Goal: Task Accomplishment & Management: Manage account settings

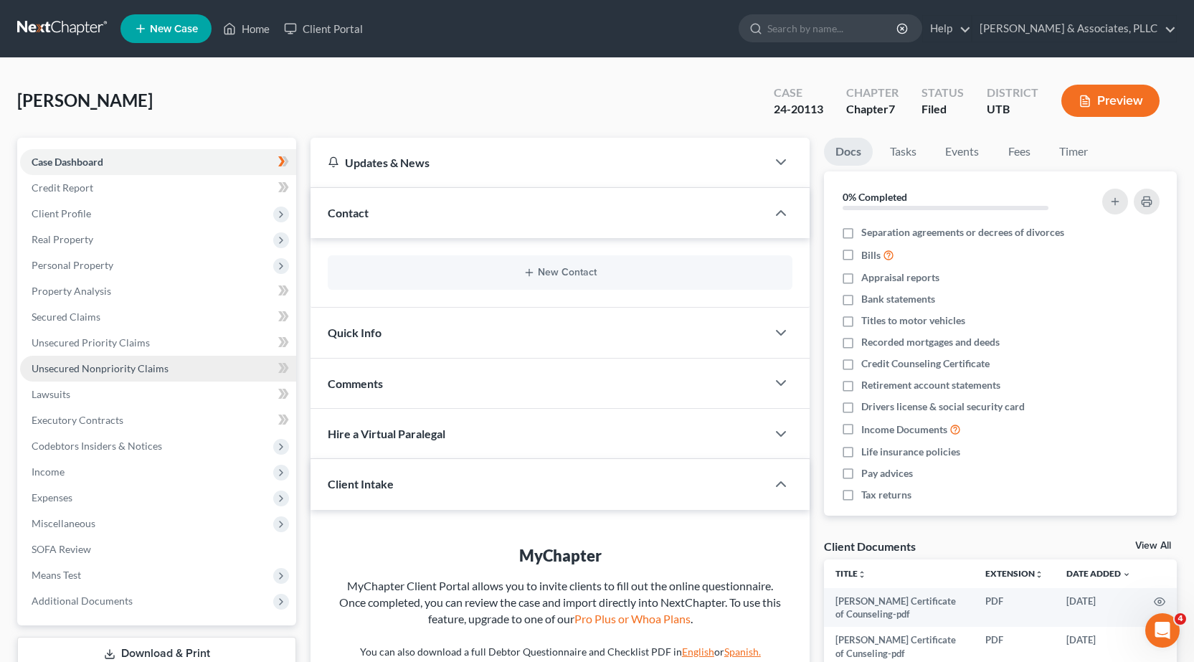
click at [99, 368] on span "Unsecured Nonpriority Claims" at bounding box center [100, 368] width 137 height 12
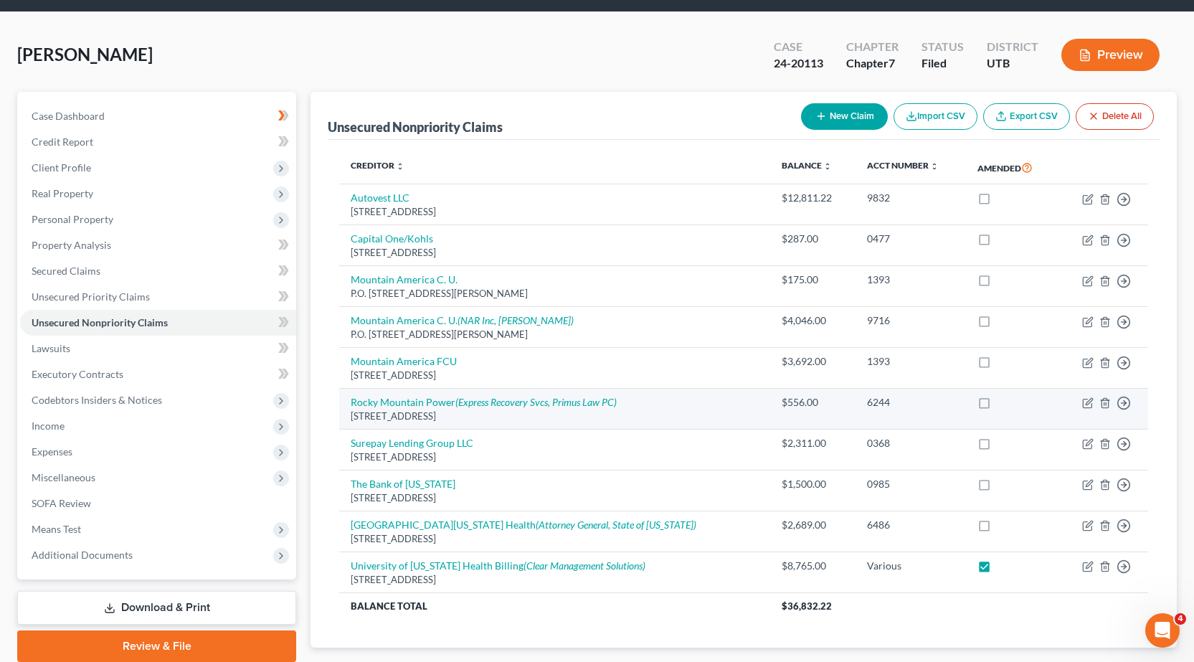
scroll to position [72, 0]
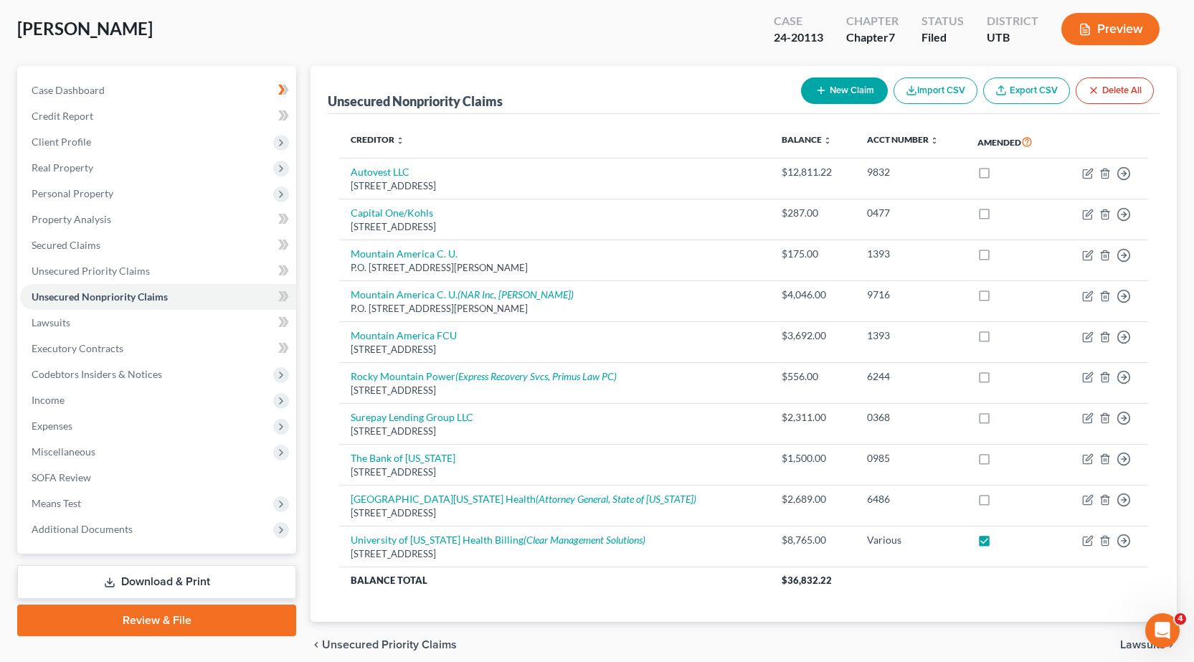
click at [844, 82] on button "New Claim" at bounding box center [844, 90] width 87 height 27
select select "0"
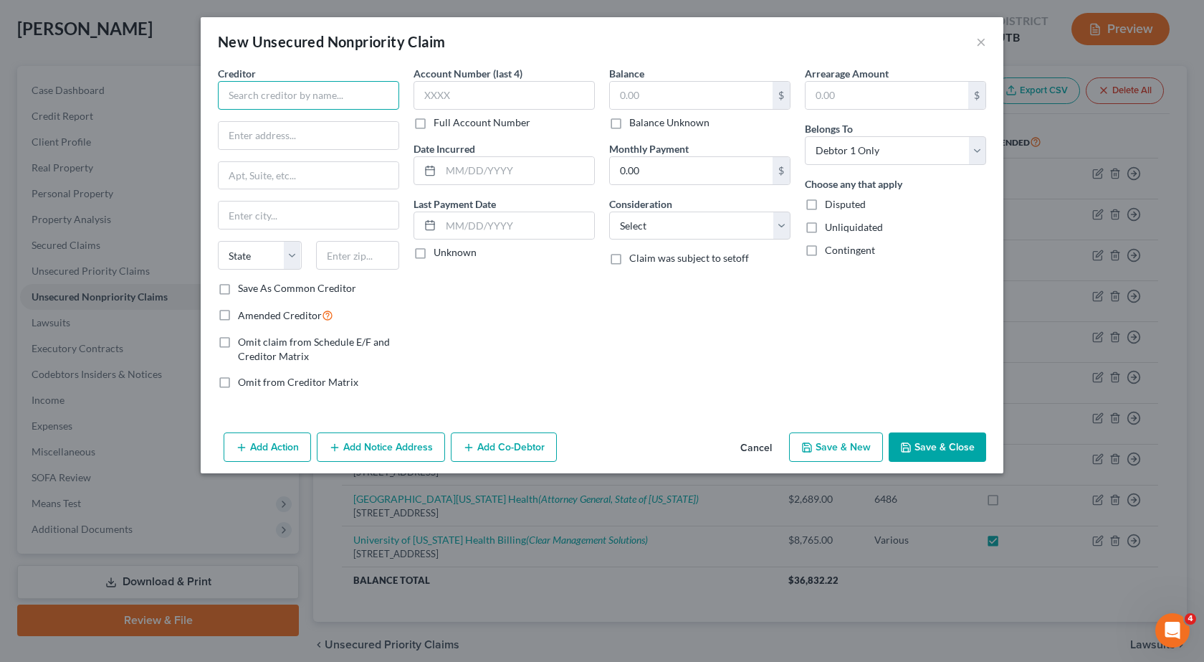
click at [236, 97] on input "text" at bounding box center [308, 95] width 181 height 29
click at [260, 89] on input "Credit One Bank" at bounding box center [308, 95] width 181 height 29
type input "CreditOne Bank"
click at [240, 138] on input "text" at bounding box center [309, 135] width 180 height 27
click at [326, 98] on input "CreditOne Bank" at bounding box center [308, 95] width 181 height 29
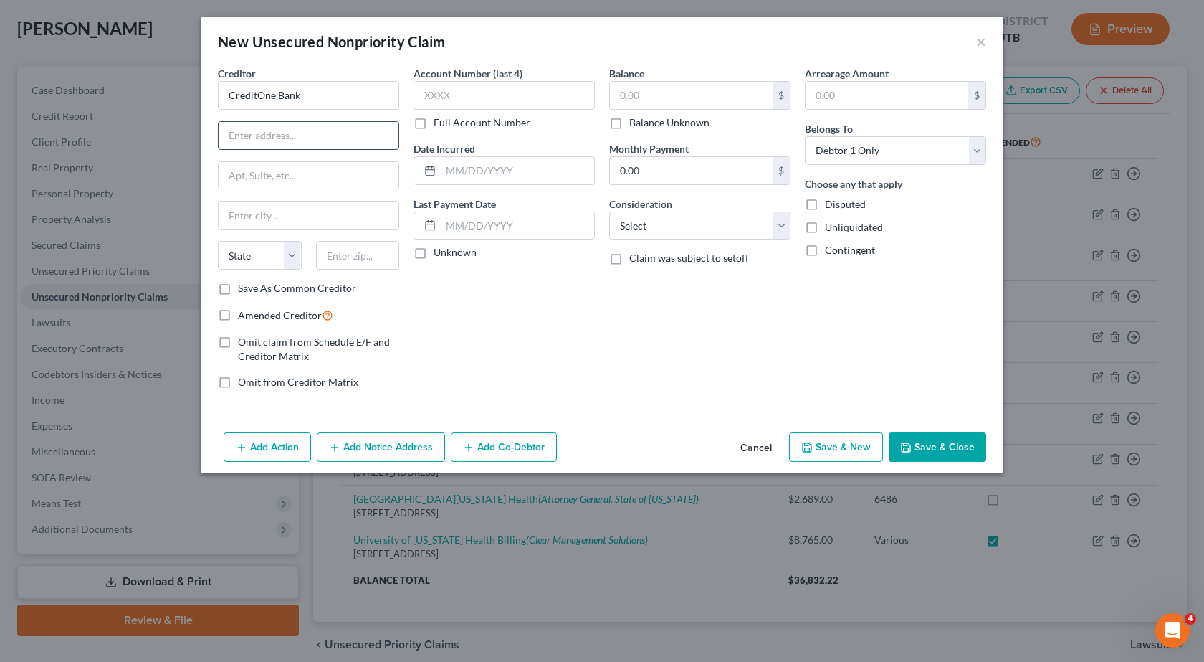
click at [267, 137] on input "text" at bounding box center [309, 135] width 180 height 27
type input "P.O. Box 98873"
click at [257, 216] on input "text" at bounding box center [309, 214] width 180 height 27
type input "[GEOGRAPHIC_DATA]"
click at [295, 257] on select "State [US_STATE] AK AR AZ CA CO CT DE DC [GEOGRAPHIC_DATA] [GEOGRAPHIC_DATA] GU…" at bounding box center [260, 255] width 84 height 29
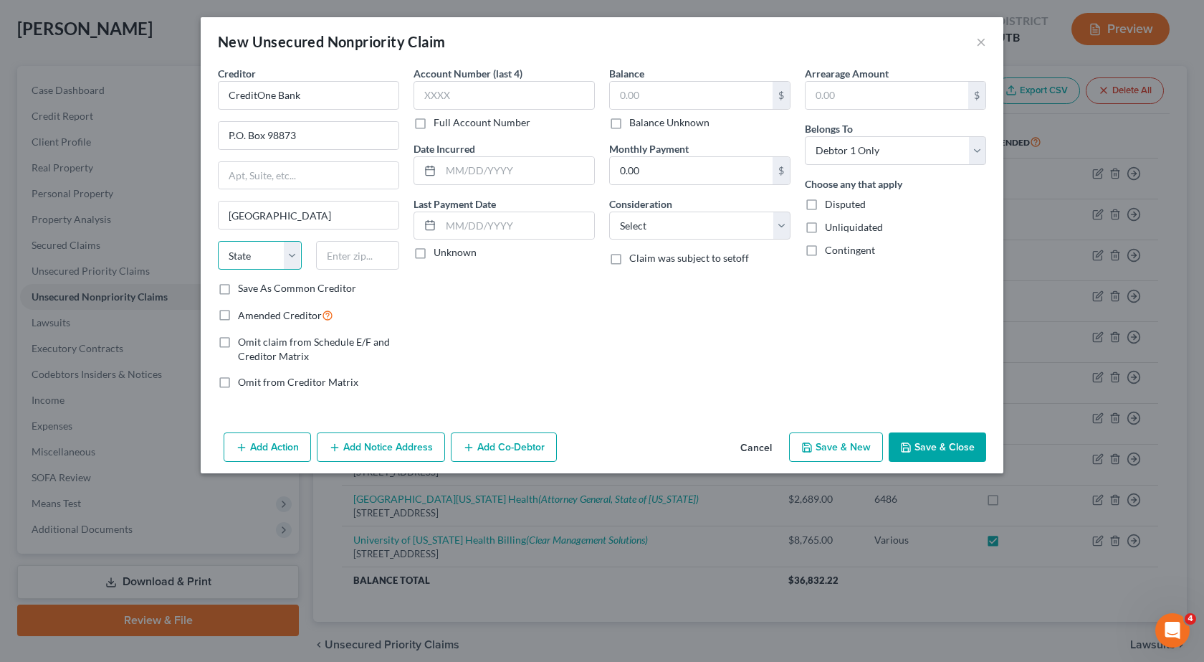
select select "31"
click at [218, 241] on select "State [US_STATE] AK AR AZ CA CO CT DE DC [GEOGRAPHIC_DATA] [GEOGRAPHIC_DATA] GU…" at bounding box center [260, 255] width 84 height 29
click at [342, 255] on input "text" at bounding box center [358, 255] width 84 height 29
type input "89193"
click at [444, 87] on input "text" at bounding box center [504, 95] width 181 height 29
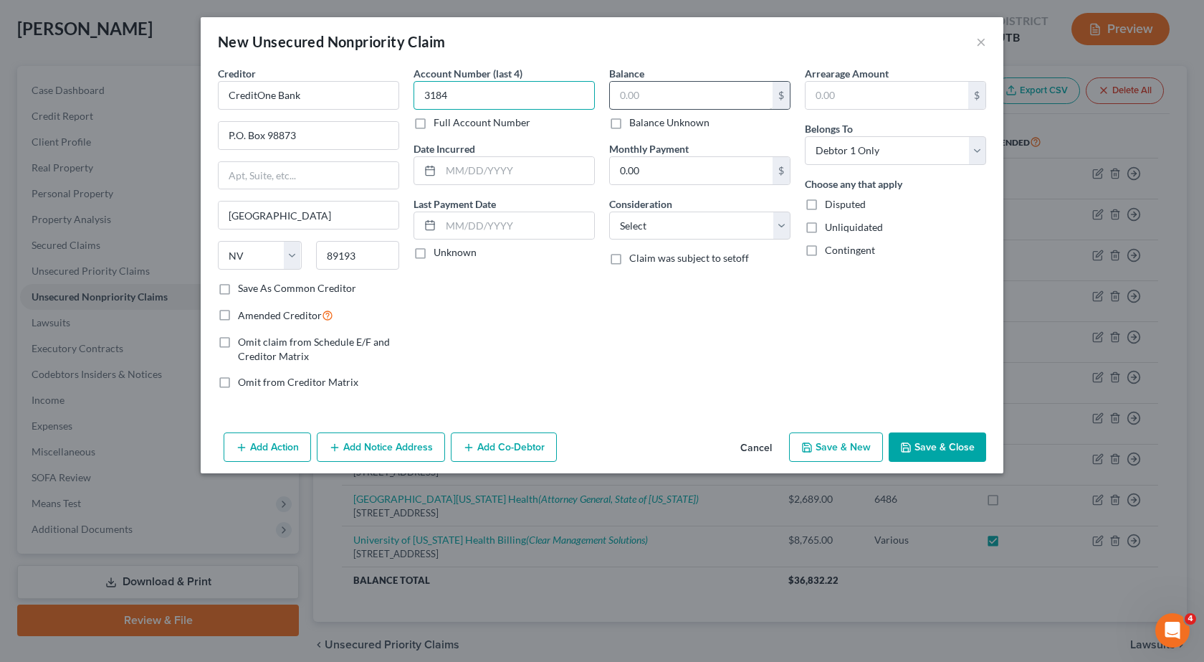
type input "3184"
click at [629, 97] on input "text" at bounding box center [691, 95] width 163 height 27
type input "629.82"
click at [366, 94] on input "CreditOne Bank" at bounding box center [308, 95] width 181 height 29
click at [256, 94] on input "CreditOne Bank N.A." at bounding box center [308, 95] width 181 height 29
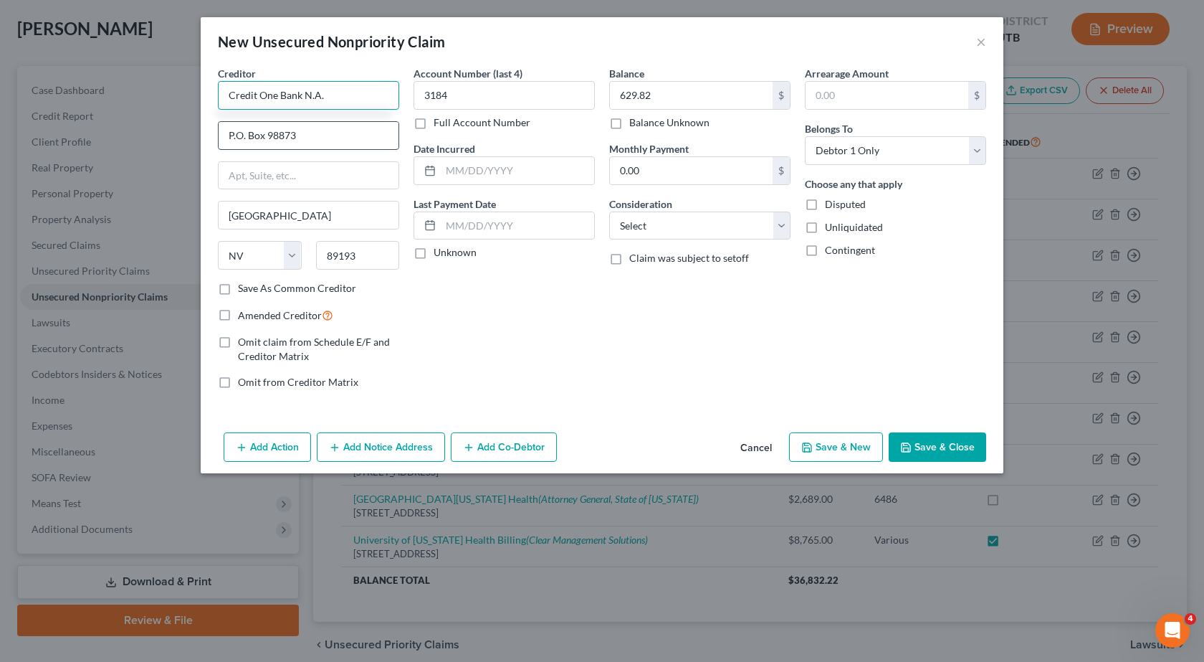
type input "Credit One Bank N.A."
click at [328, 139] on input "P.O. Box 98873" at bounding box center [309, 135] width 180 height 27
click at [350, 103] on input "Credit One Bank N.A." at bounding box center [308, 95] width 181 height 29
click at [785, 230] on select "Select Cable / Satellite Services Collection Agency Credit Card Debt Debt Couns…" at bounding box center [699, 225] width 181 height 29
select select "2"
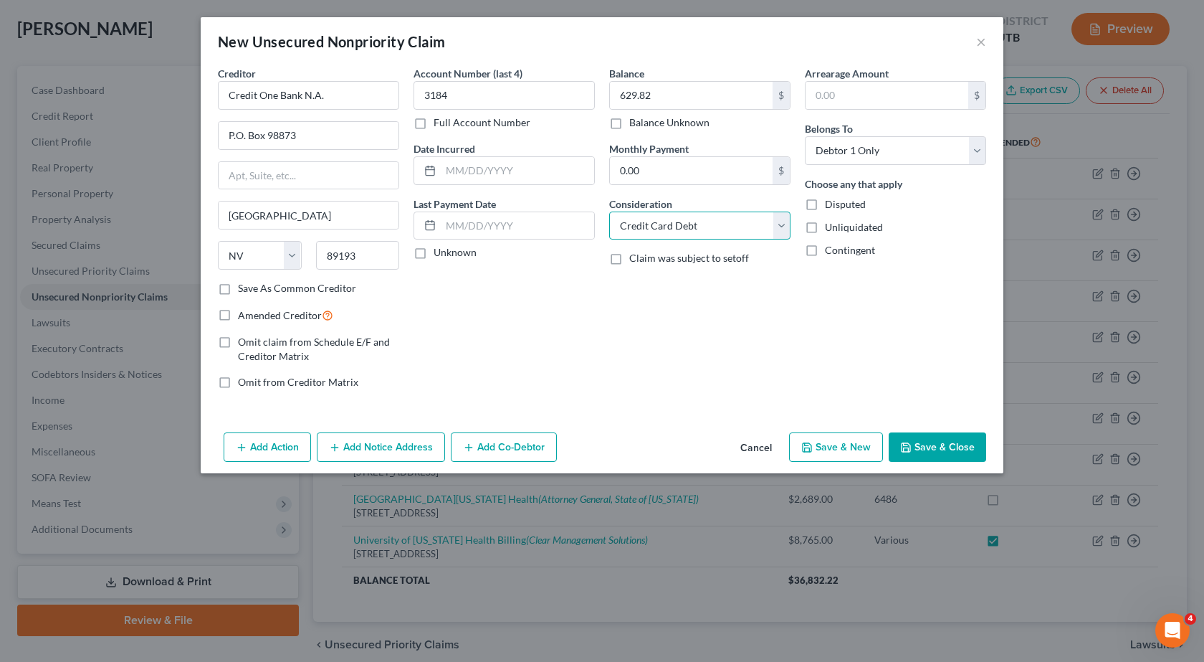
click at [609, 211] on select "Select Cable / Satellite Services Collection Agency Credit Card Debt Debt Couns…" at bounding box center [699, 225] width 181 height 29
click at [937, 449] on button "Save & Close" at bounding box center [937, 447] width 97 height 30
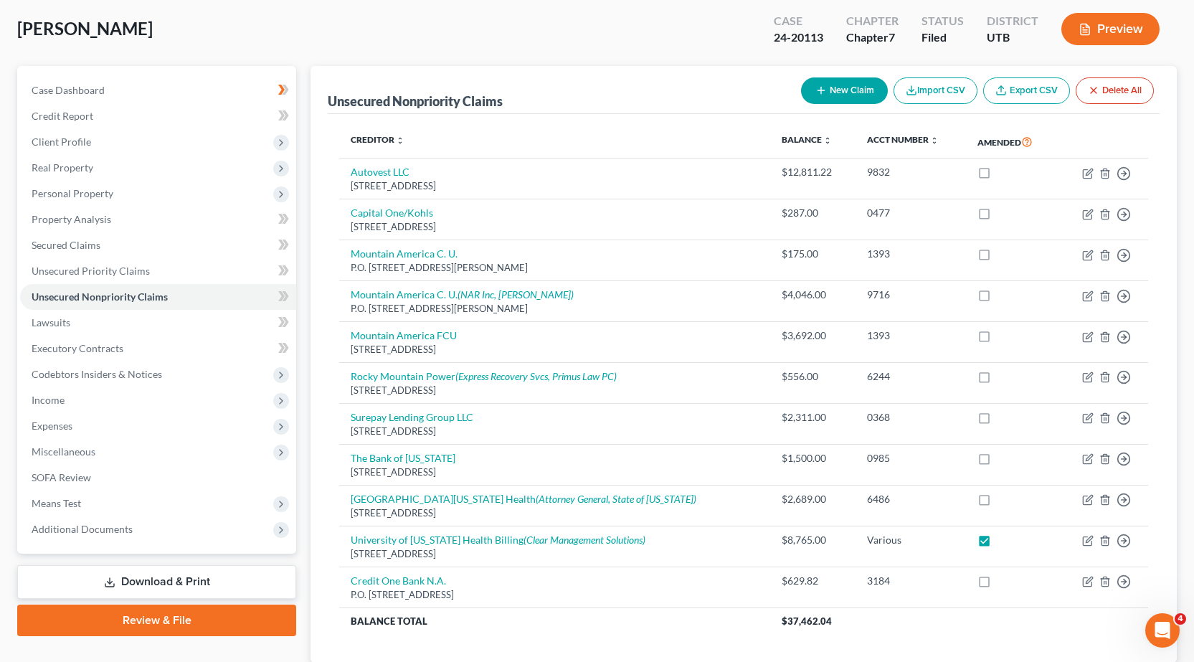
click at [857, 89] on button "New Claim" at bounding box center [844, 90] width 87 height 27
select select "0"
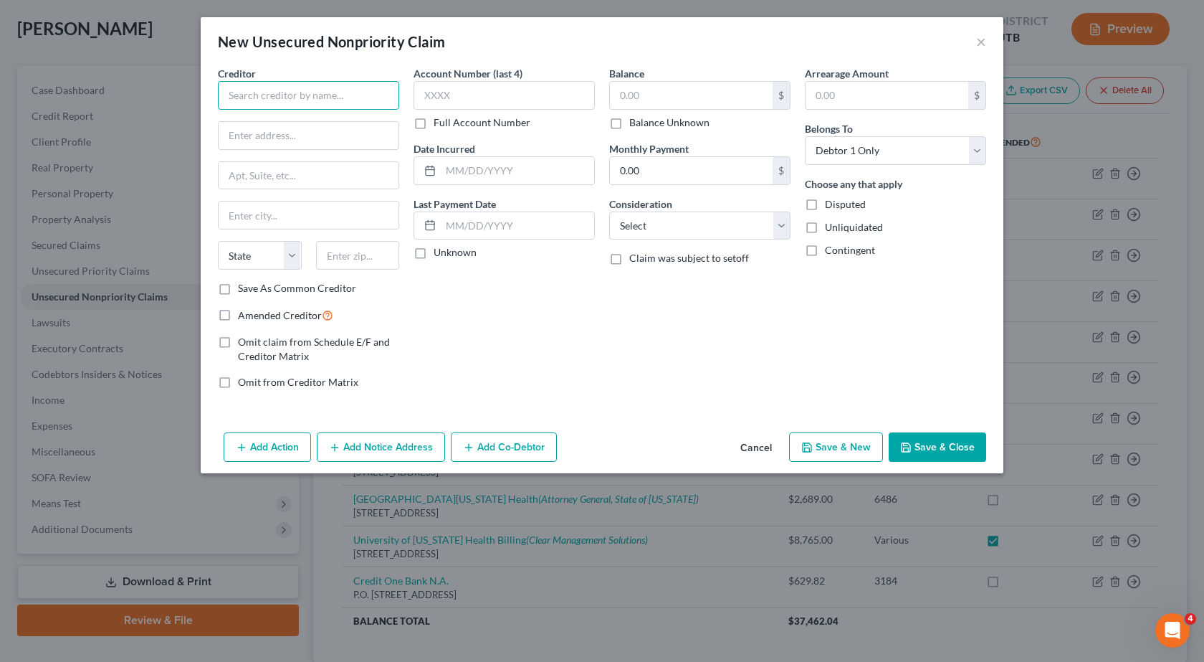
click at [240, 97] on input "text" at bounding box center [308, 95] width 181 height 29
type input "HY CITE FINANCE"
click at [237, 133] on input "text" at bounding box center [309, 135] width 180 height 27
type input "P.O. BOX 620980"
click at [247, 176] on input "text" at bounding box center [309, 175] width 180 height 27
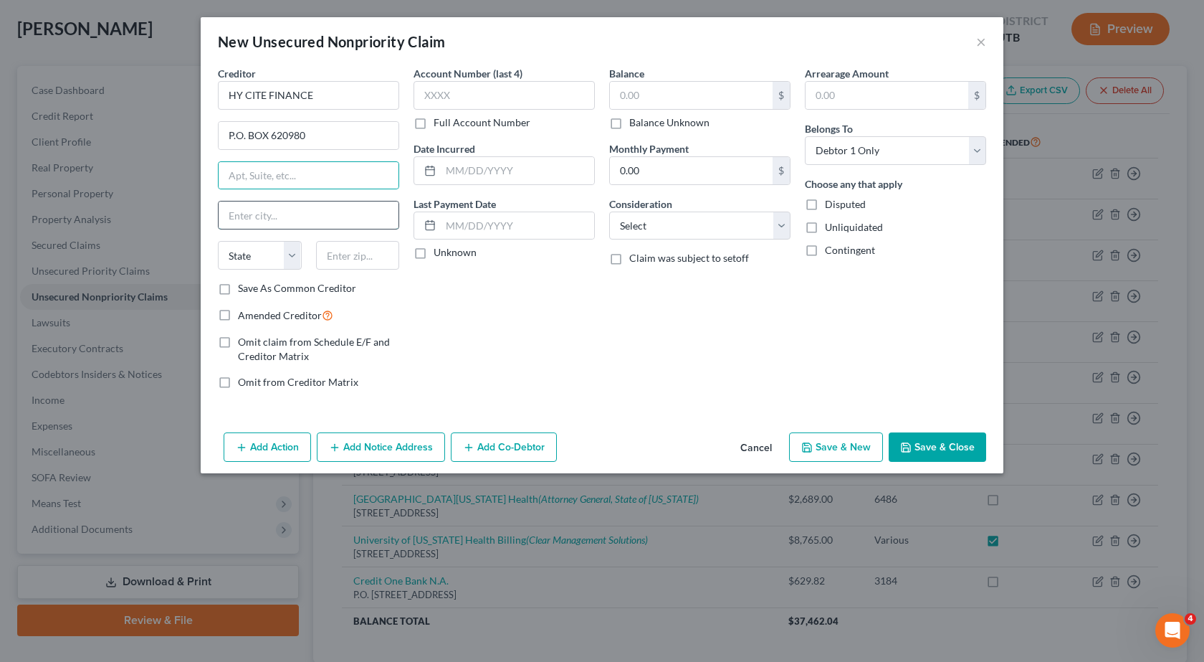
click at [245, 215] on input "text" at bounding box center [309, 214] width 180 height 27
type input "m"
type input "[PERSON_NAME]"
click at [290, 263] on select "State [US_STATE] AK AR AZ CA CO CT DE DC [GEOGRAPHIC_DATA] [GEOGRAPHIC_DATA] GU…" at bounding box center [260, 255] width 84 height 29
select select "52"
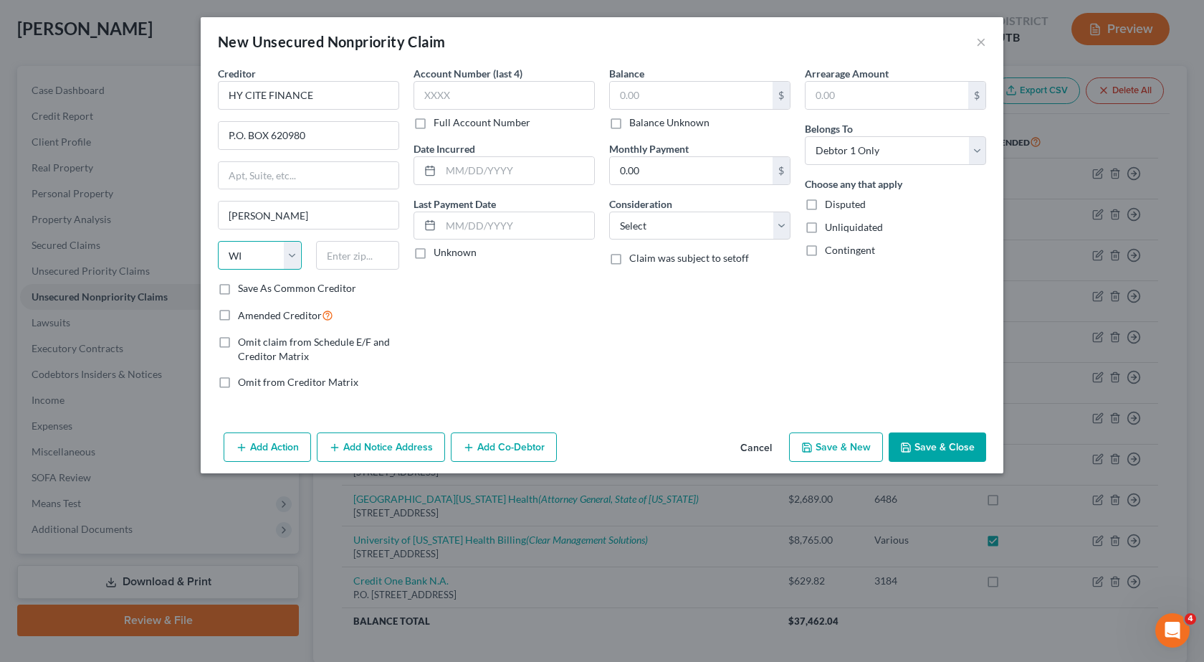
click at [218, 241] on select "State [US_STATE] AK AR AZ CA CO CT DE DC [GEOGRAPHIC_DATA] [GEOGRAPHIC_DATA] GU…" at bounding box center [260, 255] width 84 height 29
click at [370, 265] on input "text" at bounding box center [358, 255] width 84 height 29
type input "53562"
click at [444, 99] on input "text" at bounding box center [504, 95] width 181 height 29
type input "[PERSON_NAME]"
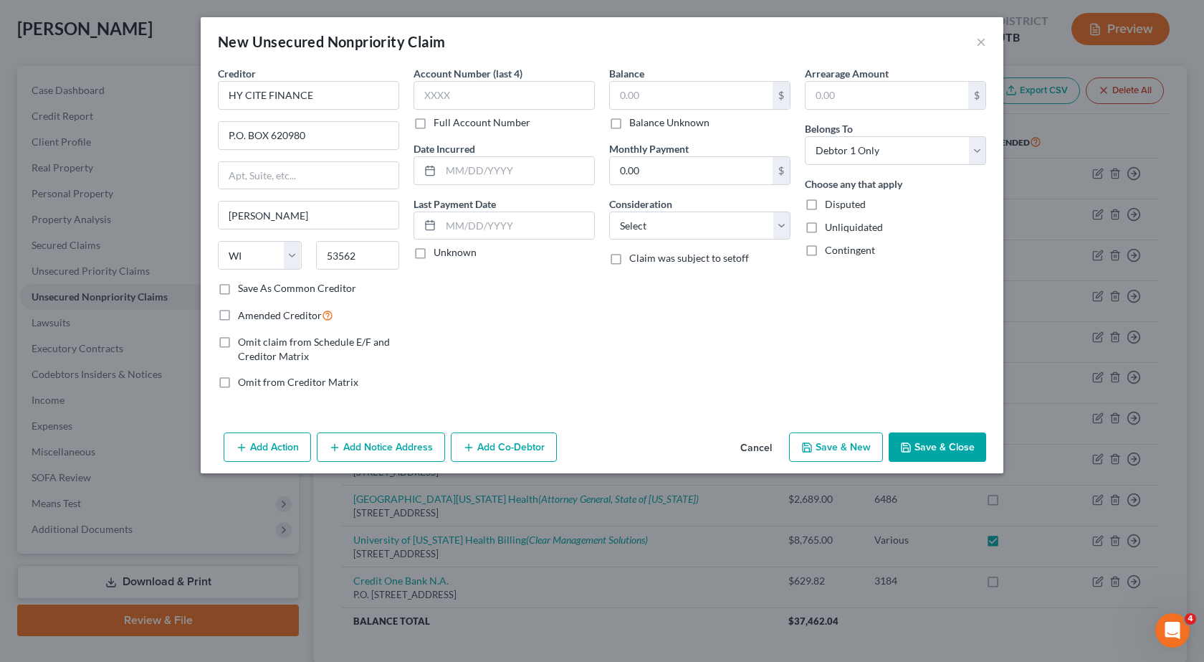
click at [434, 123] on label "Full Account Number" at bounding box center [482, 122] width 97 height 14
click at [439, 123] on input "Full Account Number" at bounding box center [443, 119] width 9 height 9
click at [440, 100] on input "text" at bounding box center [504, 95] width 181 height 29
type input "27397002 81476"
click at [452, 171] on input "text" at bounding box center [517, 170] width 153 height 27
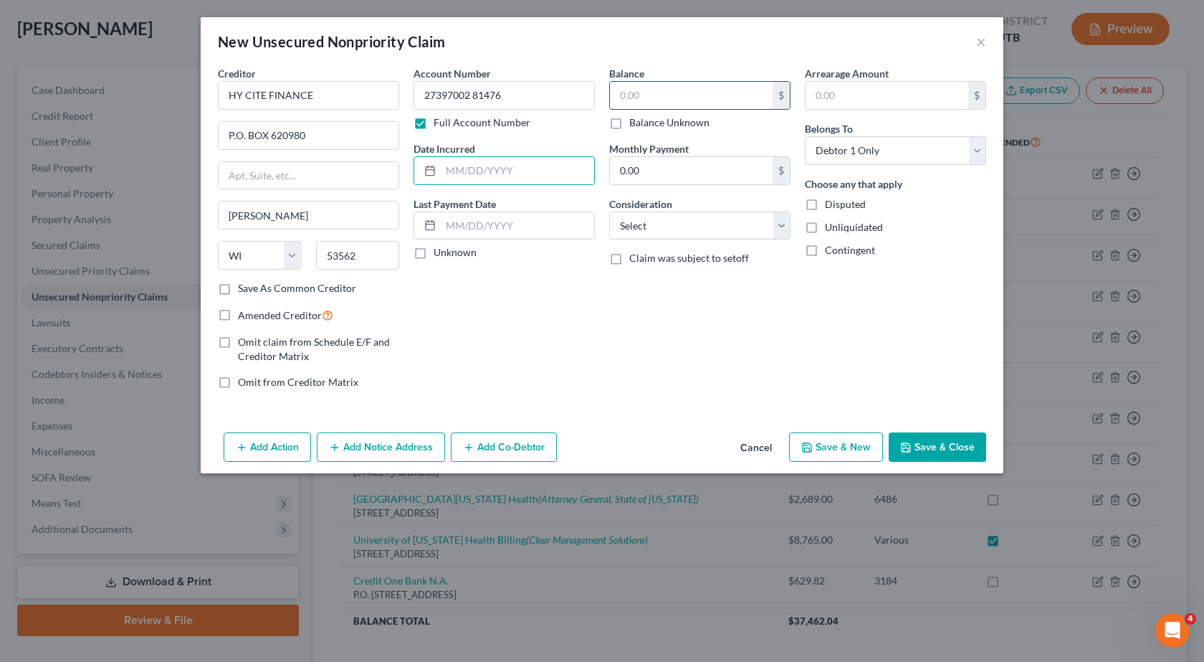
click at [632, 91] on input "text" at bounding box center [691, 95] width 163 height 27
type input "2,393.39"
click at [442, 219] on input "text" at bounding box center [517, 225] width 153 height 27
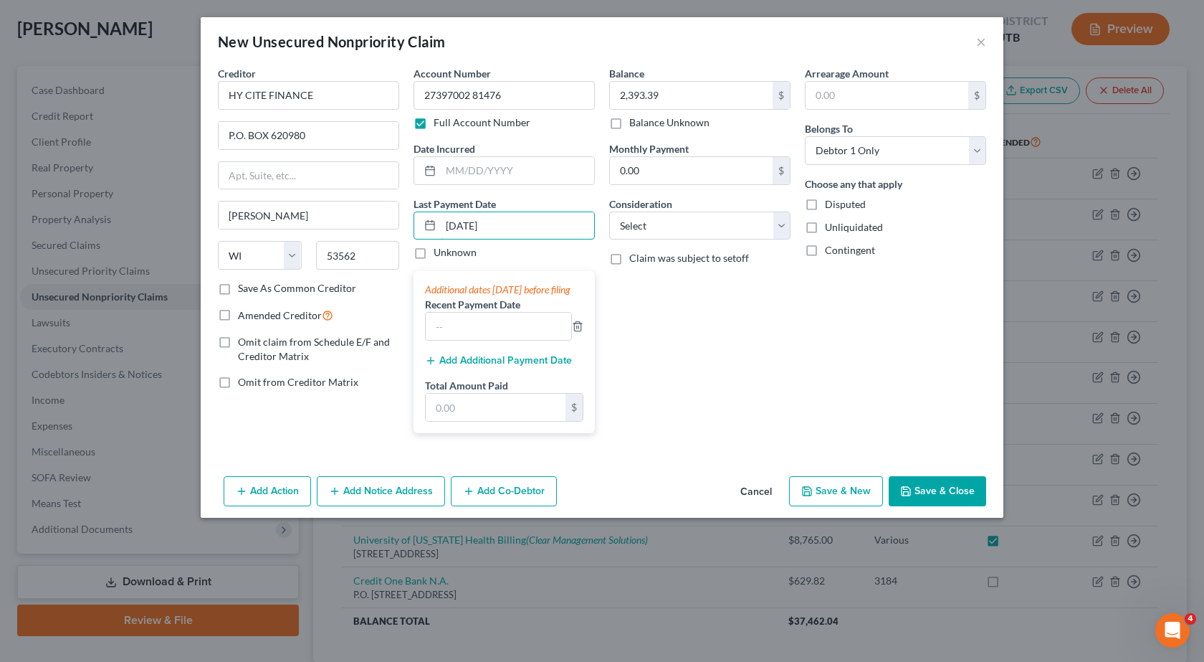
type input "[DATE]"
click at [700, 336] on div "Balance 2,393.39 $ Balance Unknown Balance Undetermined 2,393.39 $ Balance Unkn…" at bounding box center [700, 255] width 196 height 379
click at [523, 229] on input "[DATE]" at bounding box center [517, 225] width 153 height 27
click at [674, 385] on div "Balance 2,393.39 $ Balance Unknown Balance Undetermined 2,393.39 $ Balance Unkn…" at bounding box center [700, 255] width 196 height 379
click at [662, 170] on input "0.00" at bounding box center [691, 170] width 163 height 27
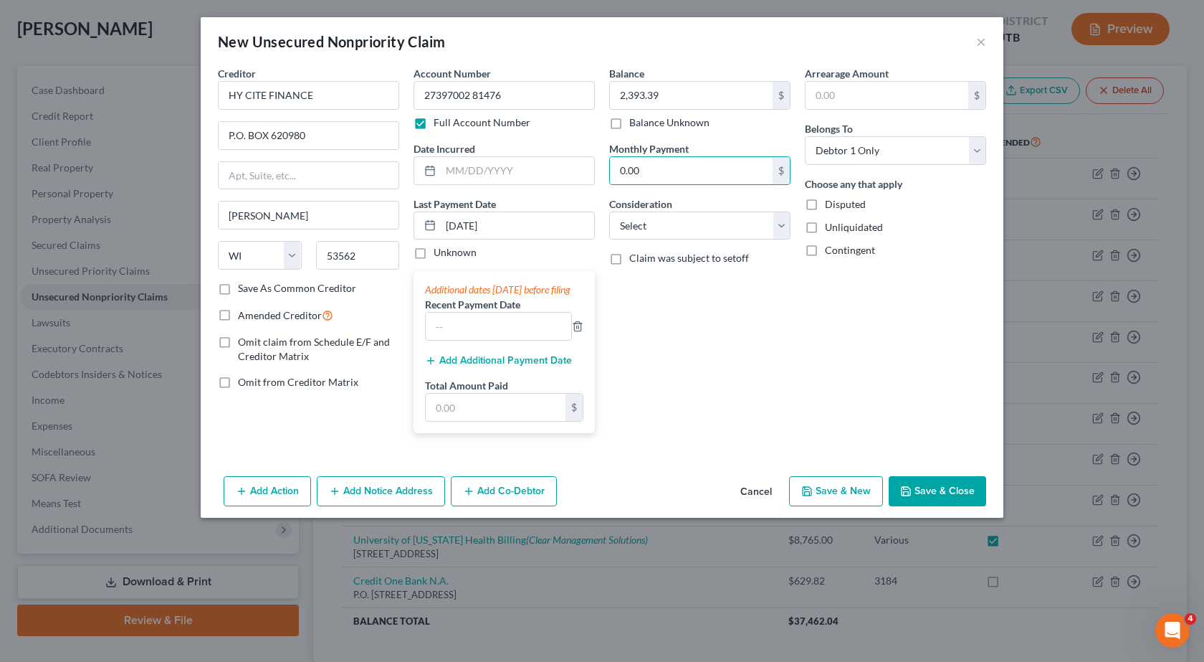
click at [969, 506] on button "Save & Close" at bounding box center [937, 491] width 97 height 30
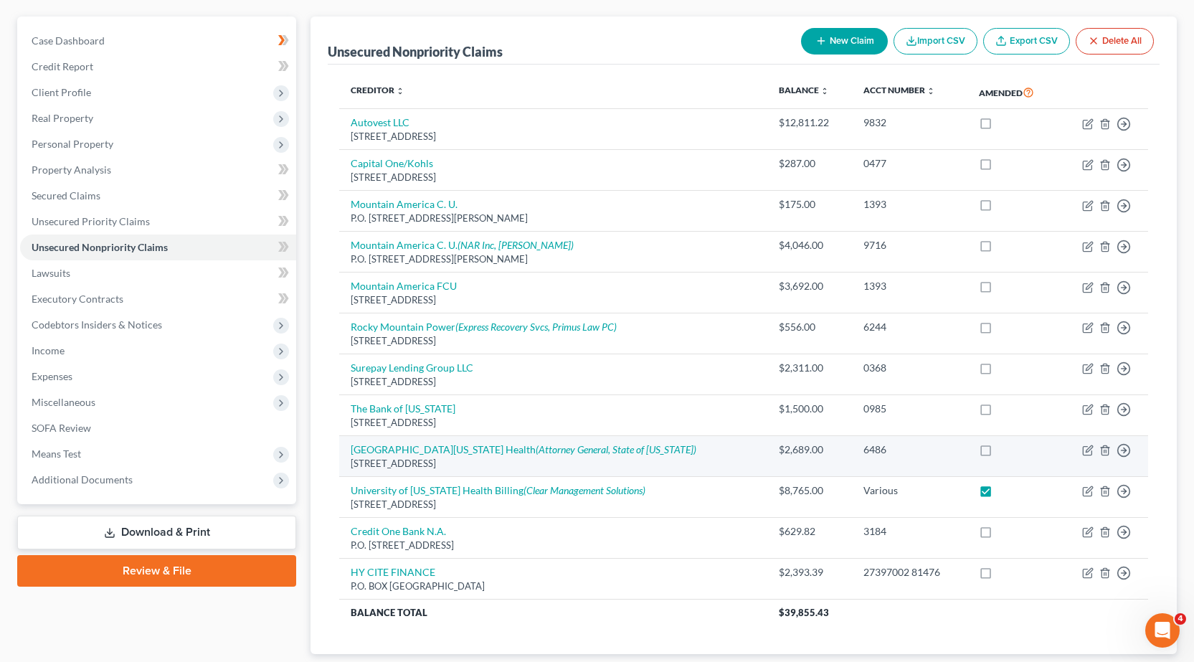
scroll to position [143, 0]
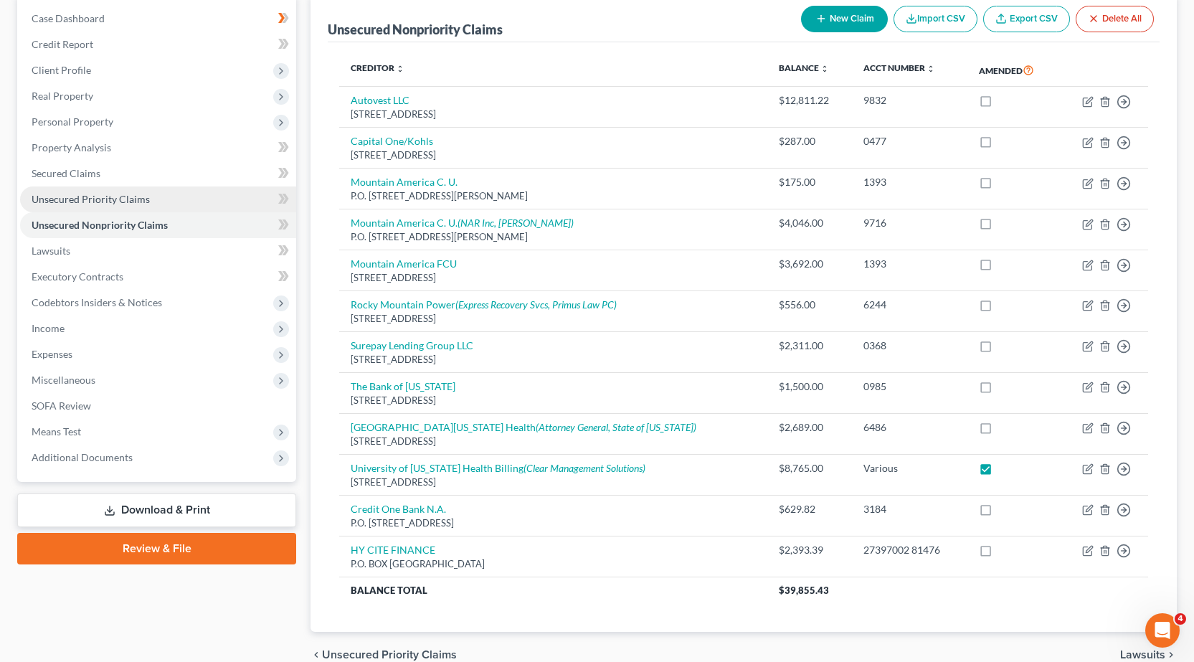
click at [104, 203] on span "Unsecured Priority Claims" at bounding box center [91, 199] width 118 height 12
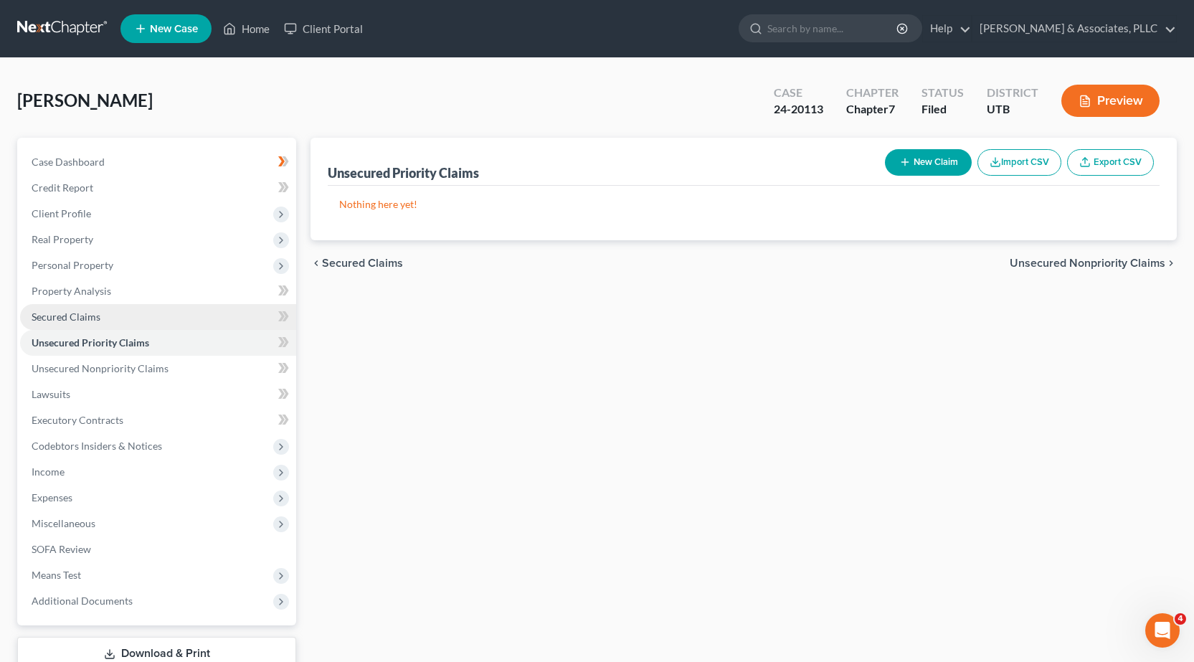
click at [77, 319] on span "Secured Claims" at bounding box center [66, 316] width 69 height 12
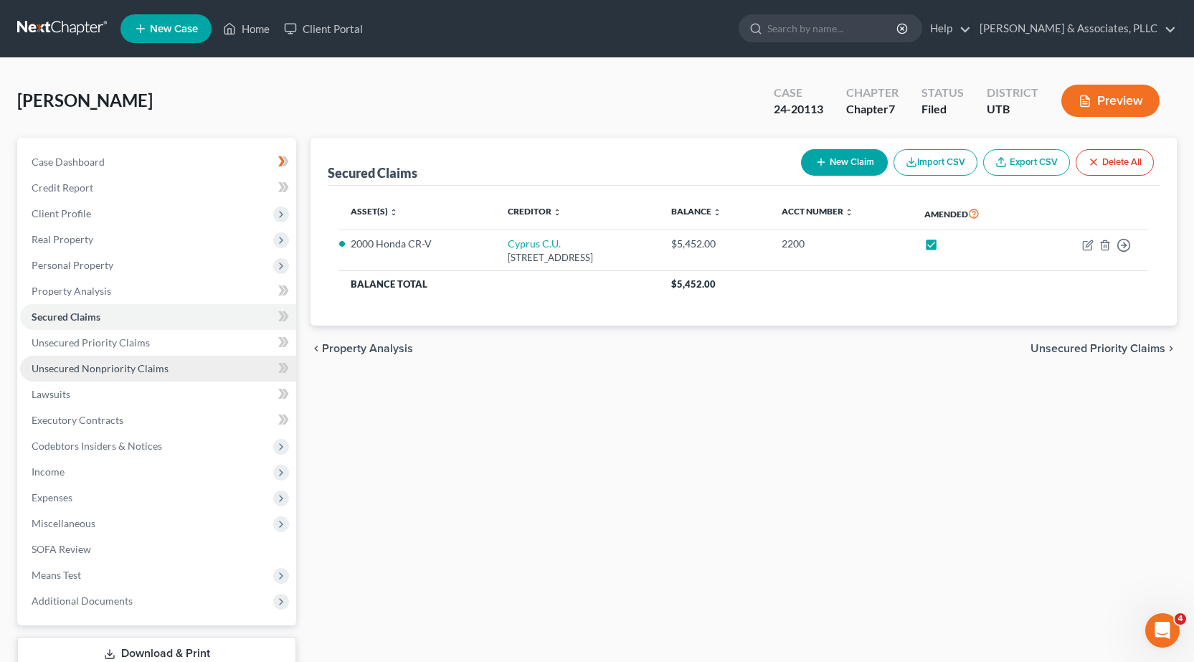
click at [68, 368] on span "Unsecured Nonpriority Claims" at bounding box center [100, 368] width 137 height 12
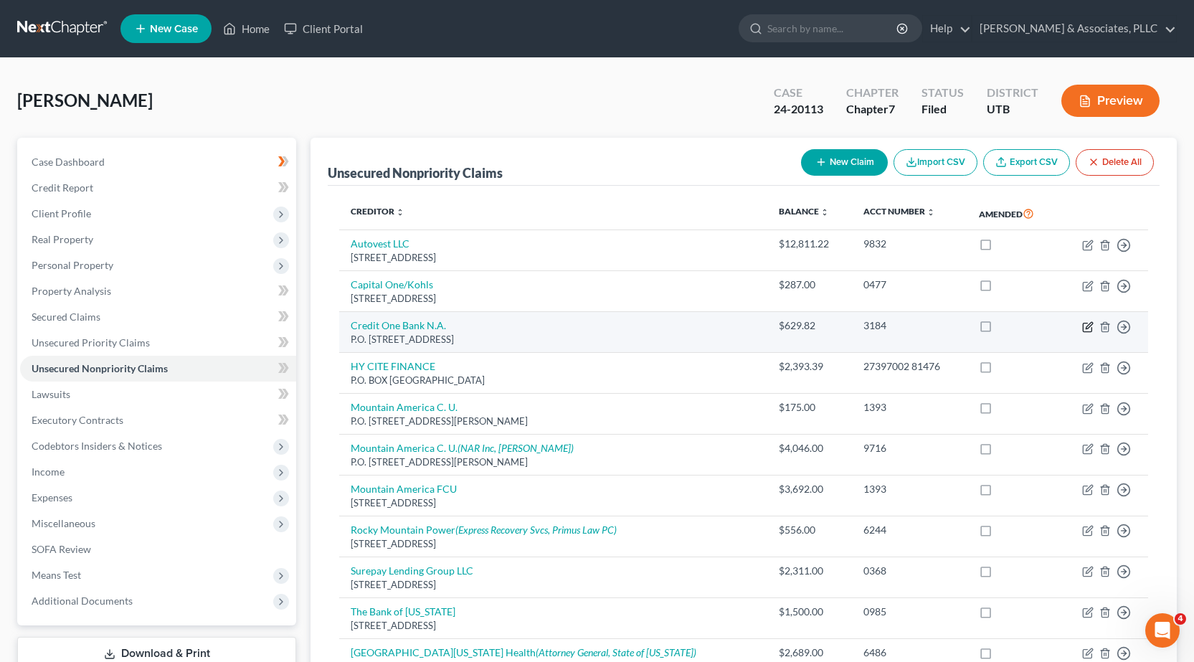
click at [1090, 328] on icon "button" at bounding box center [1087, 326] width 11 height 11
select select "31"
select select "2"
select select "0"
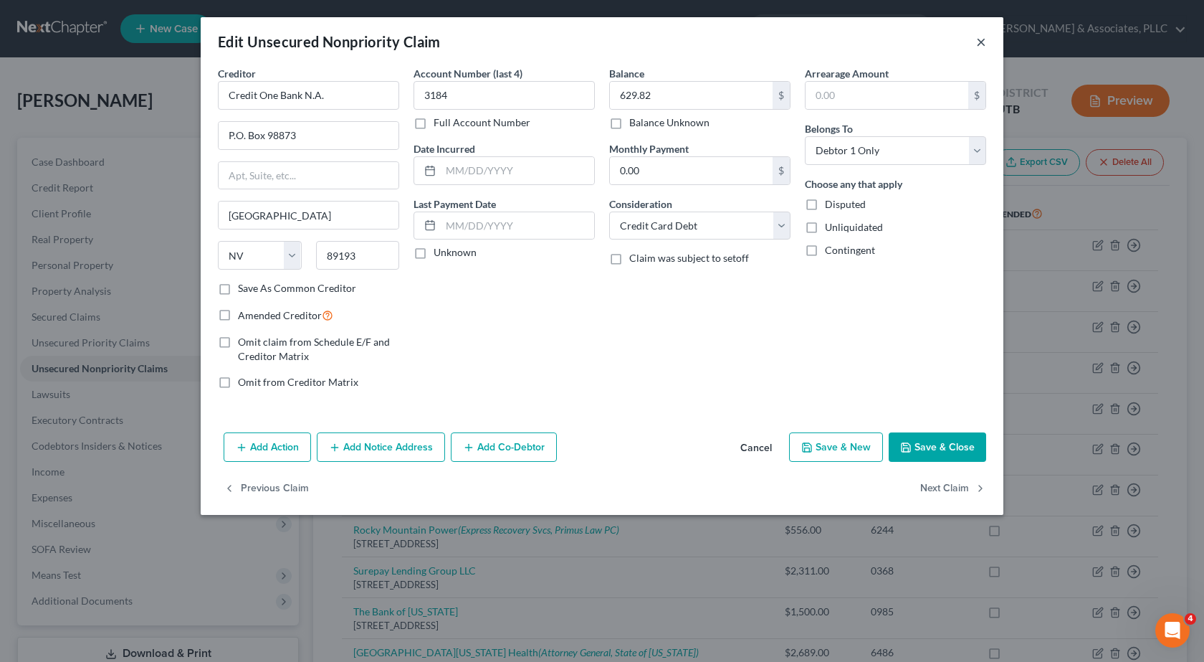
click at [985, 44] on button "×" at bounding box center [981, 41] width 10 height 17
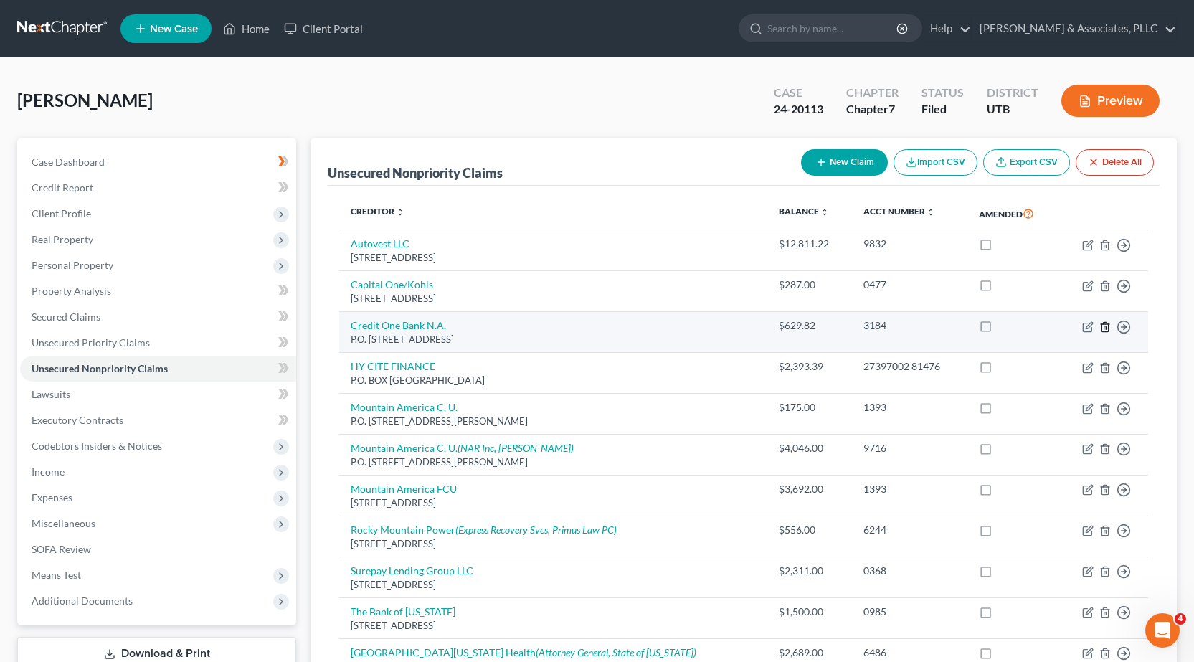
click at [1106, 324] on polyline "button" at bounding box center [1104, 324] width 9 height 0
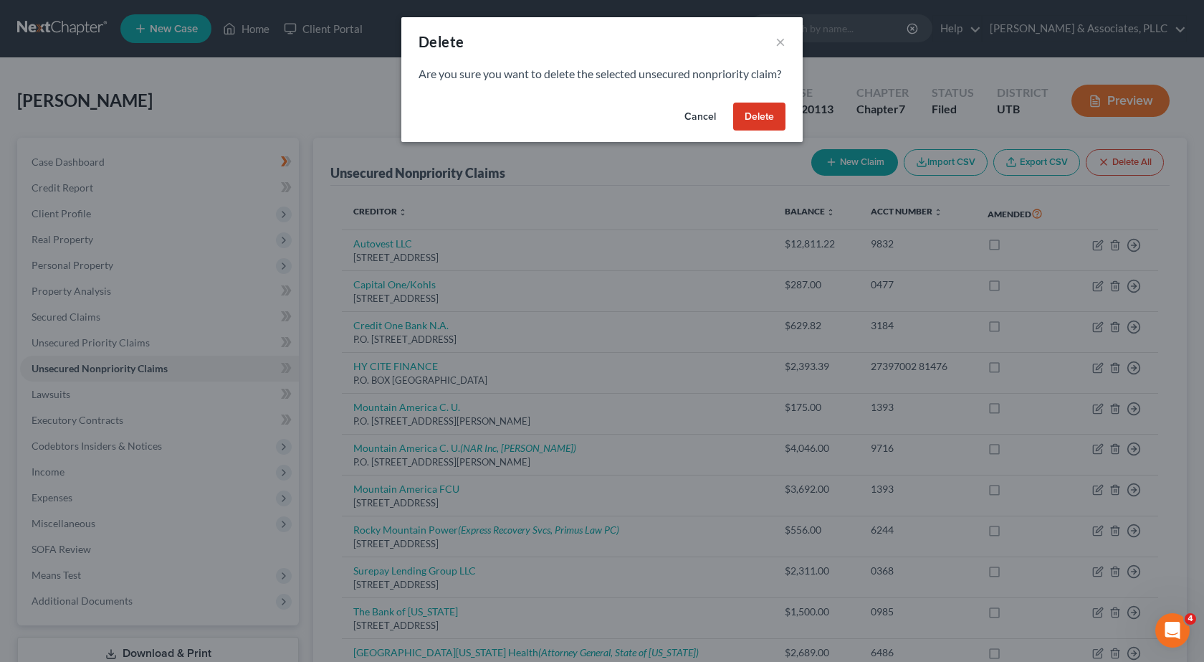
click at [748, 124] on button "Delete" at bounding box center [759, 117] width 52 height 29
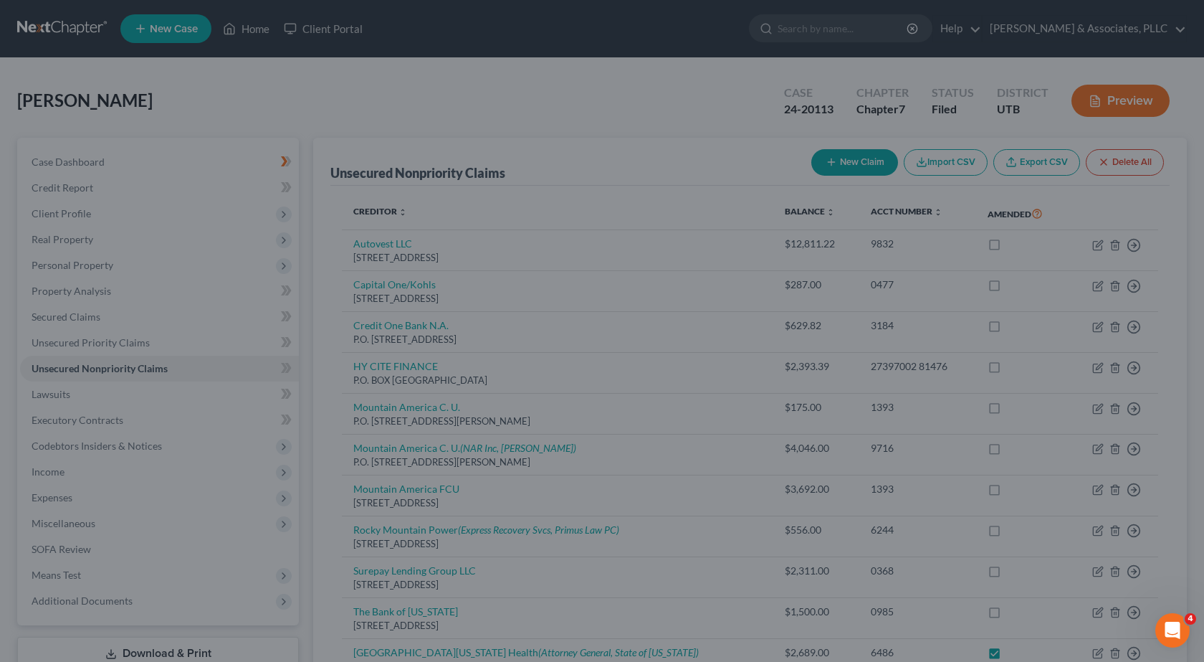
checkbox input "true"
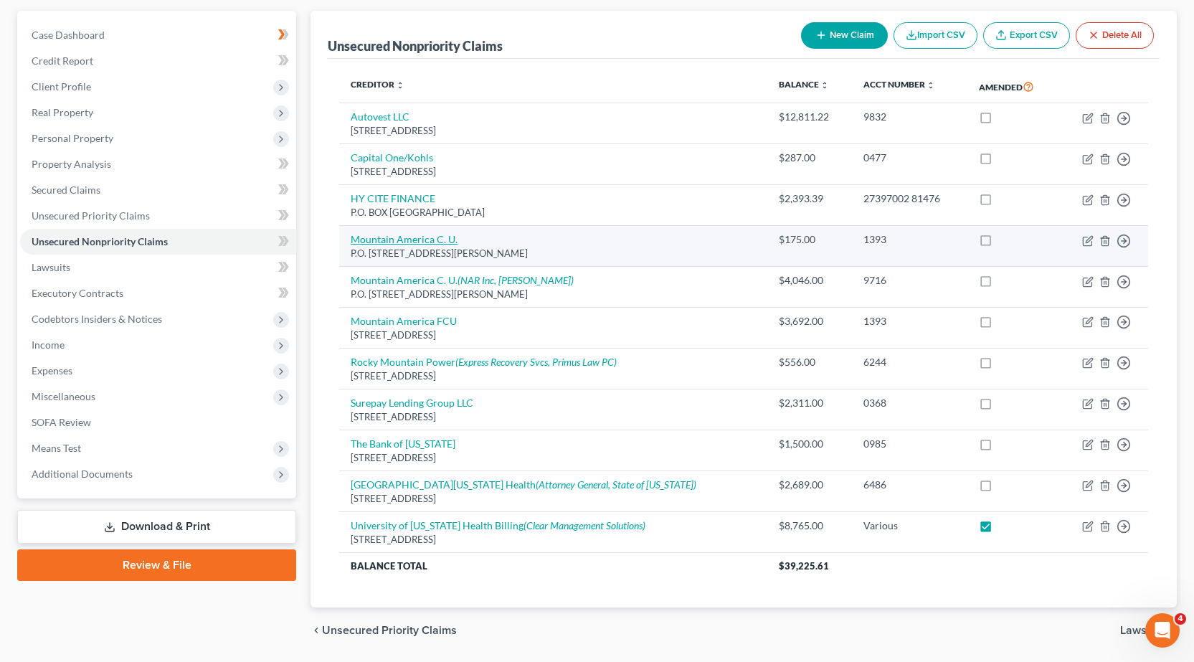
scroll to position [101, 0]
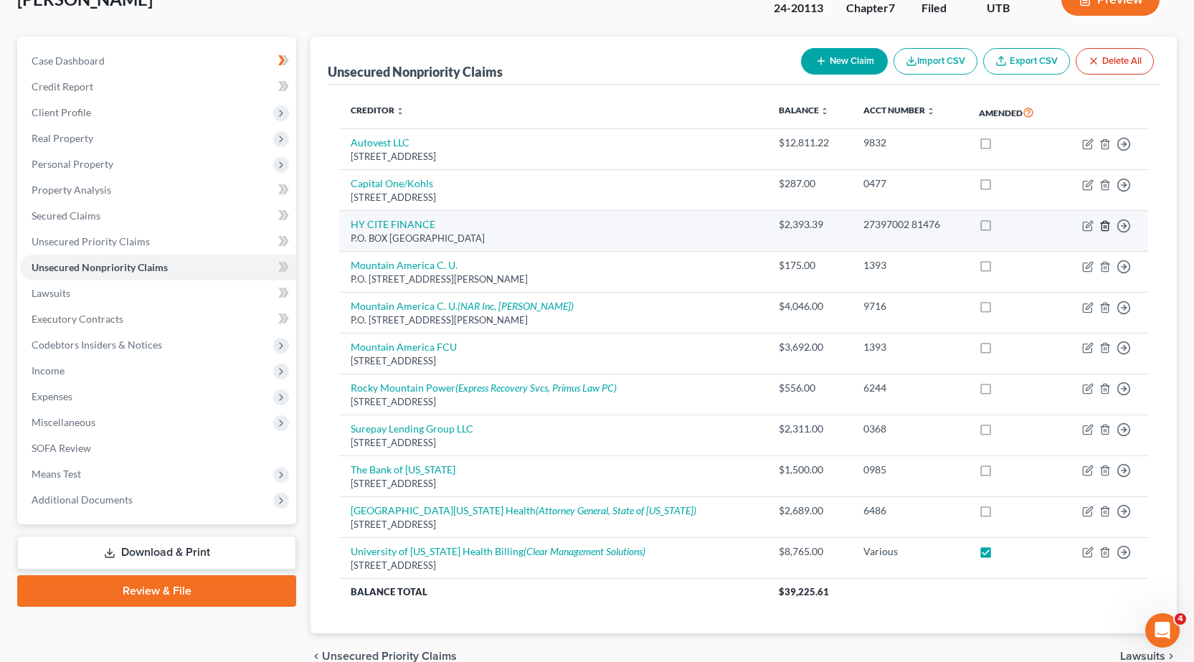
click at [1101, 223] on icon "button" at bounding box center [1104, 225] width 6 height 9
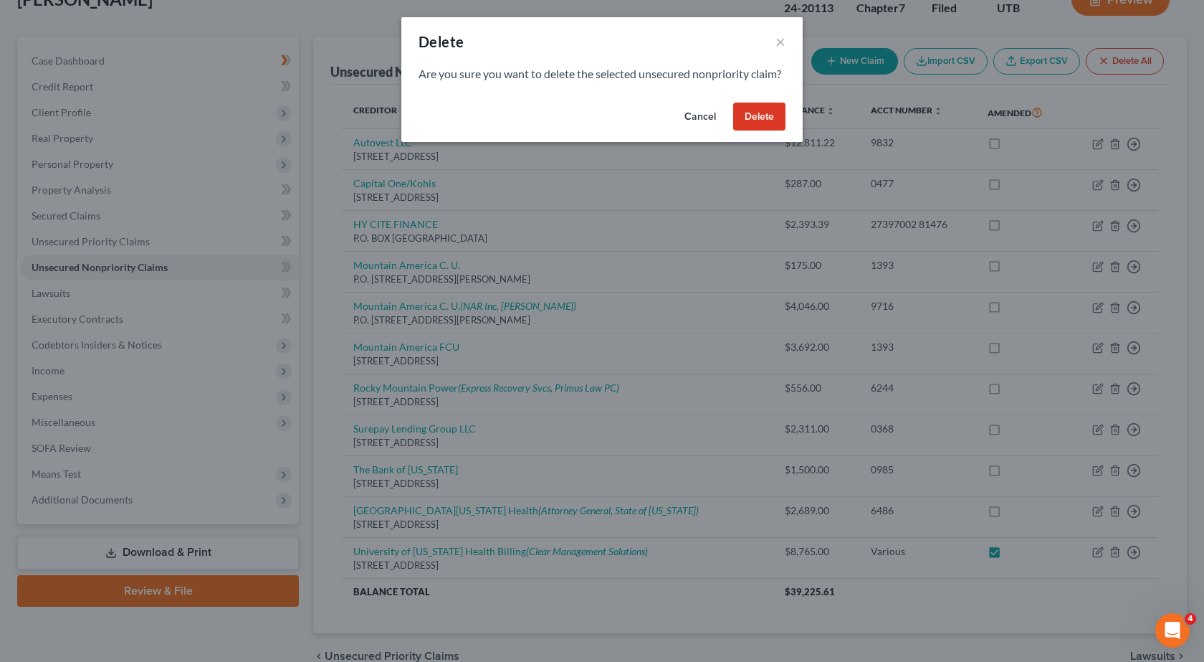
click at [753, 125] on button "Delete" at bounding box center [759, 117] width 52 height 29
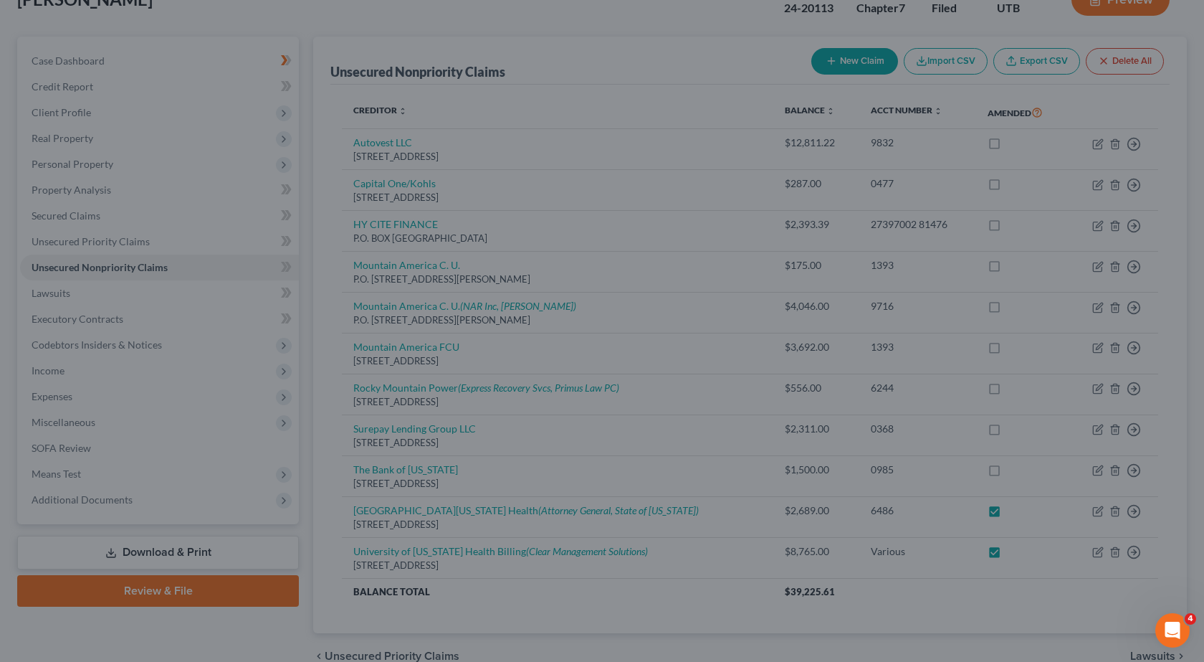
checkbox input "true"
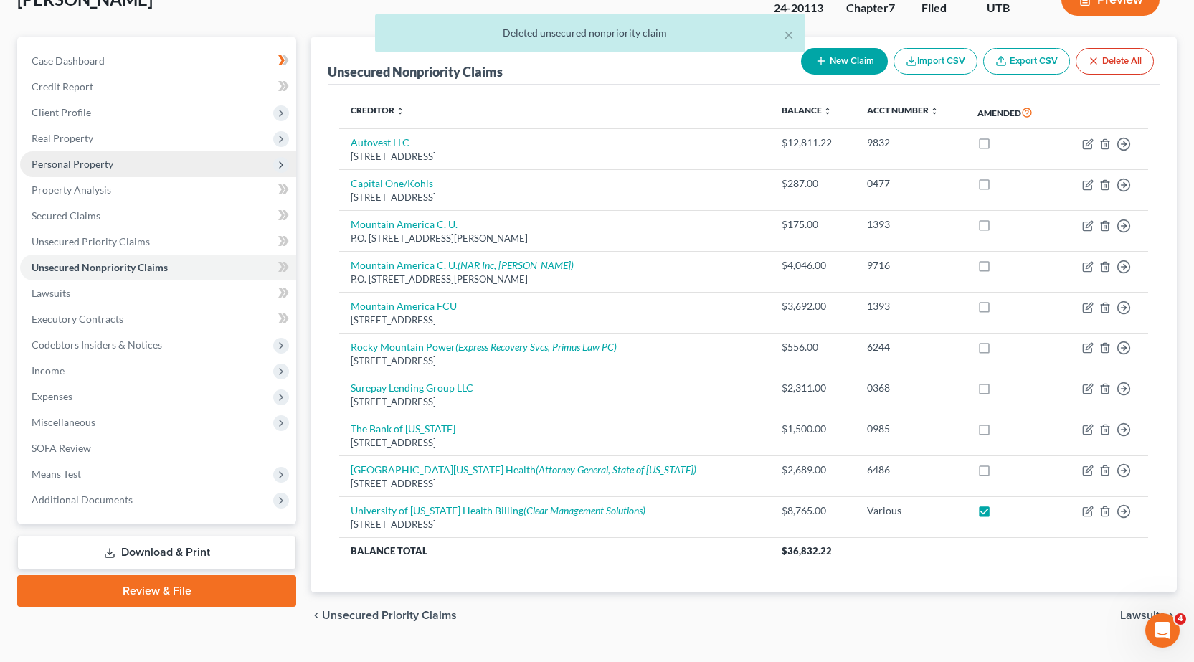
scroll to position [0, 0]
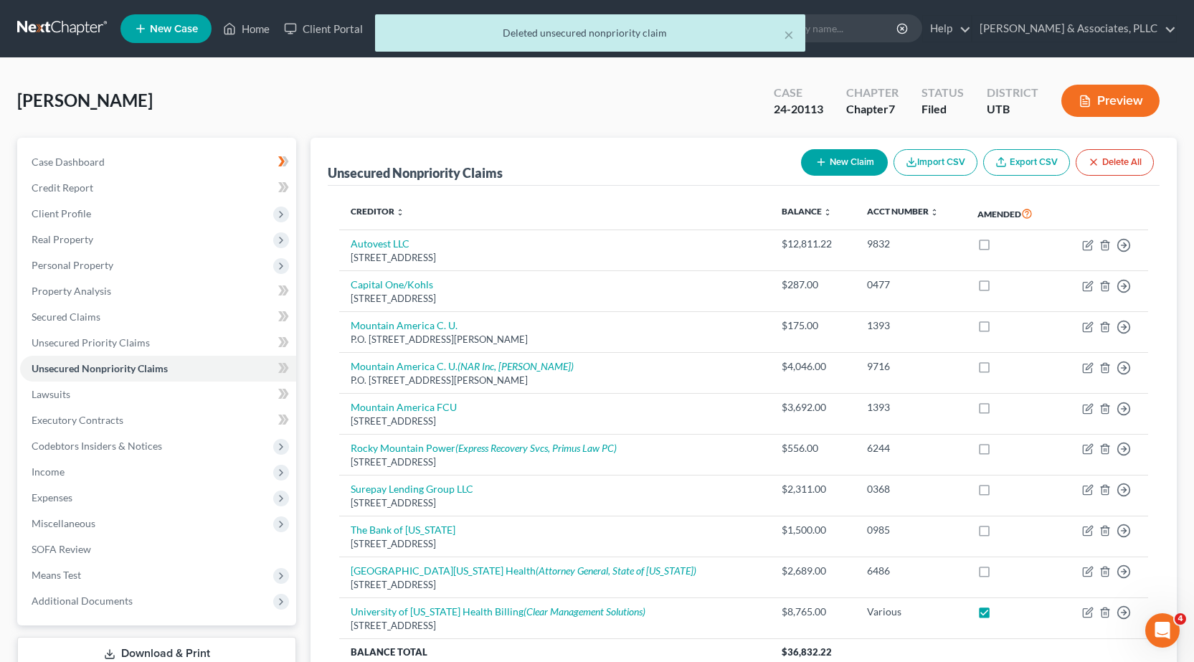
click at [254, 22] on div "× Deleted unsecured nonpriority claim" at bounding box center [590, 36] width 1194 height 44
click at [248, 25] on div "× Deleted unsecured nonpriority claim" at bounding box center [590, 36] width 1194 height 44
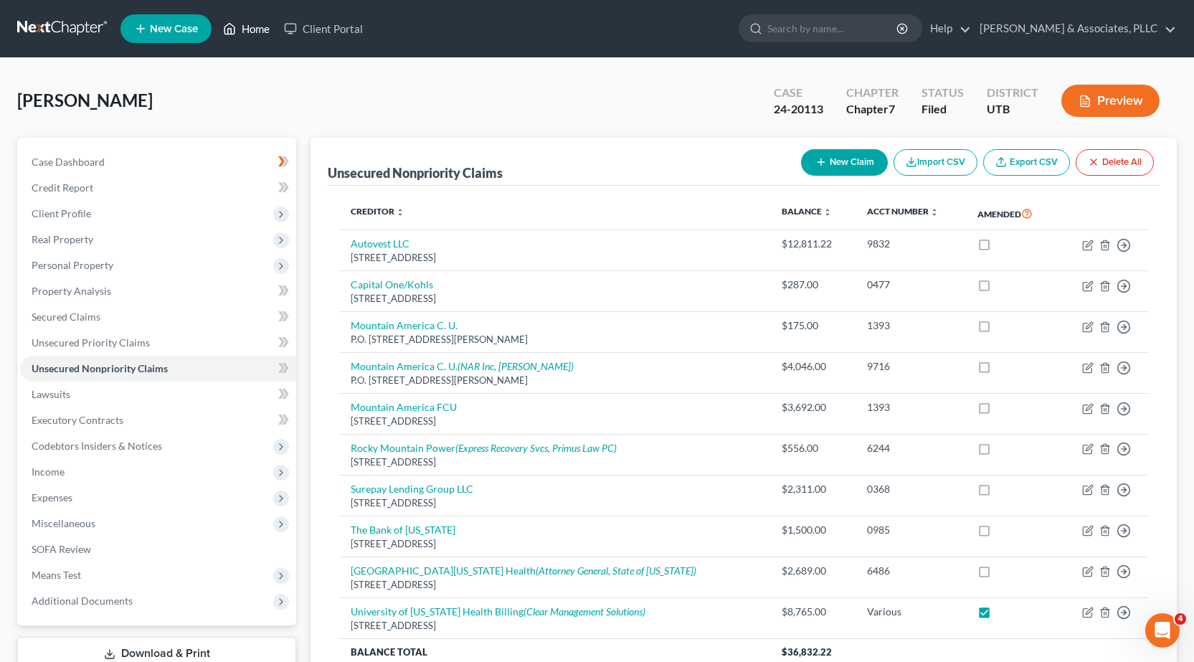
click at [259, 29] on link "Home" at bounding box center [246, 29] width 61 height 26
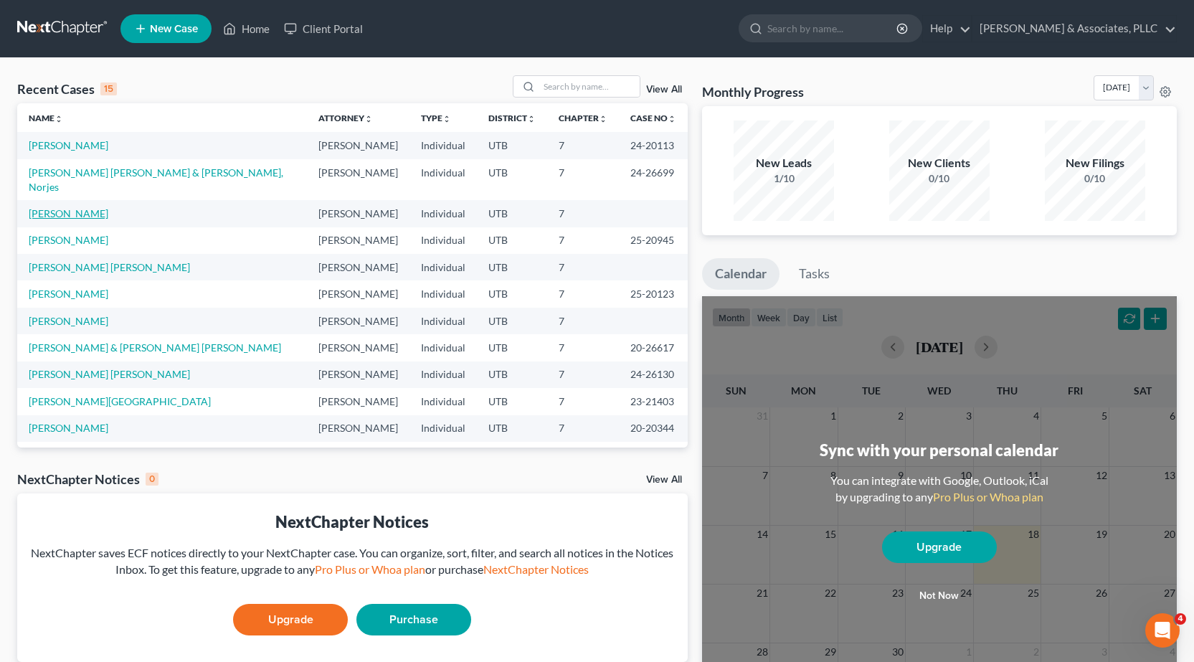
click at [54, 207] on link "[PERSON_NAME]" at bounding box center [69, 213] width 80 height 12
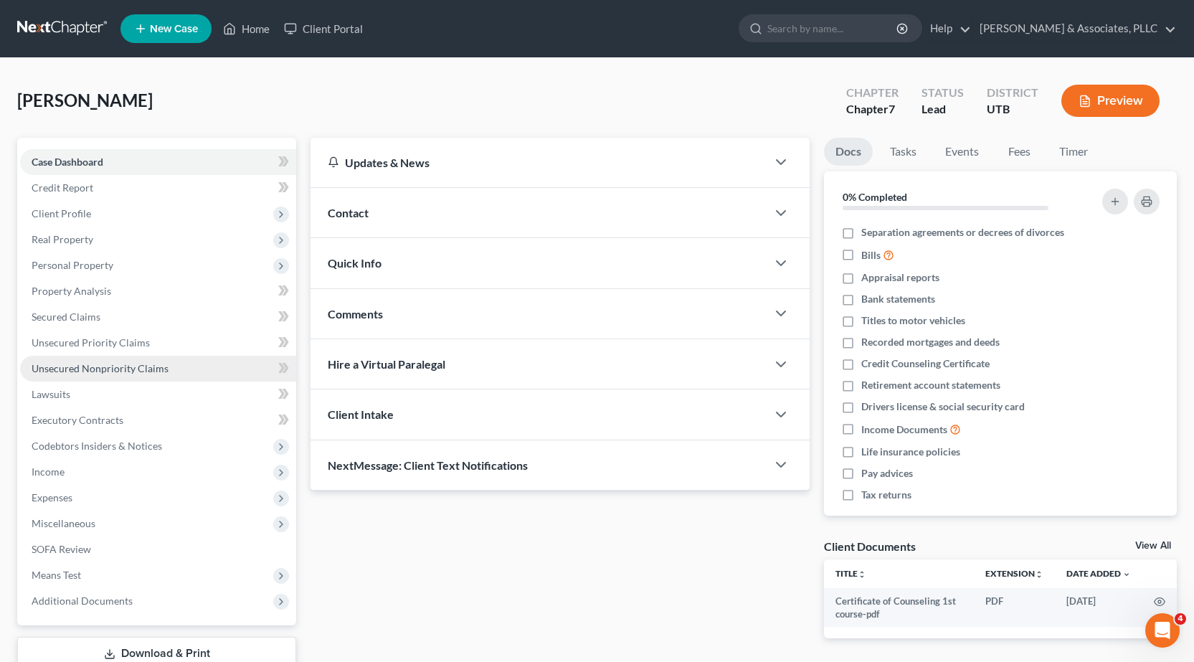
click at [69, 368] on span "Unsecured Nonpriority Claims" at bounding box center [100, 368] width 137 height 12
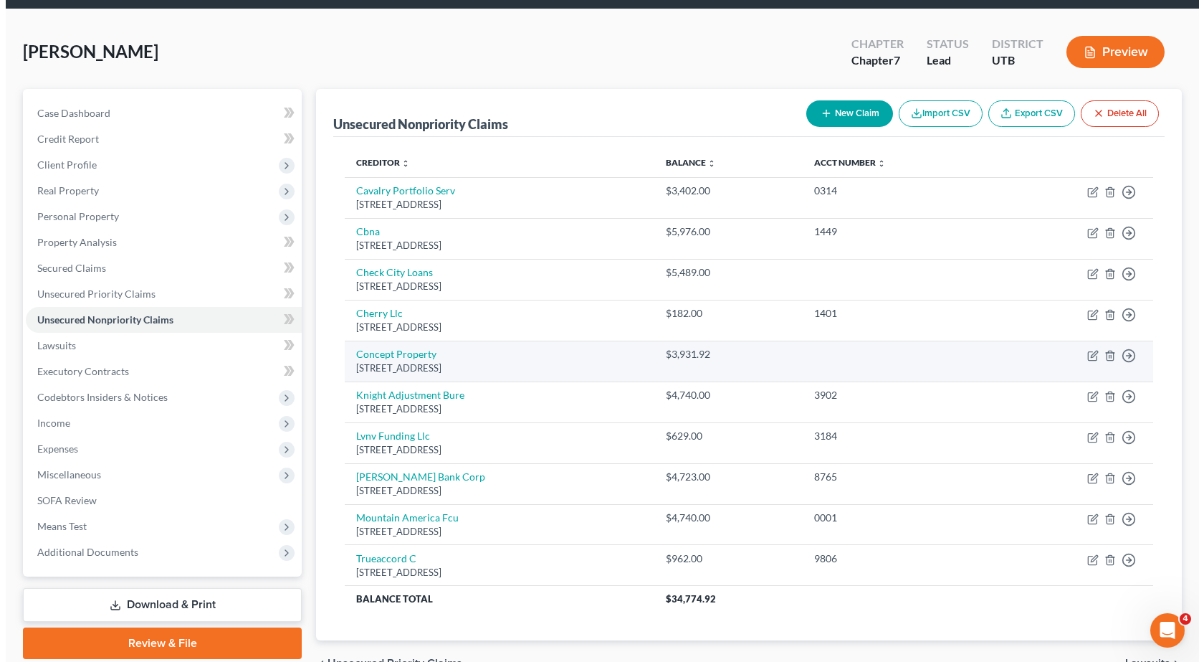
scroll to position [72, 0]
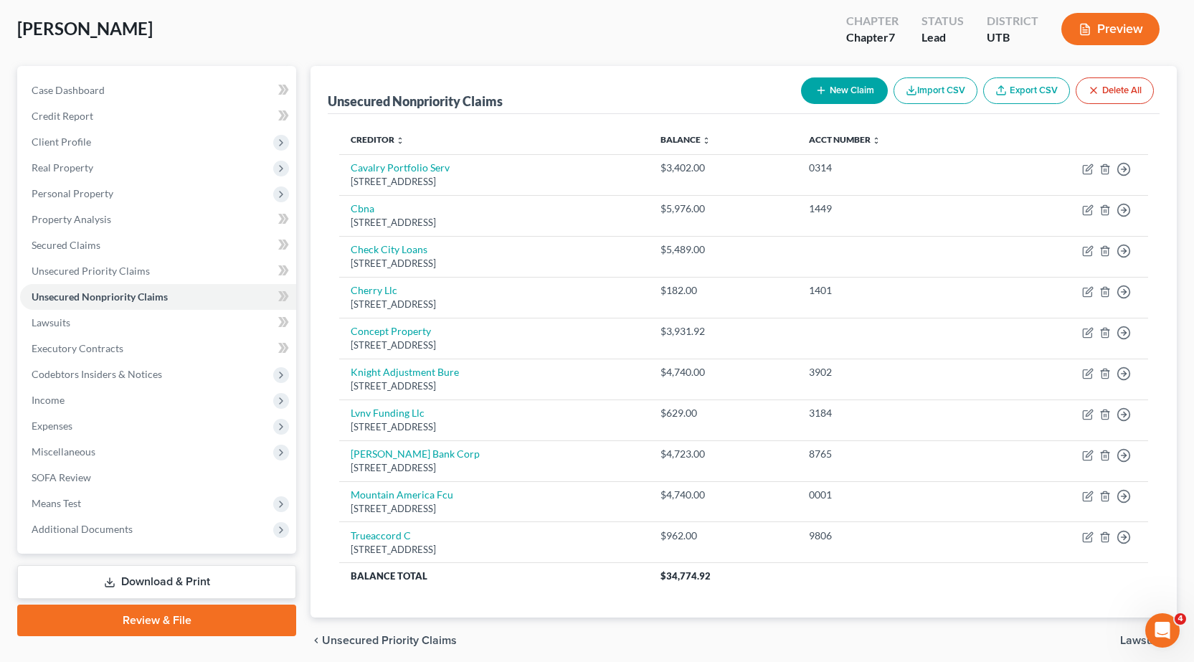
click at [837, 91] on button "New Claim" at bounding box center [844, 90] width 87 height 27
select select "0"
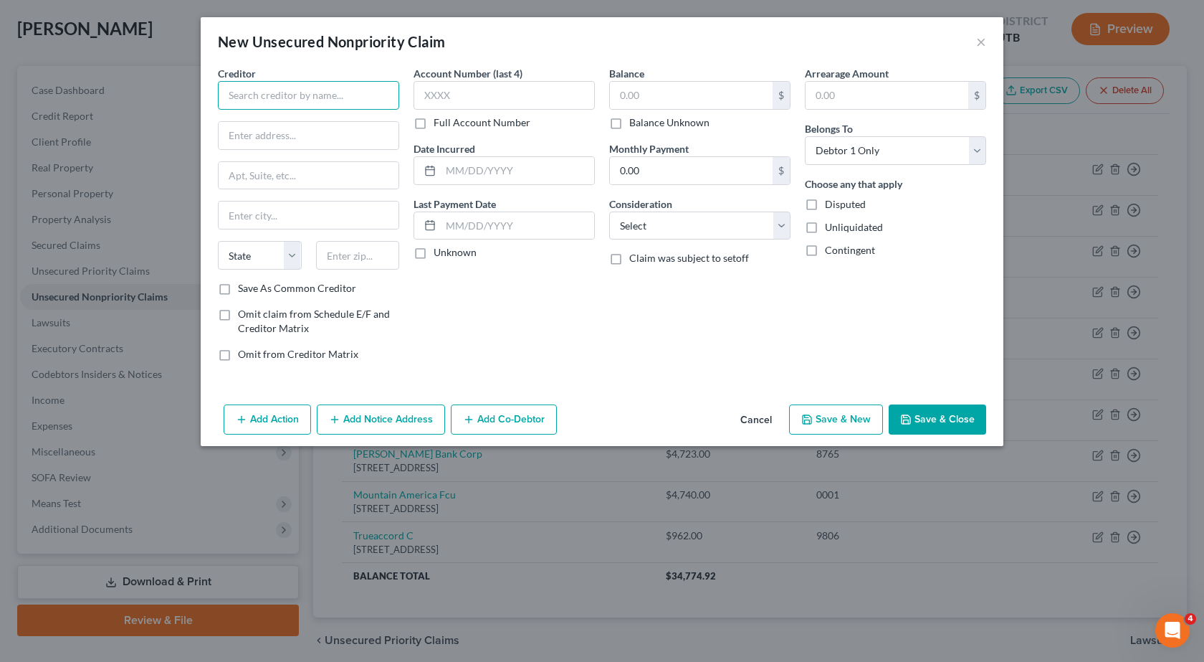
click at [248, 100] on input "text" at bounding box center [308, 95] width 181 height 29
type input "HY CITE FINANCE"
click at [244, 128] on input "text" at bounding box center [309, 135] width 180 height 27
type input "P.O. BOX 620980"
click at [266, 218] on input "text" at bounding box center [309, 214] width 180 height 27
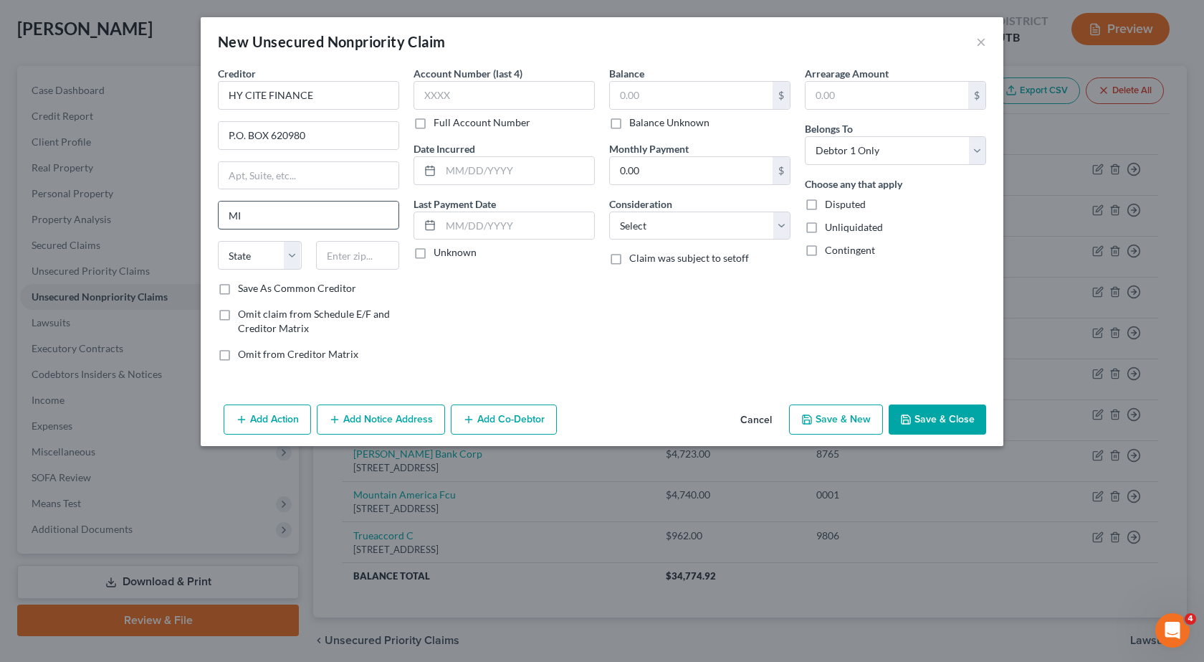
type input "[PERSON_NAME]"
click at [290, 256] on select "State [US_STATE] AK AR AZ CA CO CT DE DC [GEOGRAPHIC_DATA] [GEOGRAPHIC_DATA] GU…" at bounding box center [260, 255] width 84 height 29
select select "52"
click at [218, 241] on select "State [US_STATE] AK AR AZ CA CO CT DE DC [GEOGRAPHIC_DATA] [GEOGRAPHIC_DATA] GU…" at bounding box center [260, 255] width 84 height 29
click at [370, 249] on input "text" at bounding box center [358, 255] width 84 height 29
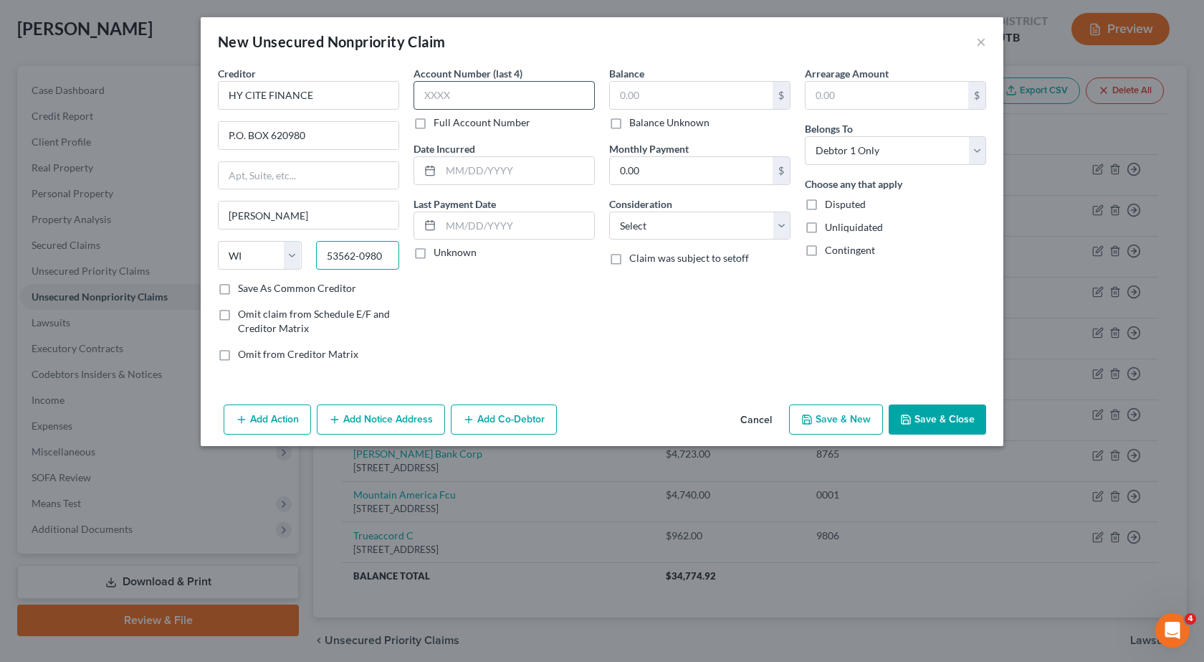
type input "53562-0980"
click at [449, 90] on input "text" at bounding box center [504, 95] width 181 height 29
type input "2"
click at [434, 123] on label "Full Account Number" at bounding box center [482, 122] width 97 height 14
click at [439, 123] on input "Full Account Number" at bounding box center [443, 119] width 9 height 9
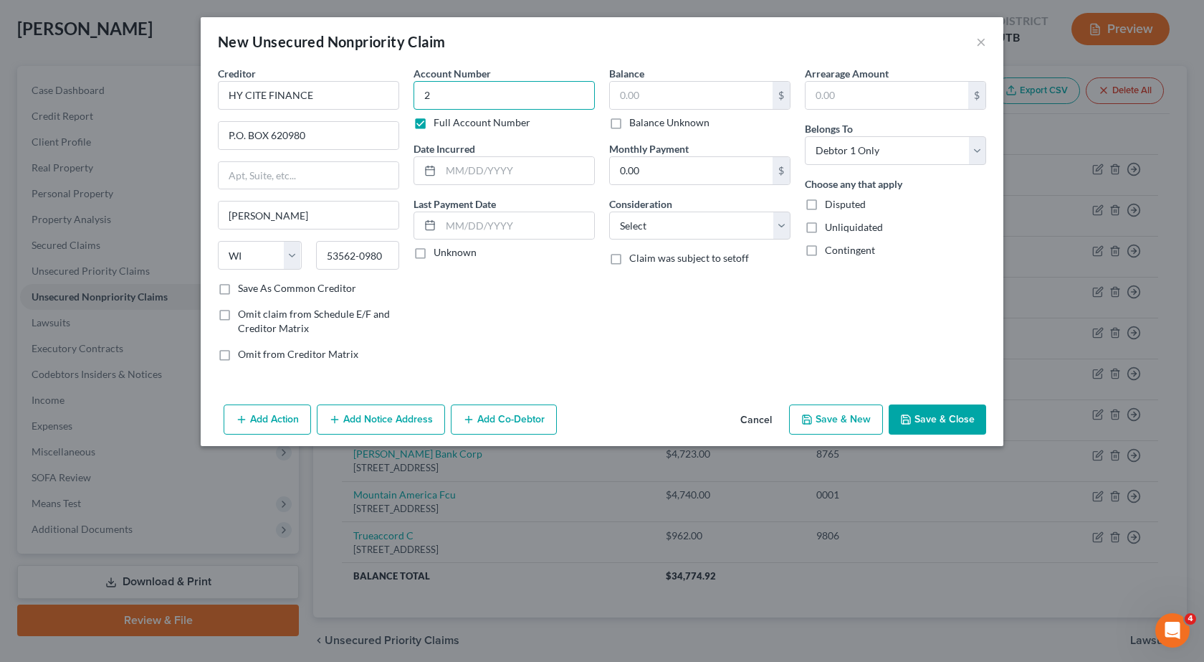
click at [447, 95] on input "2" at bounding box center [504, 95] width 181 height 29
type input "27397002 81476"
click at [656, 102] on input "text" at bounding box center [691, 95] width 163 height 27
type input "2,393.39"
click at [438, 171] on div at bounding box center [427, 170] width 27 height 27
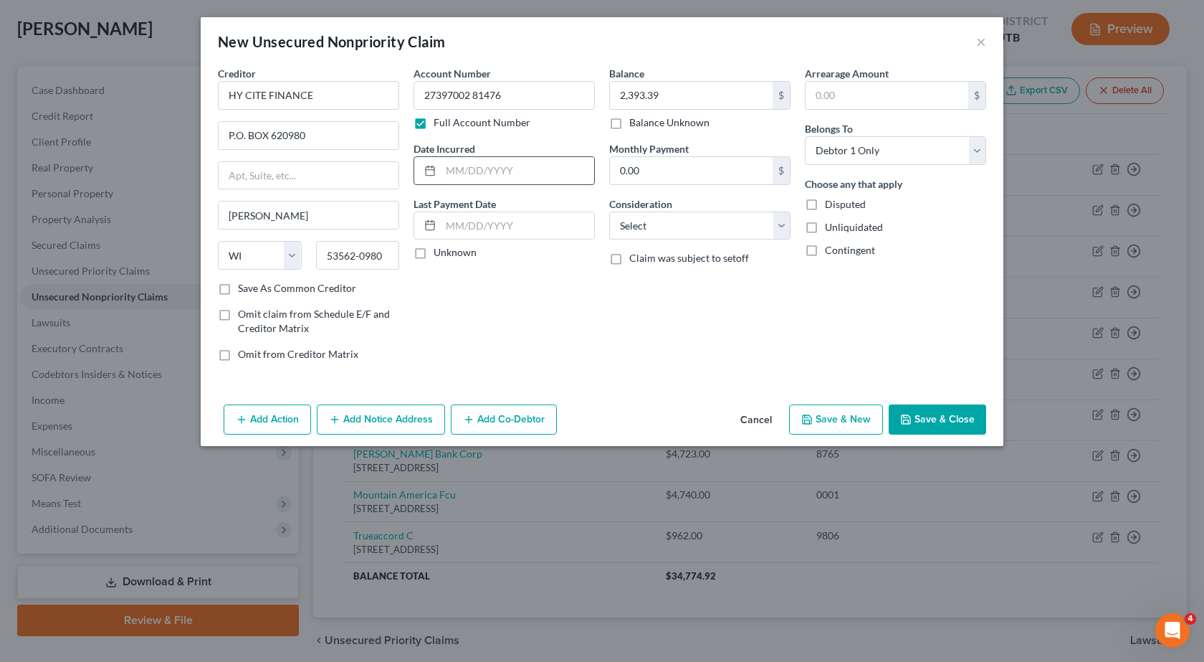
click at [444, 168] on input "text" at bounding box center [517, 170] width 153 height 27
click at [455, 171] on input "text" at bounding box center [517, 170] width 153 height 27
click at [449, 222] on input "text" at bounding box center [517, 225] width 153 height 27
drag, startPoint x: 785, startPoint y: 232, endPoint x: 781, endPoint y: 239, distance: 7.4
click at [785, 232] on select "Select Cable / Satellite Services Collection Agency Credit Card Debt Debt Couns…" at bounding box center [699, 225] width 181 height 29
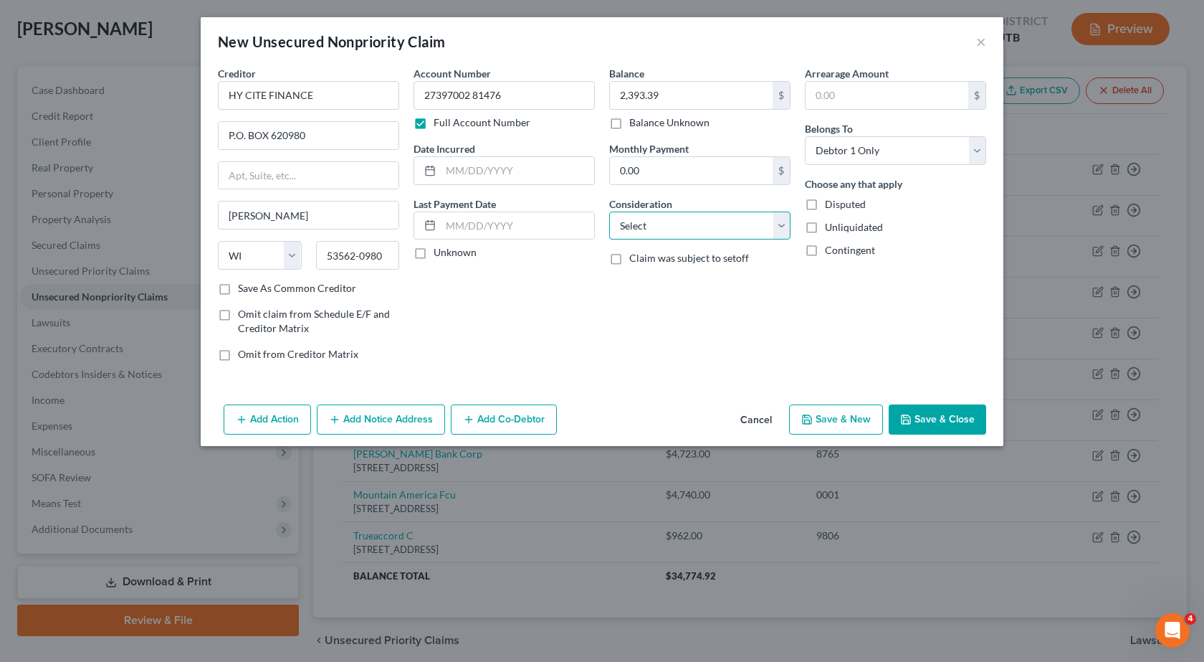
select select "2"
click at [609, 211] on select "Select Cable / Satellite Services Collection Agency Credit Card Debt Debt Couns…" at bounding box center [699, 225] width 181 height 29
click at [966, 429] on button "Save & Close" at bounding box center [937, 419] width 97 height 30
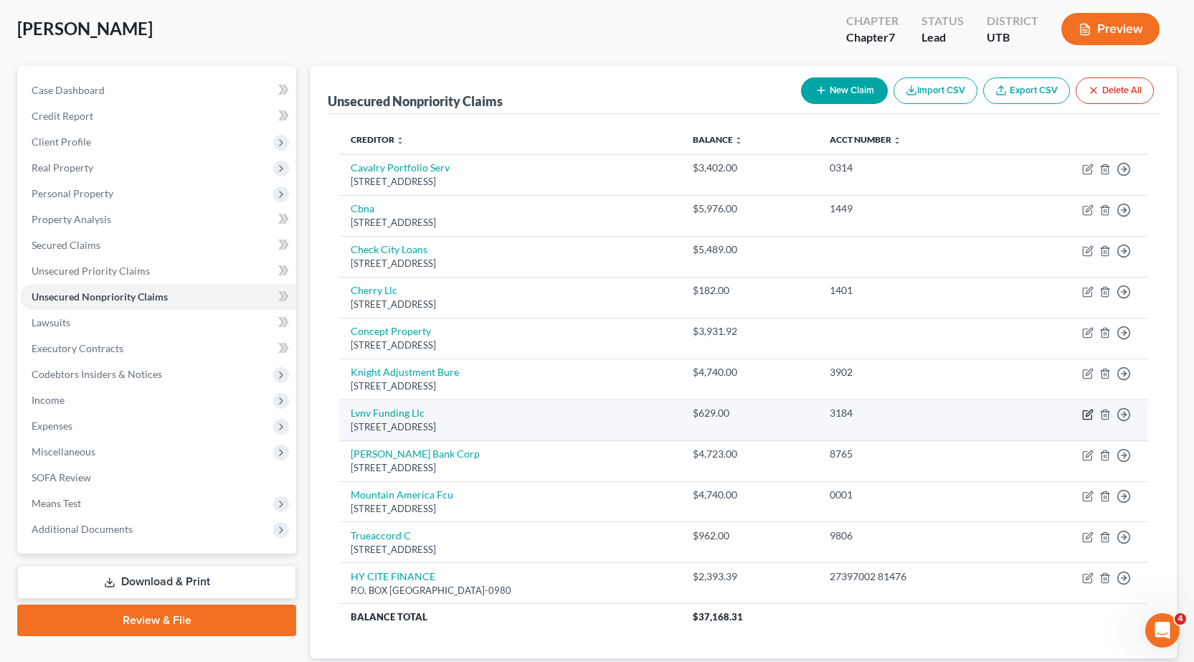
click at [1090, 417] on icon "button" at bounding box center [1087, 414] width 11 height 11
select select "42"
select select "0"
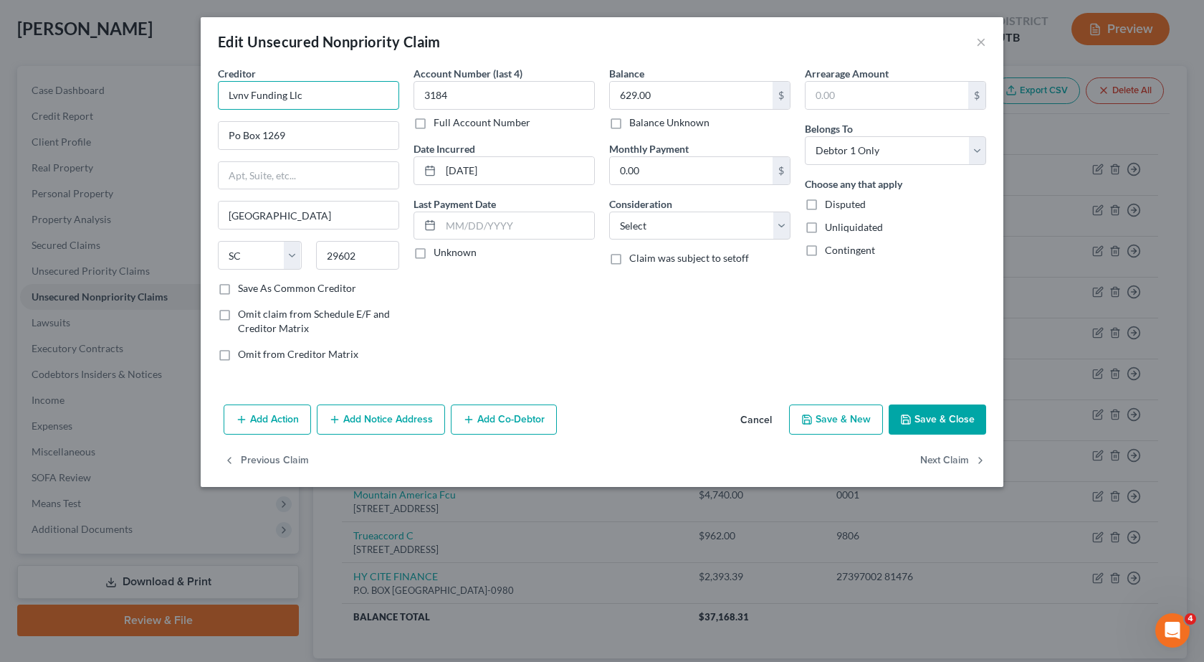
drag, startPoint x: 229, startPoint y: 90, endPoint x: 293, endPoint y: 93, distance: 63.9
click at [346, 96] on input "Lvnv Funding Llc" at bounding box center [308, 95] width 181 height 29
drag, startPoint x: 298, startPoint y: 143, endPoint x: 144, endPoint y: 161, distance: 154.5
click at [144, 161] on div "Edit Unsecured Nonpriority Claim × Creditor * Lvnv Funding Llc Po Box 1269 [GEO…" at bounding box center [602, 331] width 1204 height 662
paste input "[STREET_ADDRESS]"
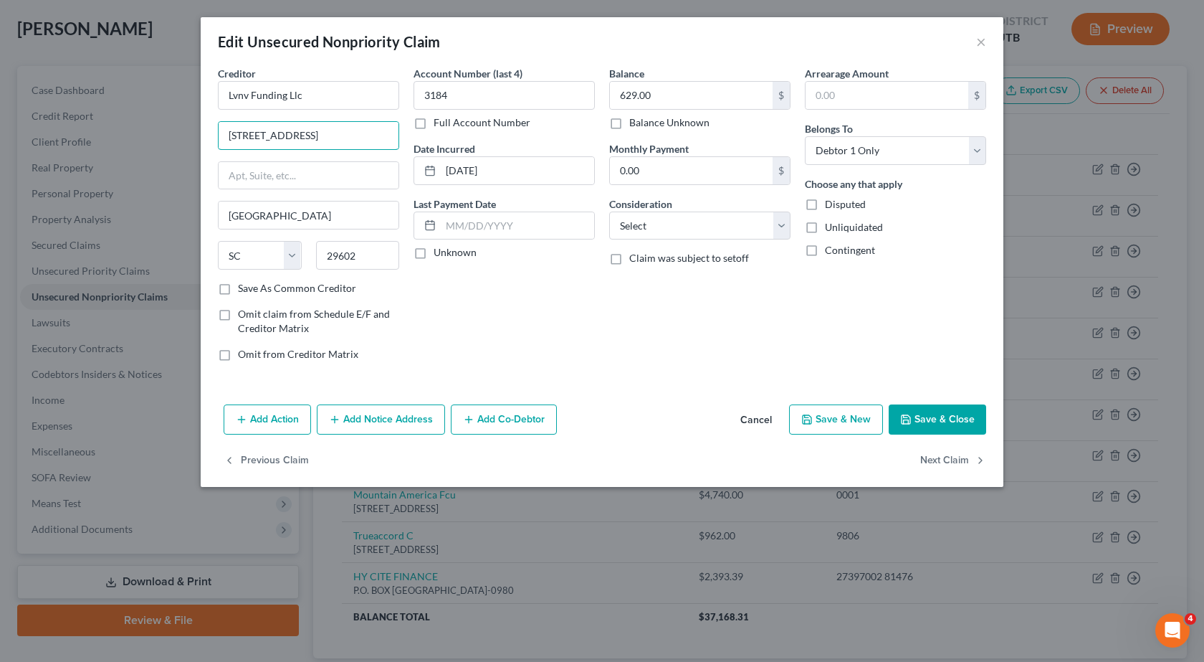
type input "[STREET_ADDRESS]"
click at [363, 263] on input "29602" at bounding box center [358, 255] width 84 height 29
type input "29601"
click at [923, 419] on button "Save & Close" at bounding box center [937, 419] width 97 height 30
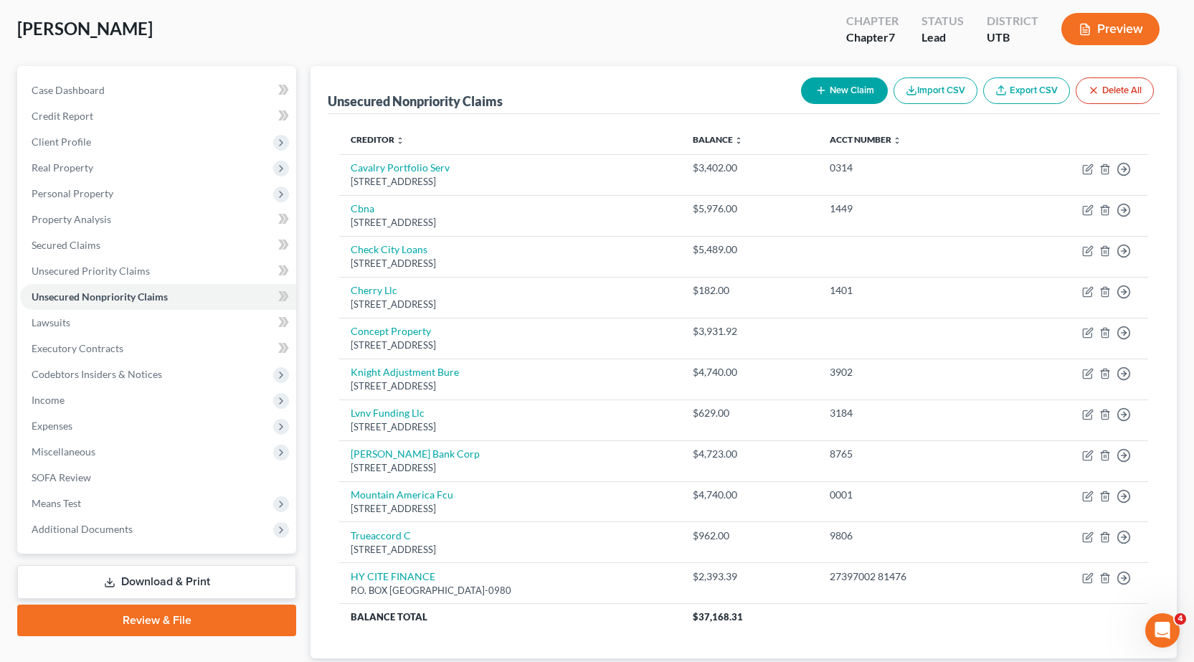
click at [844, 93] on button "New Claim" at bounding box center [844, 90] width 87 height 27
select select "0"
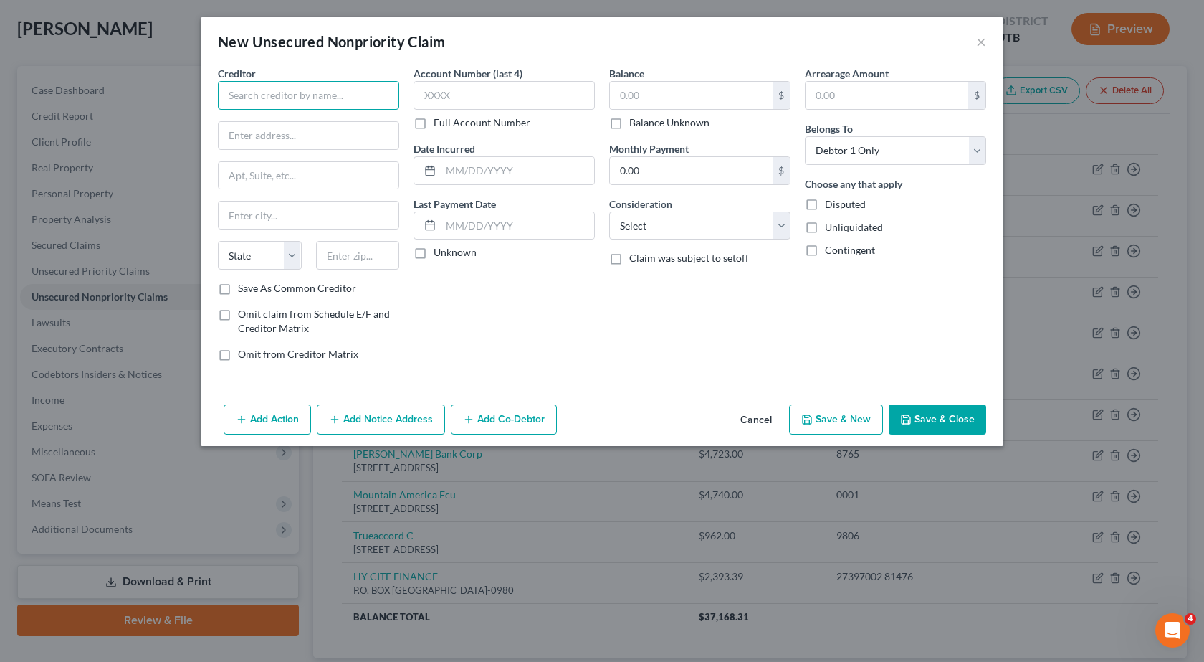
click at [302, 101] on input "text" at bounding box center [308, 95] width 181 height 29
click at [282, 94] on input "[PERSON_NAME] & [PERSON_NAME] aSSOCIATES, lTD" at bounding box center [308, 95] width 181 height 29
click at [323, 94] on input "[PERSON_NAME] & [PERSON_NAME] aSSOCIATES, lTD" at bounding box center [308, 95] width 181 height 29
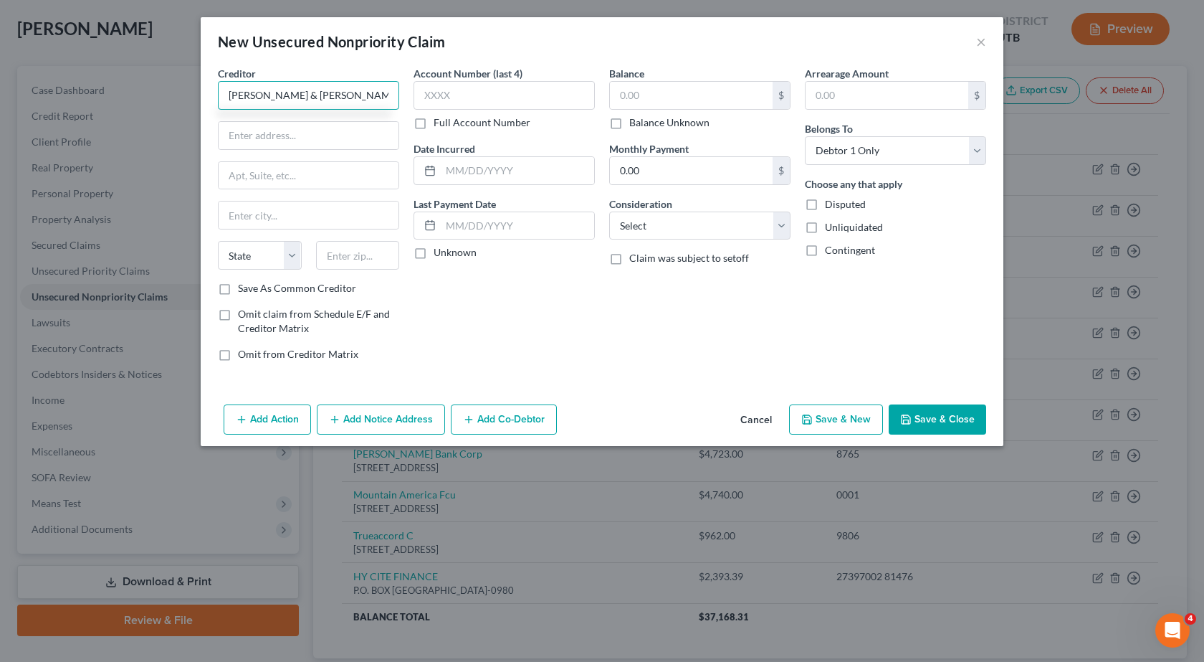
click at [232, 96] on input "[PERSON_NAME] & [PERSON_NAME] ASSOCIATES, lTD" at bounding box center [308, 95] width 181 height 29
click at [393, 97] on input "[PERSON_NAME] & [PERSON_NAME] ASSOCIATES, lTD" at bounding box center [308, 95] width 181 height 29
type input "[PERSON_NAME] & [PERSON_NAME] ASSOCIATES, LTD"
click at [429, 95] on input "text" at bounding box center [504, 95] width 181 height 29
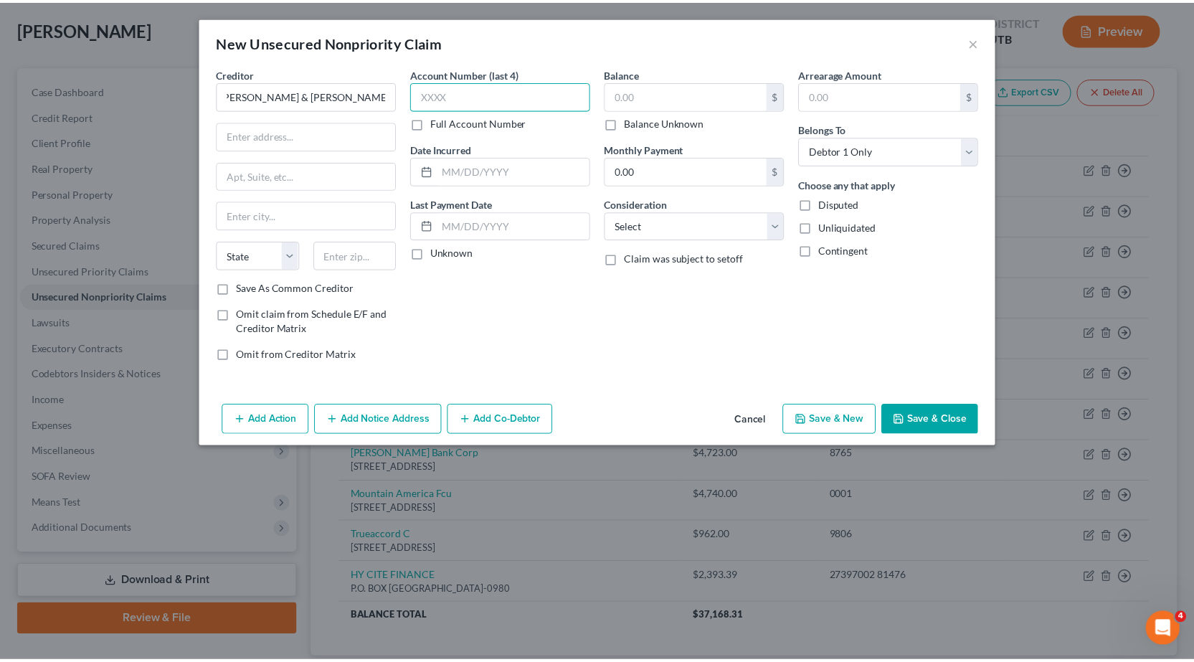
scroll to position [0, 0]
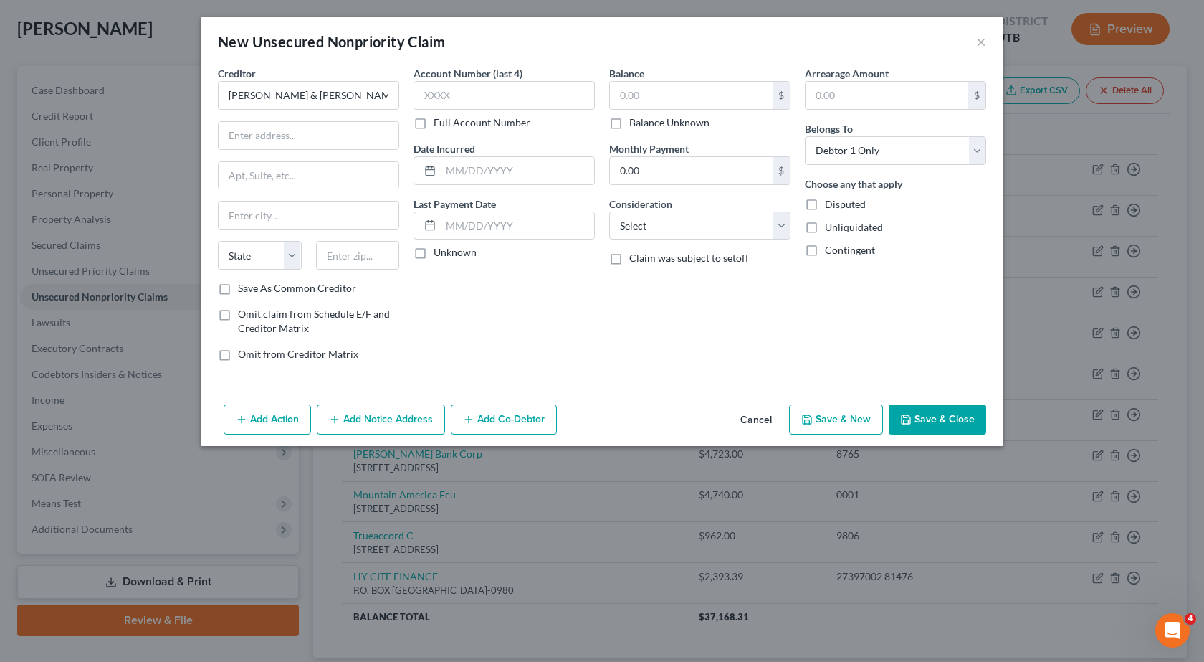
click at [434, 120] on label "Full Account Number" at bounding box center [482, 122] width 97 height 14
click at [439, 120] on input "Full Account Number" at bounding box center [443, 119] width 9 height 9
click at [448, 100] on input "text" at bounding box center [504, 95] width 181 height 29
type input "30936369"
click at [248, 128] on input "text" at bounding box center [309, 135] width 180 height 27
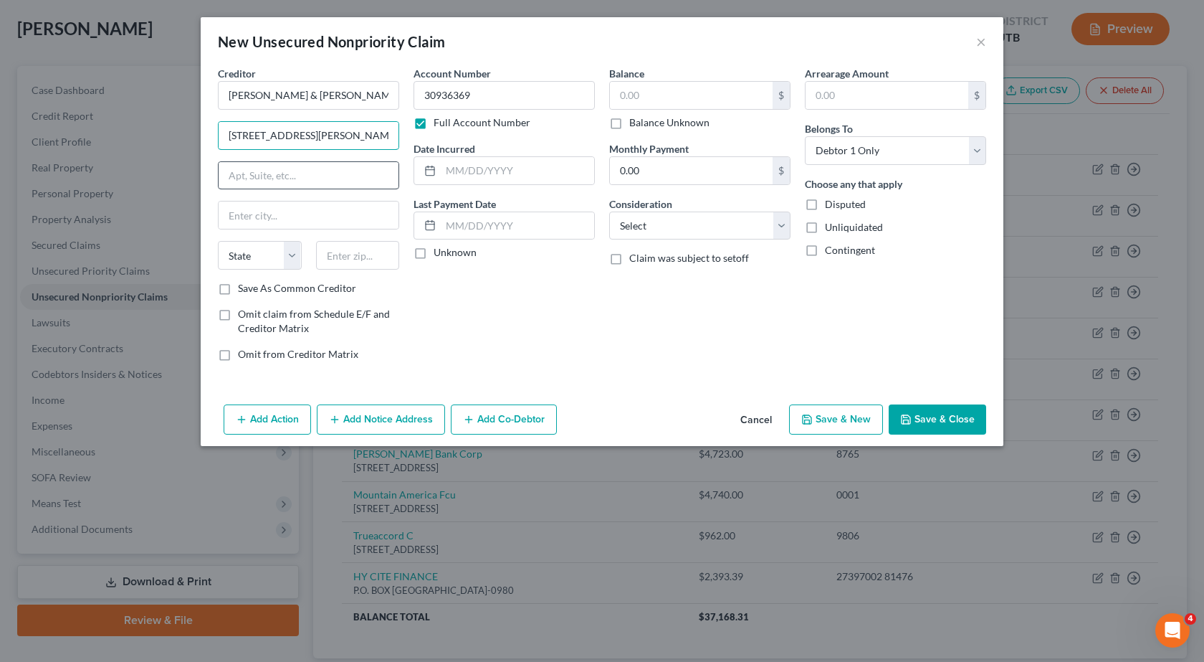
type input "[STREET_ADDRESS][PERSON_NAME]"
click at [242, 172] on input "text" at bounding box center [309, 175] width 180 height 27
click at [244, 208] on input "text" at bounding box center [309, 214] width 180 height 27
type input "Wilmington"
click at [289, 262] on select "State [US_STATE] AK AR AZ CA CO CT DE DC [GEOGRAPHIC_DATA] [GEOGRAPHIC_DATA] GU…" at bounding box center [260, 255] width 84 height 29
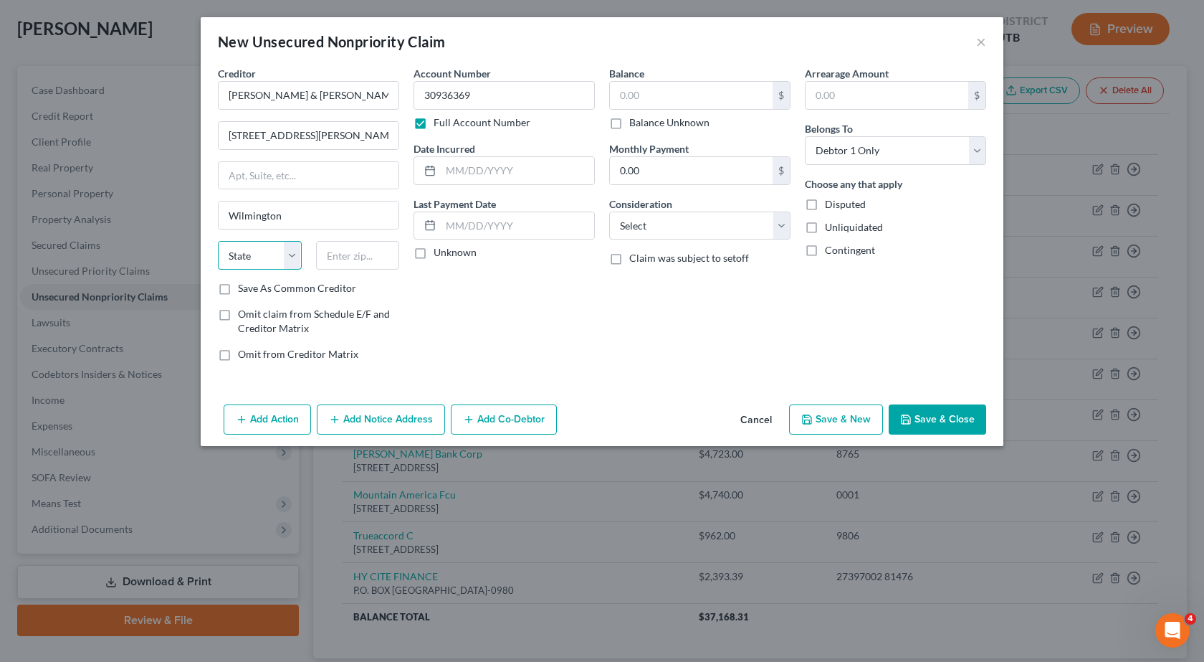
select select "7"
click at [218, 241] on select "State [US_STATE] AK AR AZ CA CO CT DE DC [GEOGRAPHIC_DATA] [GEOGRAPHIC_DATA] GU…" at bounding box center [260, 255] width 84 height 29
click at [356, 262] on input "text" at bounding box center [358, 255] width 84 height 29
type input "19801"
click at [617, 95] on input "text" at bounding box center [691, 95] width 163 height 27
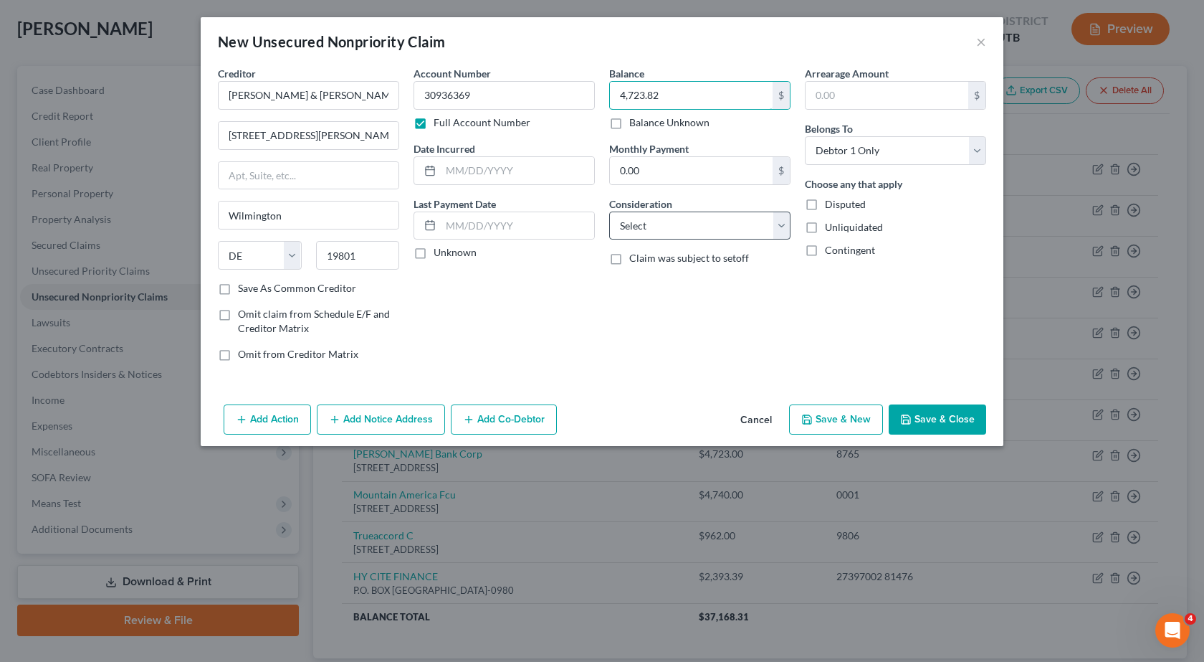
type input "4,723.82"
click at [782, 229] on select "Select Cable / Satellite Services Collection Agency Credit Card Debt Debt Couns…" at bounding box center [699, 225] width 181 height 29
select select "2"
click at [609, 211] on select "Select Cable / Satellite Services Collection Agency Credit Card Debt Debt Couns…" at bounding box center [699, 225] width 181 height 29
click at [979, 413] on button "Save & Close" at bounding box center [937, 419] width 97 height 30
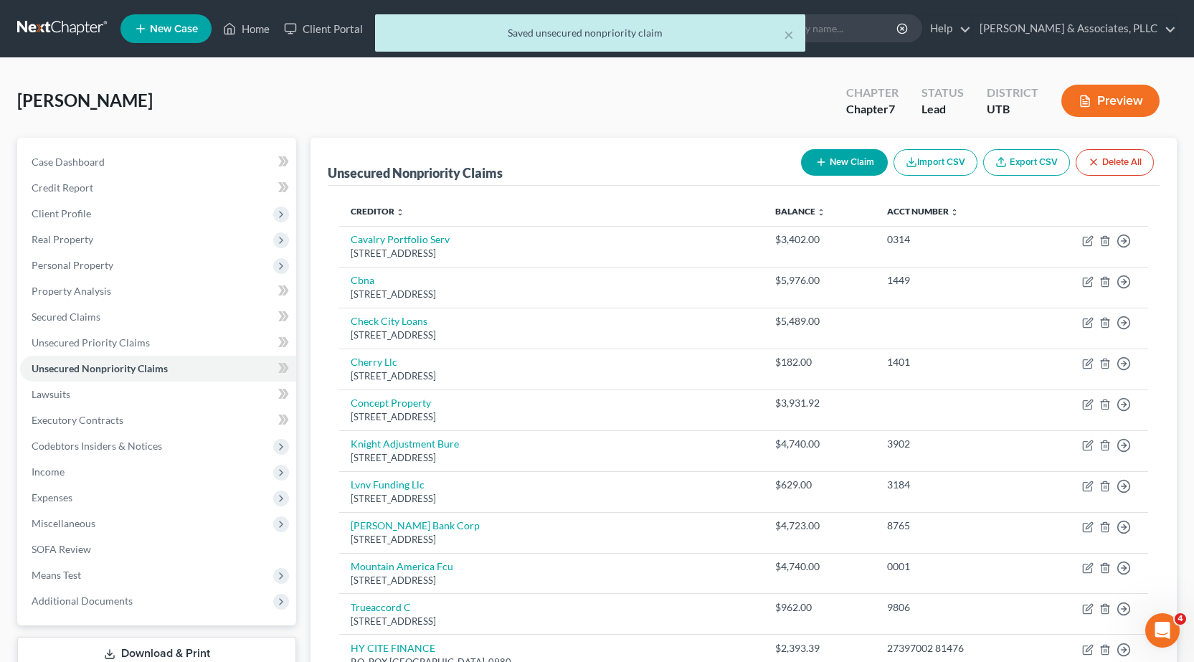
click at [1132, 95] on button "Preview" at bounding box center [1110, 101] width 98 height 32
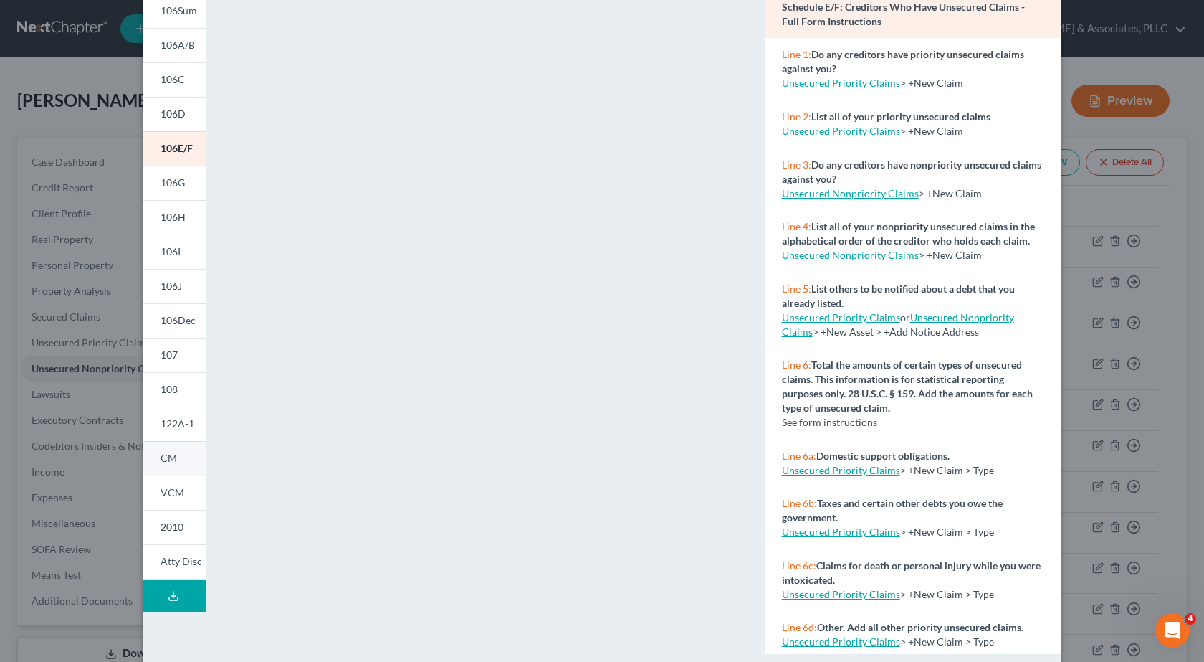
scroll to position [147, 0]
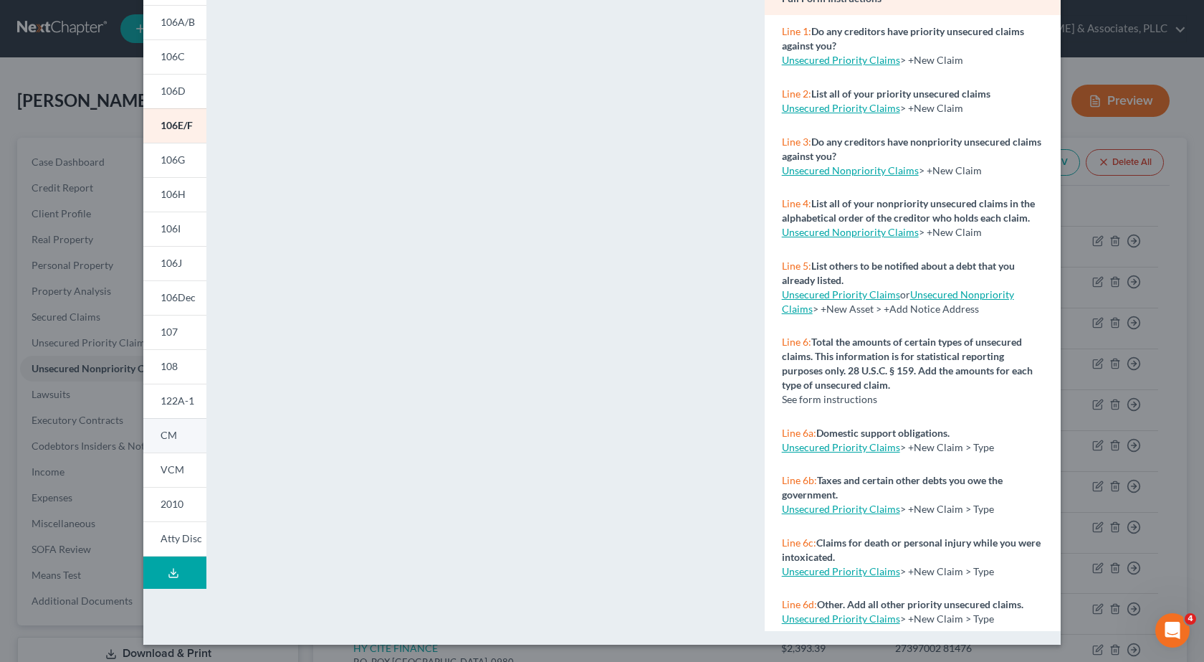
click at [163, 437] on span "CM" at bounding box center [169, 435] width 16 height 12
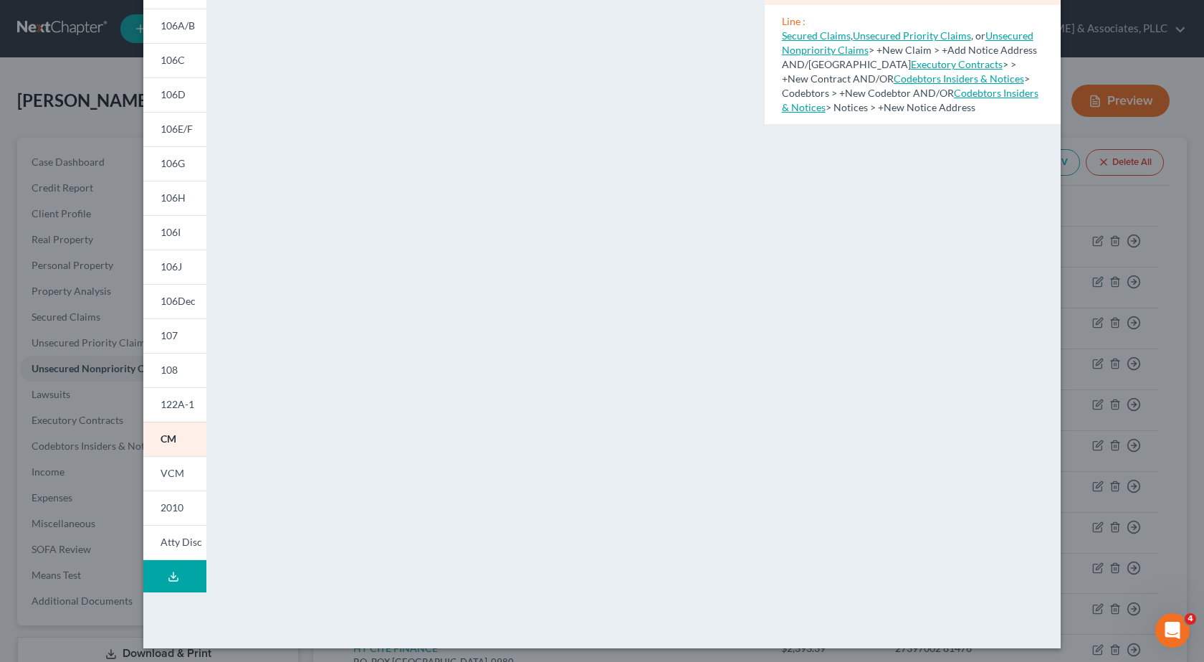
scroll to position [0, 0]
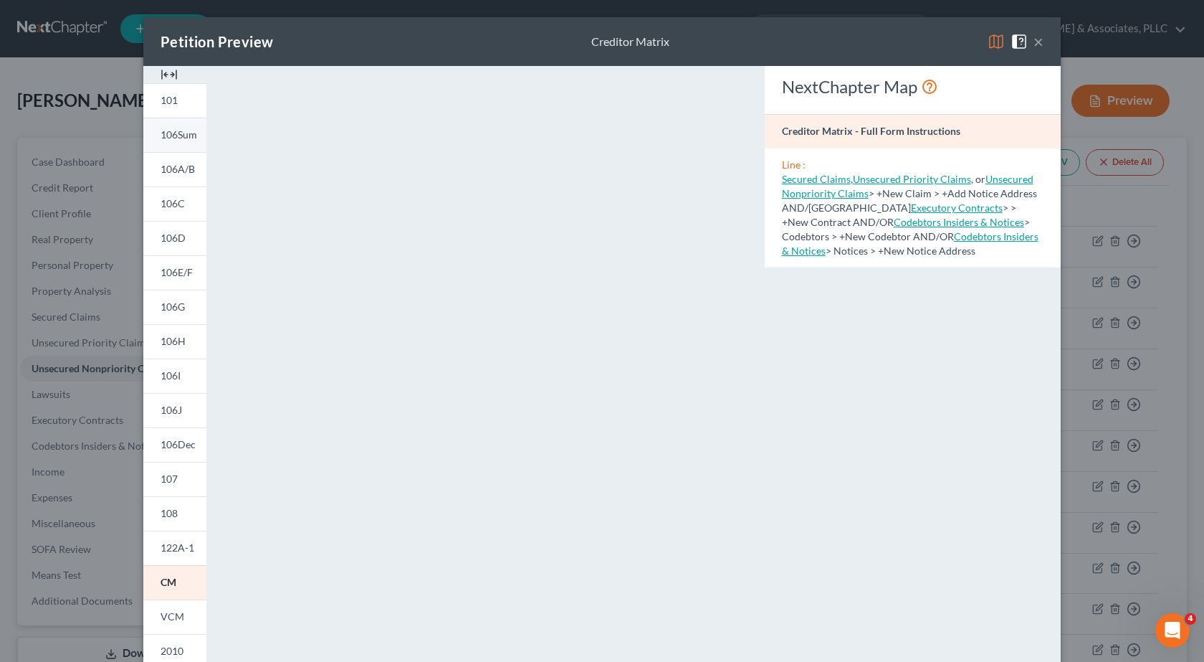
click at [172, 137] on span "106Sum" at bounding box center [179, 134] width 37 height 12
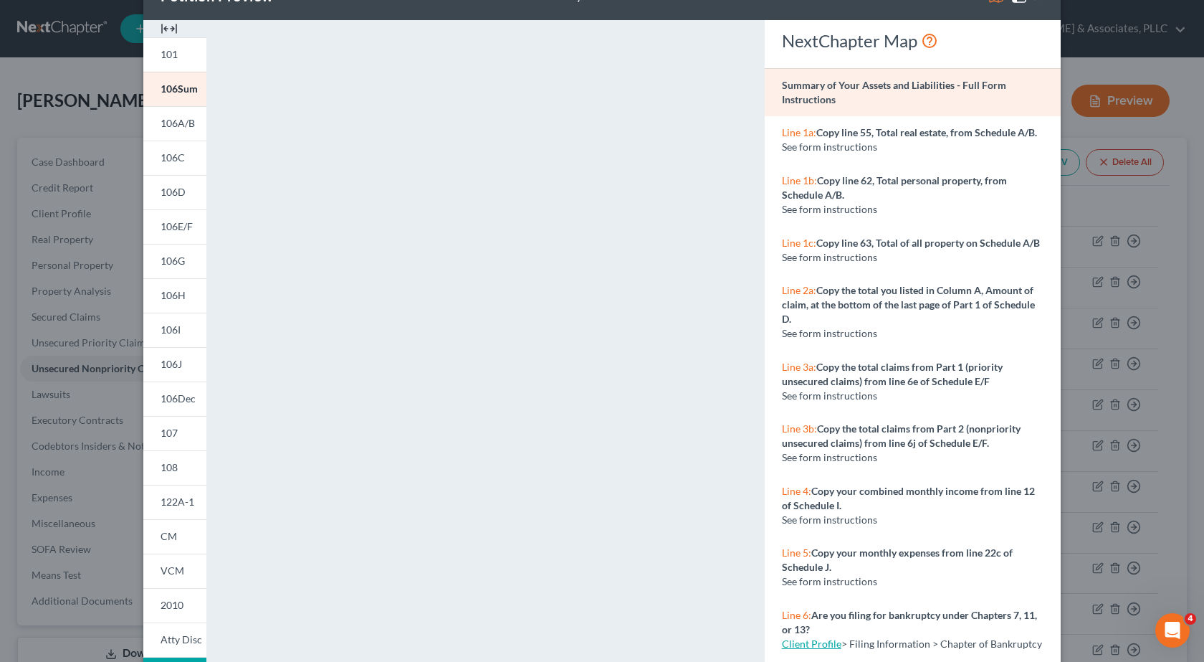
scroll to position [72, 0]
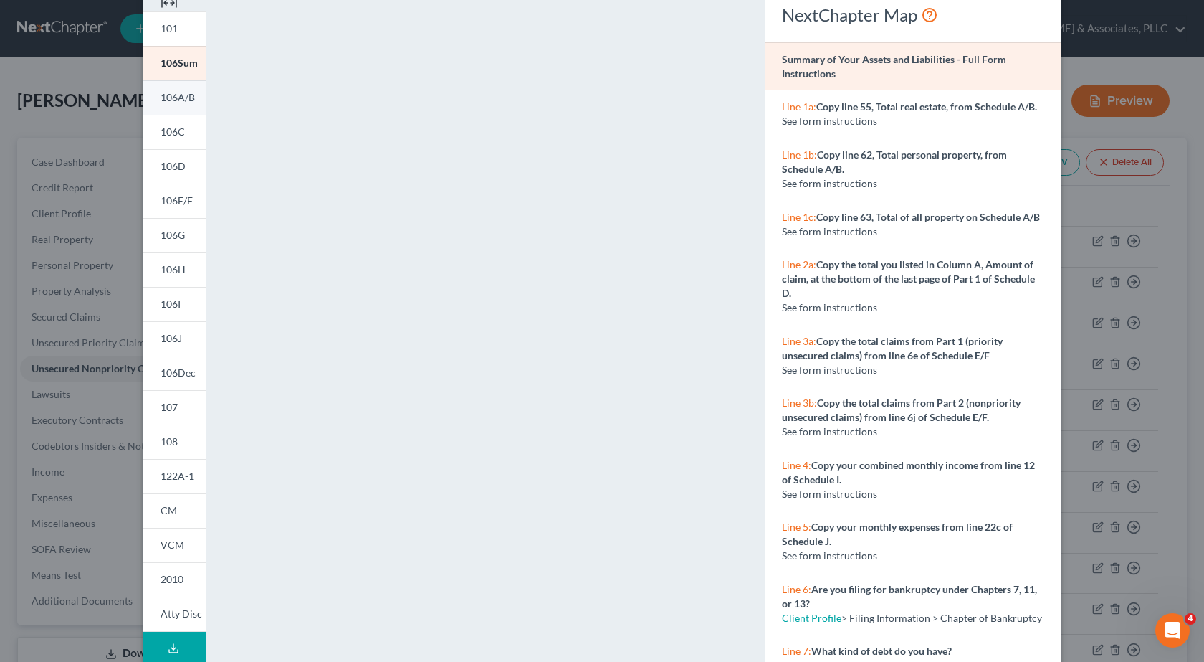
click at [176, 105] on link "106A/B" at bounding box center [174, 97] width 63 height 34
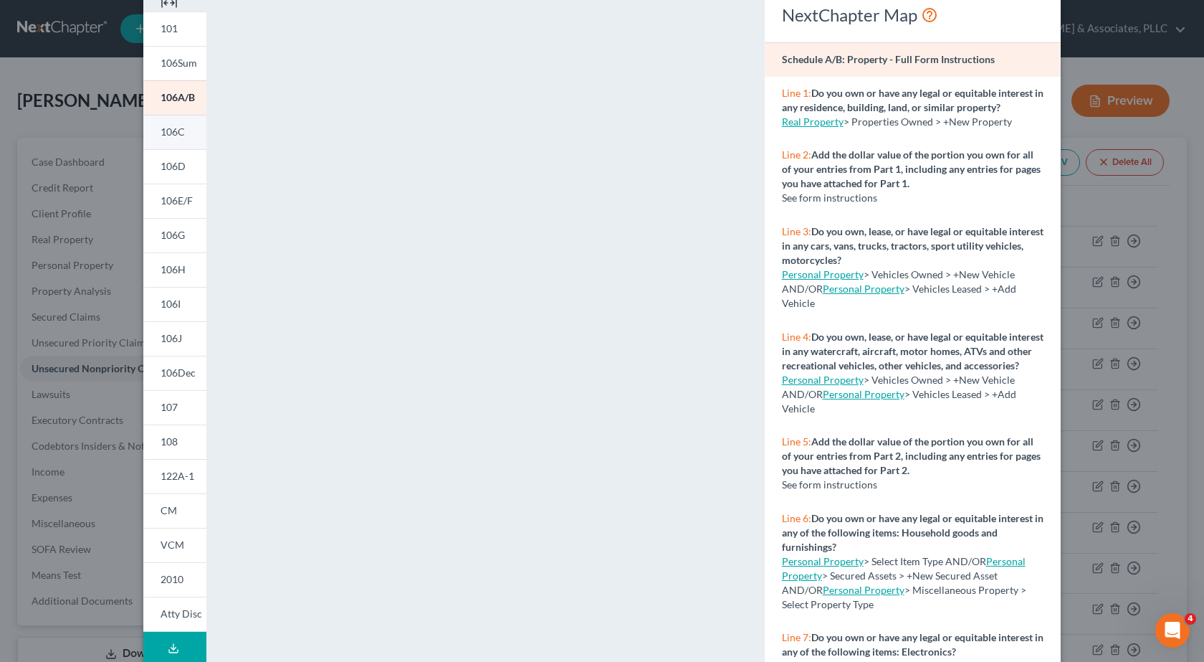
click at [180, 139] on link "106C" at bounding box center [174, 132] width 63 height 34
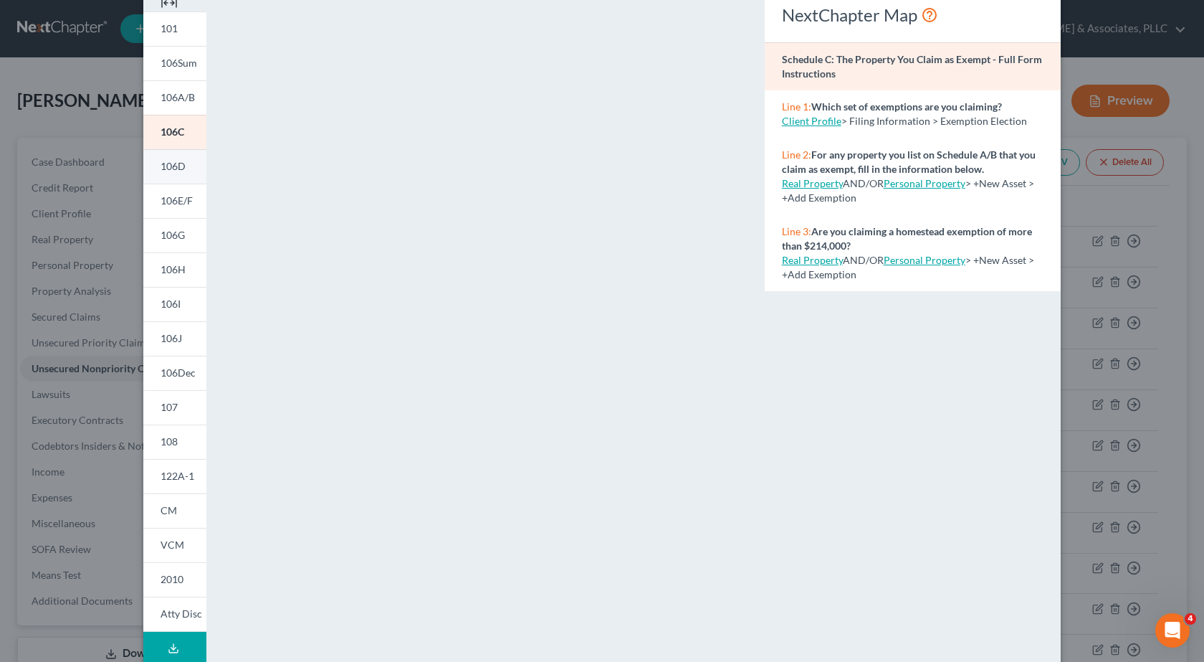
click at [176, 171] on span "106D" at bounding box center [173, 166] width 25 height 12
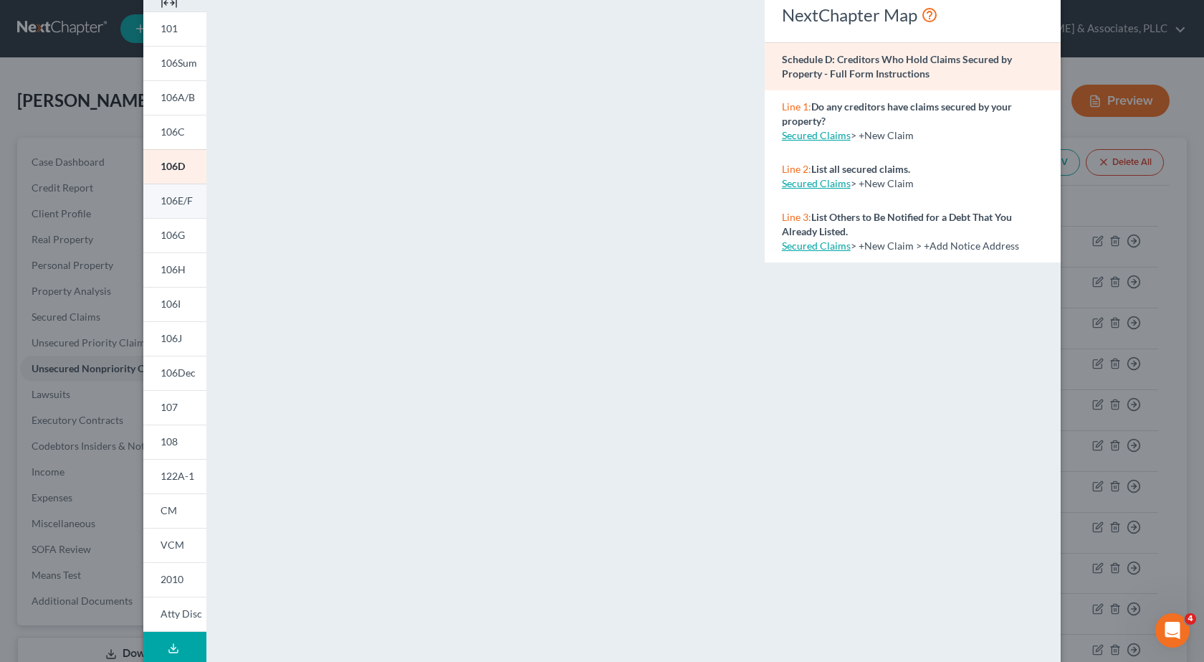
click at [167, 202] on span "106E/F" at bounding box center [177, 200] width 32 height 12
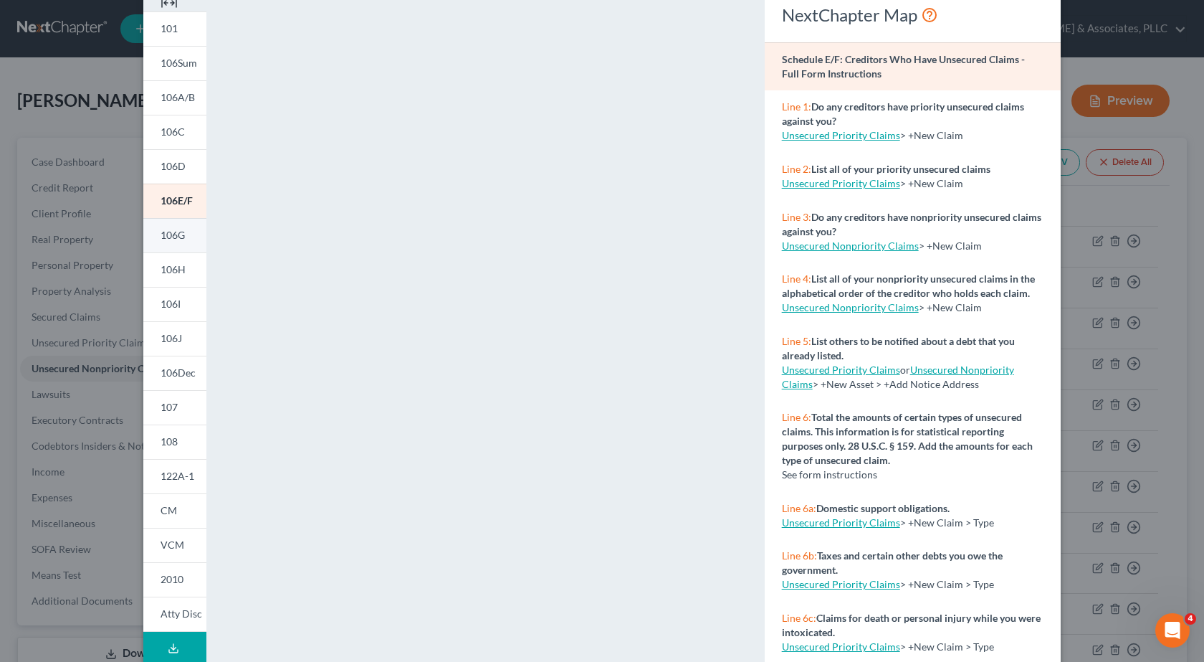
click at [161, 233] on span "106G" at bounding box center [173, 235] width 24 height 12
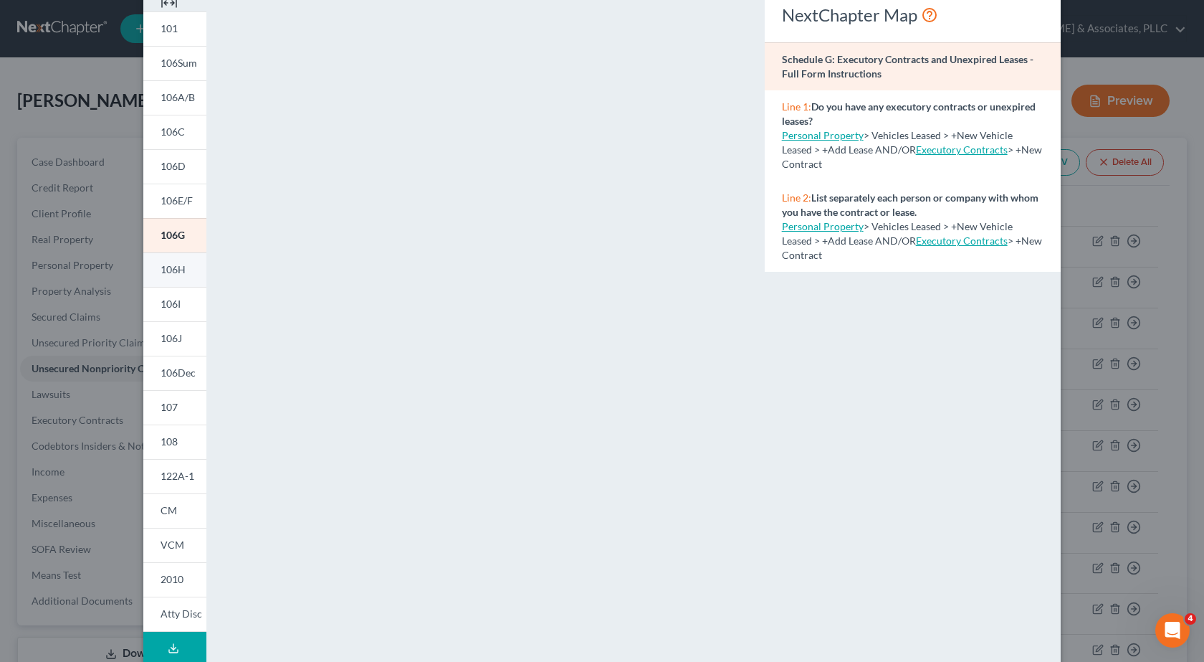
click at [178, 263] on span "106H" at bounding box center [173, 269] width 25 height 12
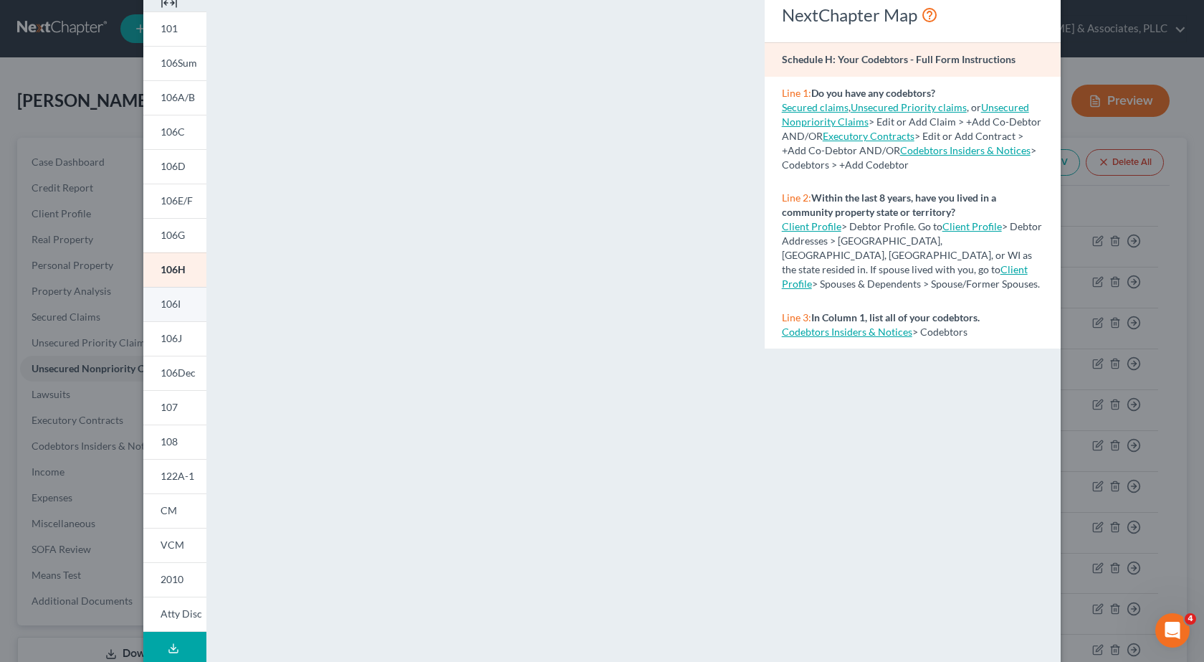
click at [181, 302] on link "106I" at bounding box center [174, 304] width 63 height 34
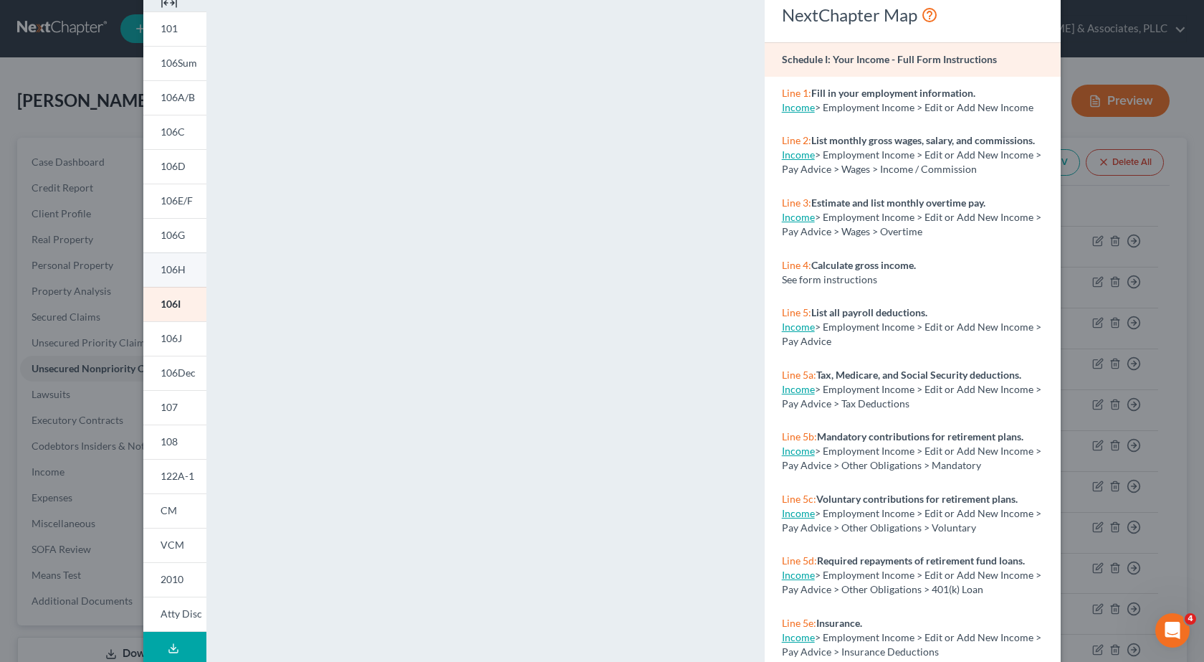
click at [186, 274] on link "106H" at bounding box center [174, 269] width 63 height 34
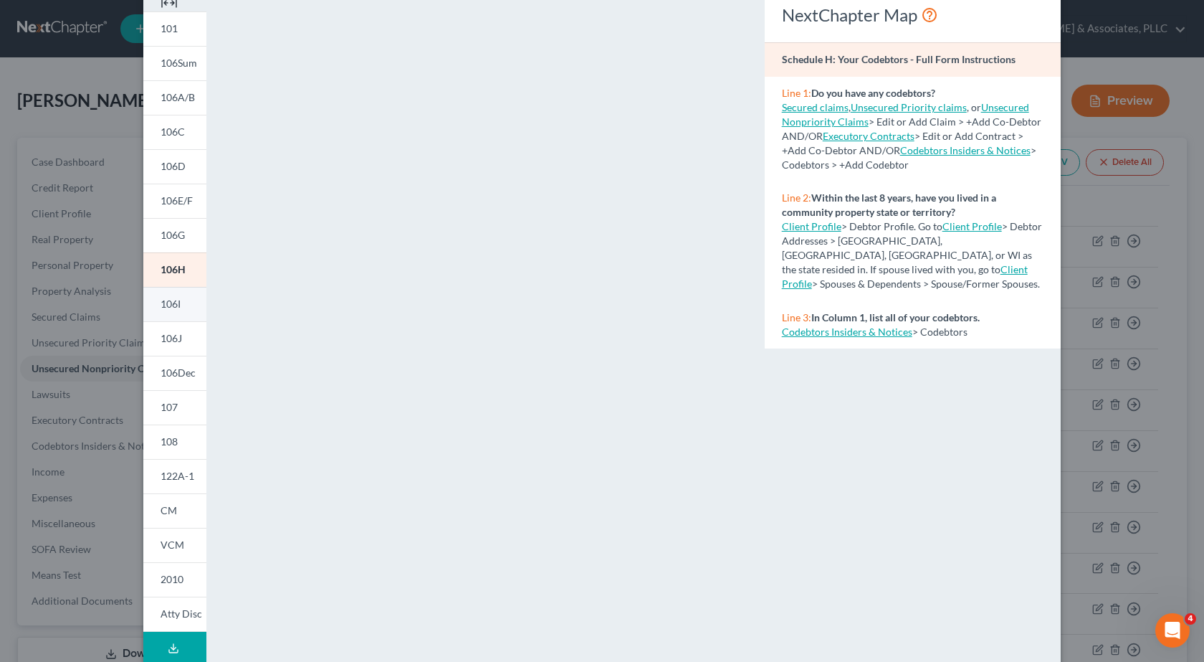
click at [178, 304] on link "106I" at bounding box center [174, 304] width 63 height 34
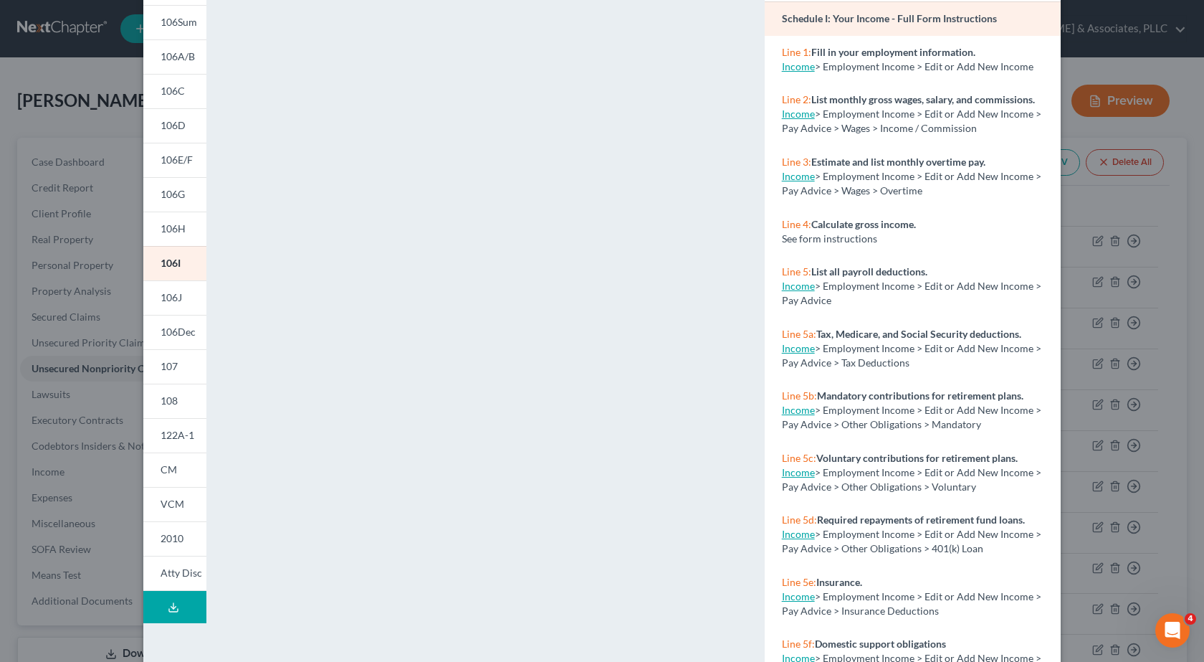
scroll to position [147, 0]
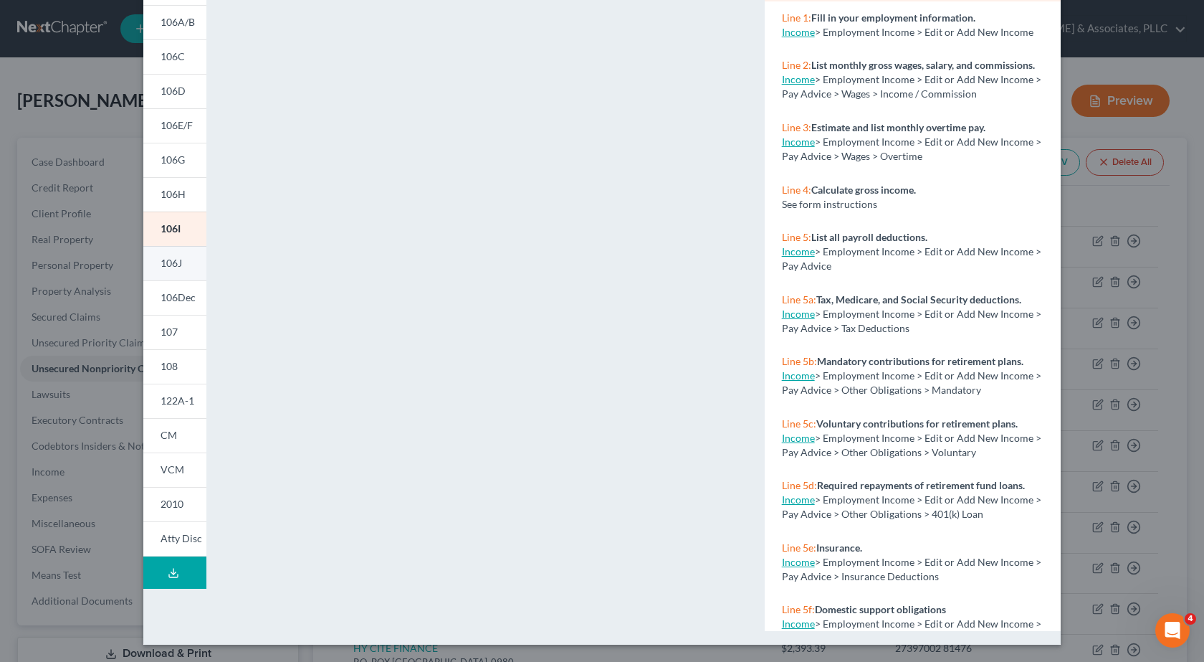
click at [168, 264] on span "106J" at bounding box center [172, 263] width 22 height 12
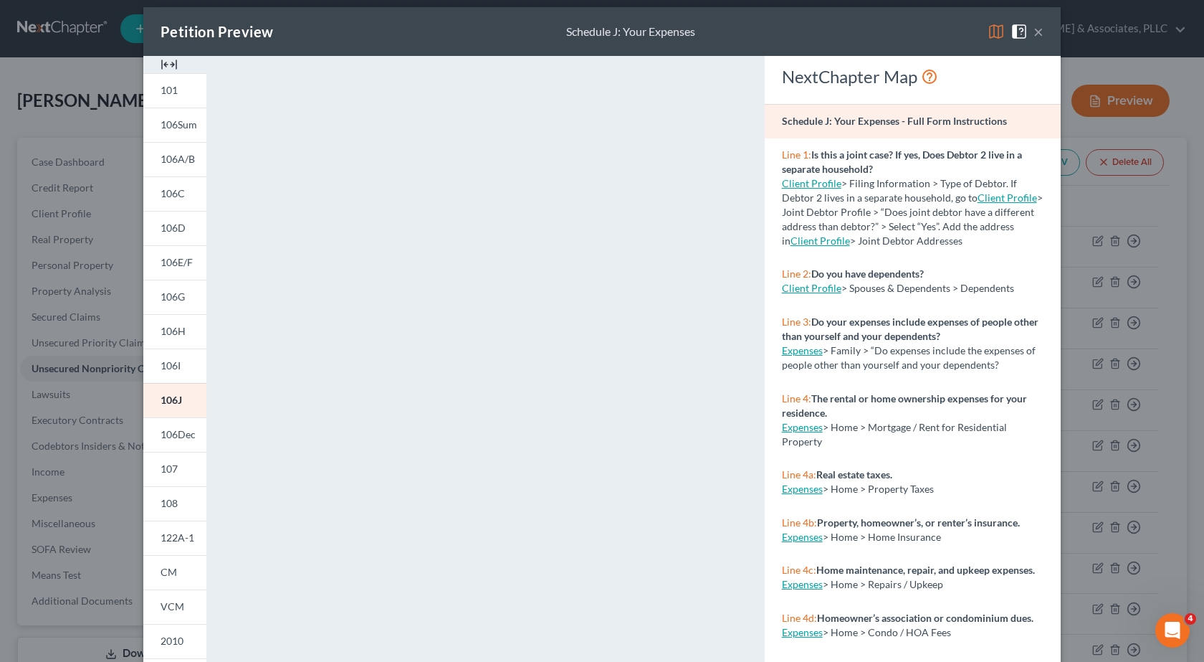
scroll to position [0, 0]
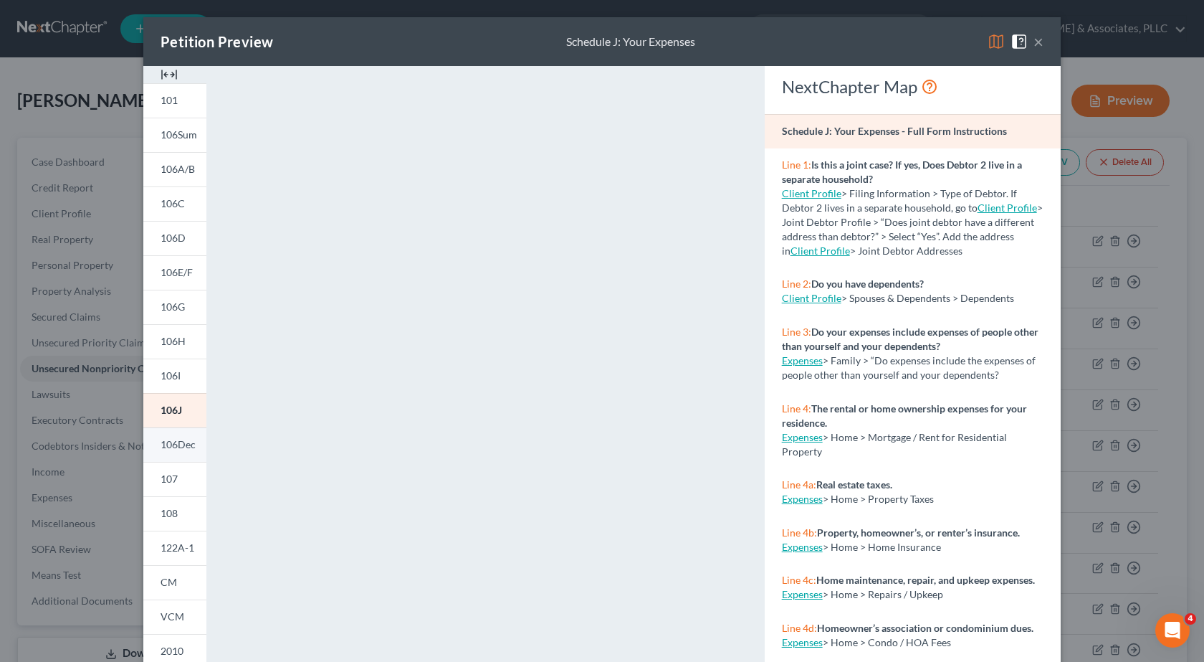
click at [171, 453] on link "106Dec" at bounding box center [174, 444] width 63 height 34
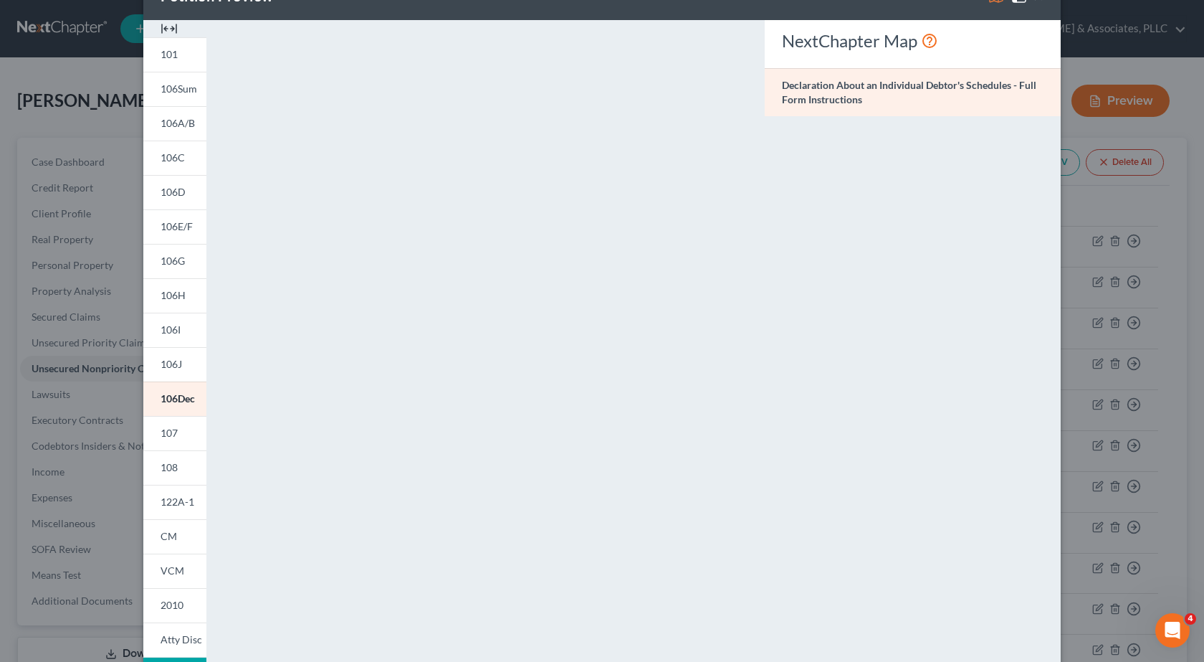
scroll to position [72, 0]
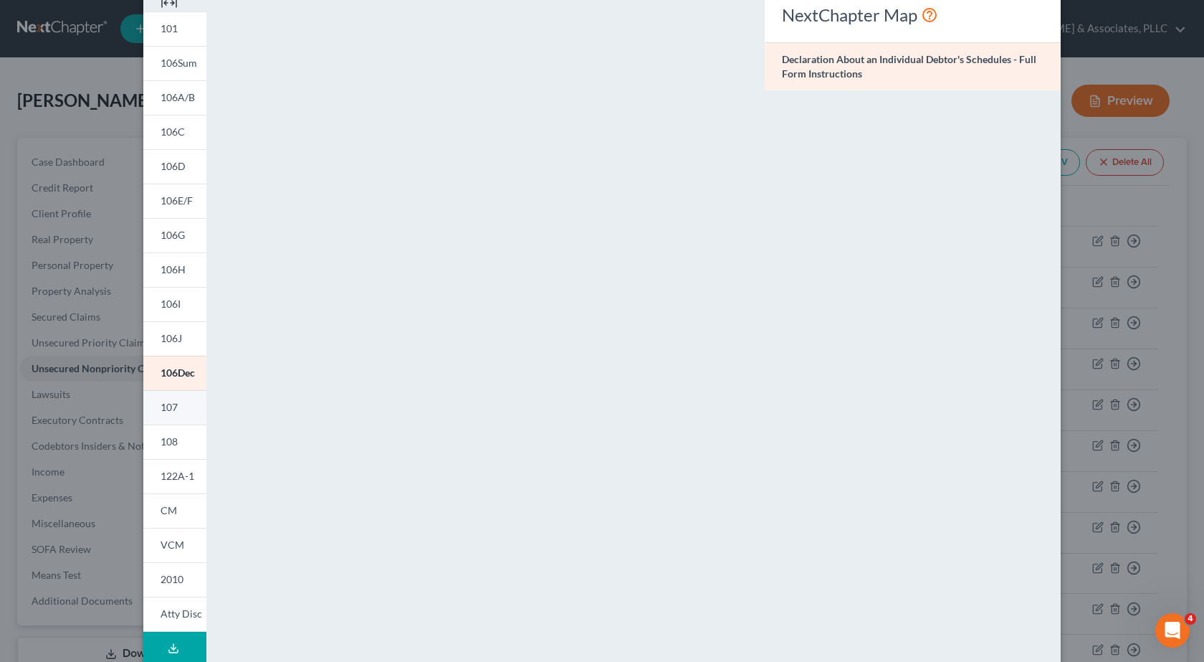
click at [168, 403] on span "107" at bounding box center [169, 407] width 17 height 12
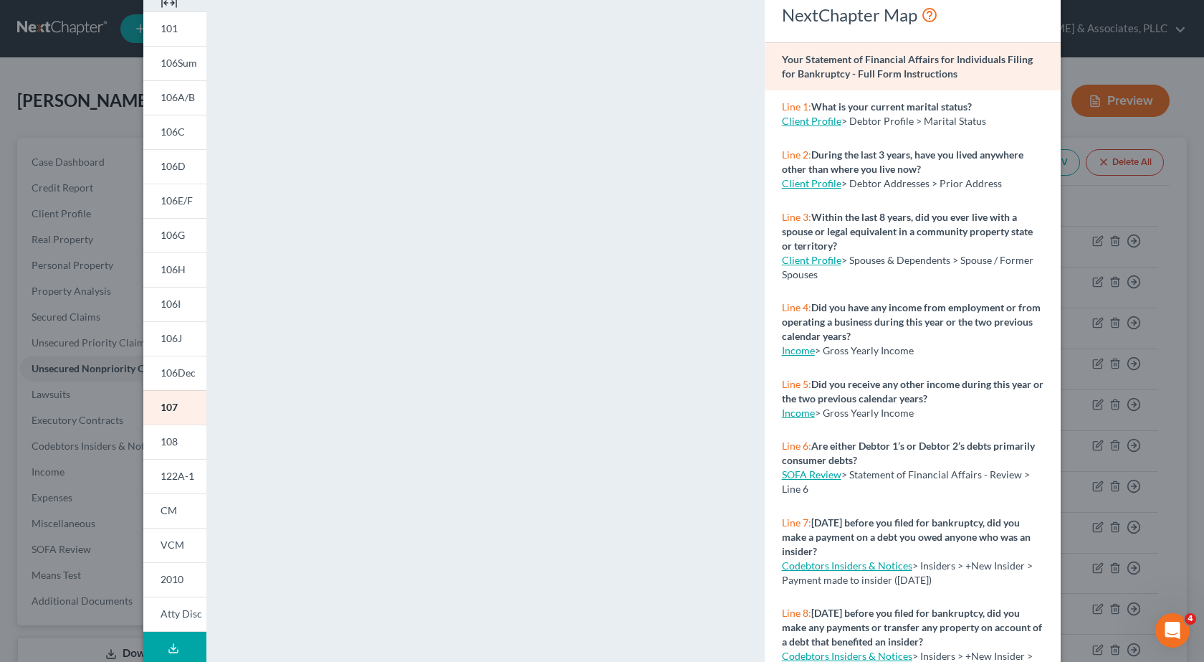
click at [65, 218] on div "Petition Preview Your Statement of Financial Affairs for Individuals Filing for…" at bounding box center [602, 331] width 1204 height 662
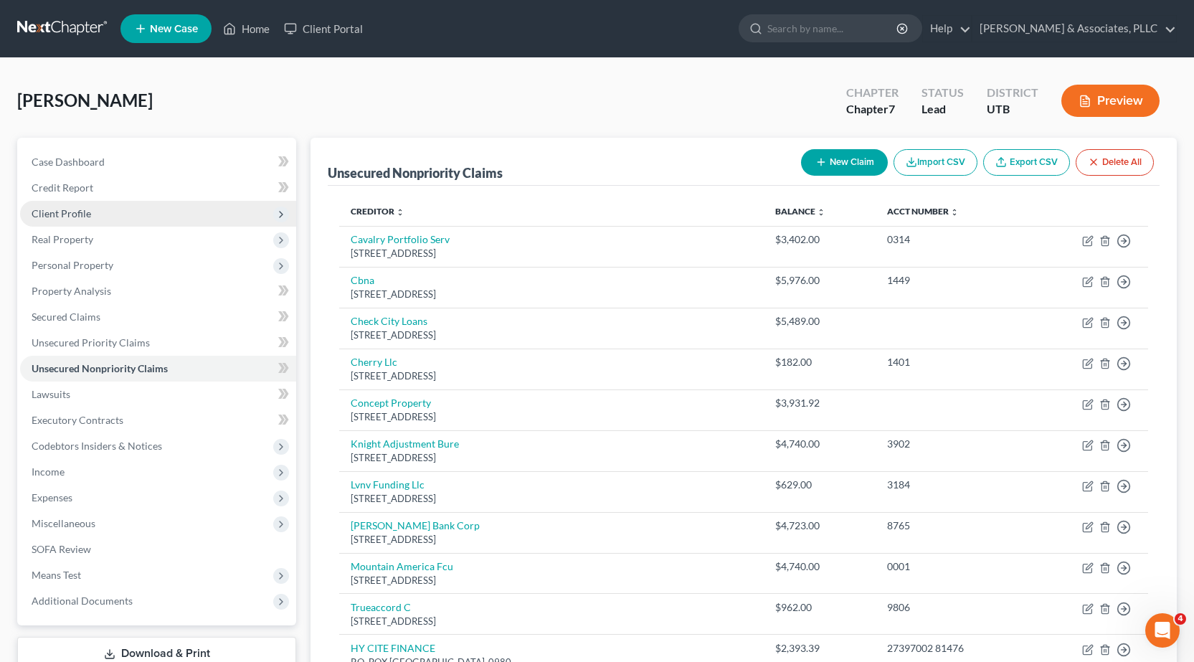
click at [67, 216] on span "Client Profile" at bounding box center [62, 213] width 60 height 12
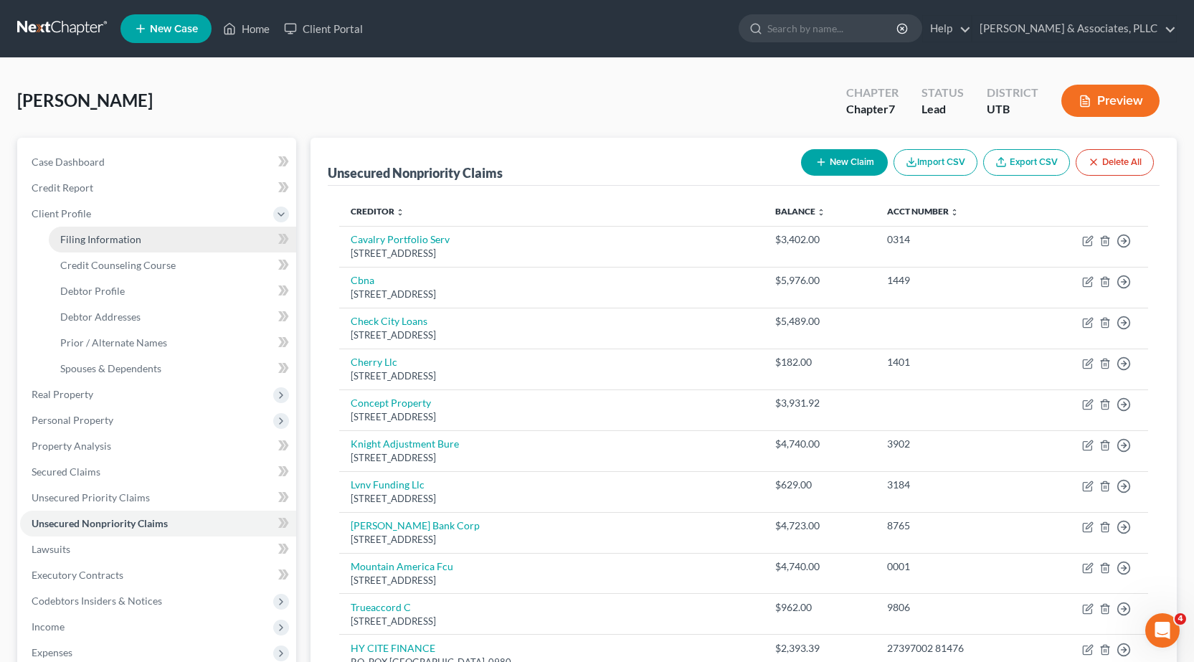
click at [110, 236] on span "Filing Information" at bounding box center [100, 239] width 81 height 12
select select "1"
select select "0"
select select "81"
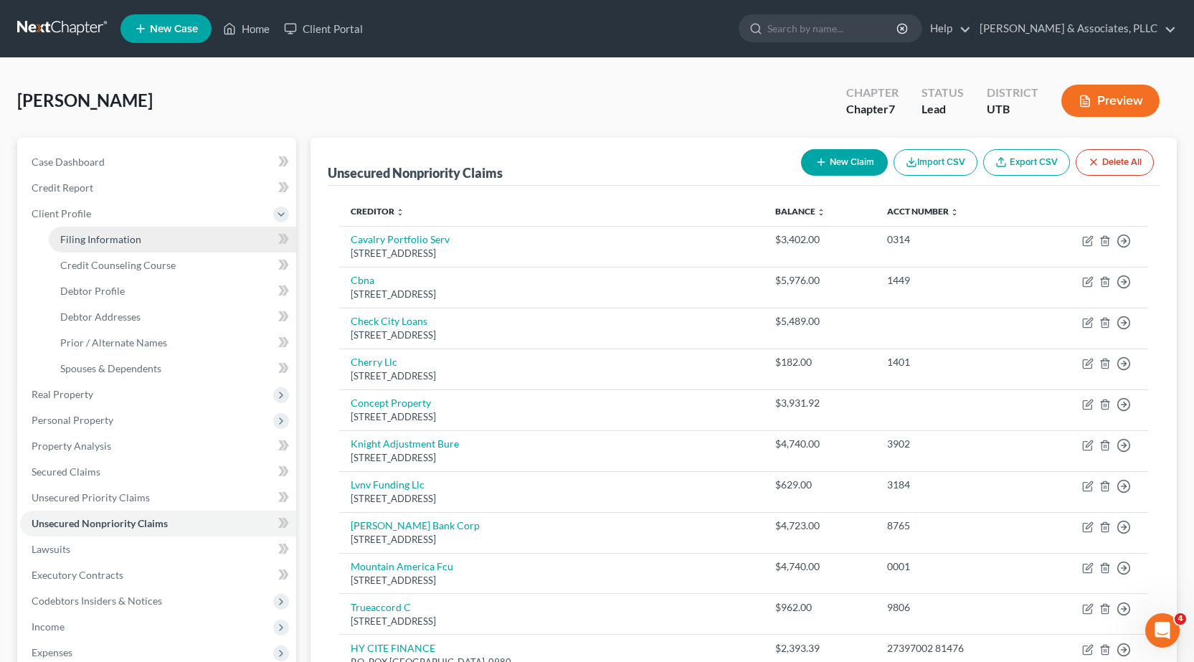
select select "46"
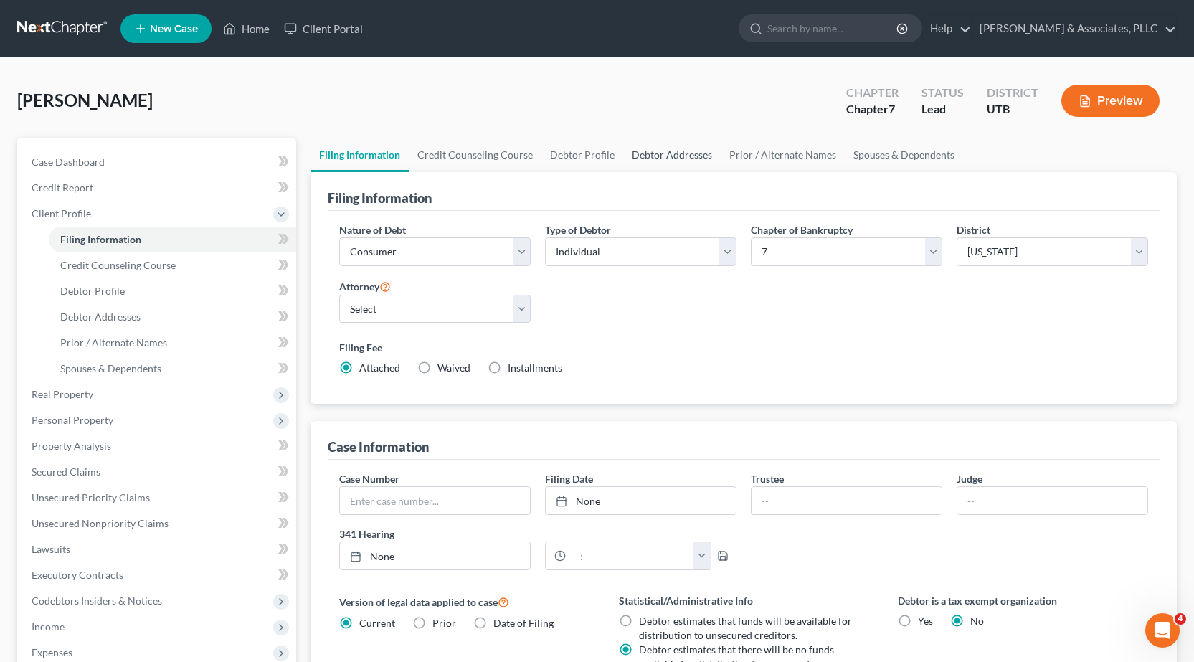
click at [680, 159] on link "Debtor Addresses" at bounding box center [671, 155] width 97 height 34
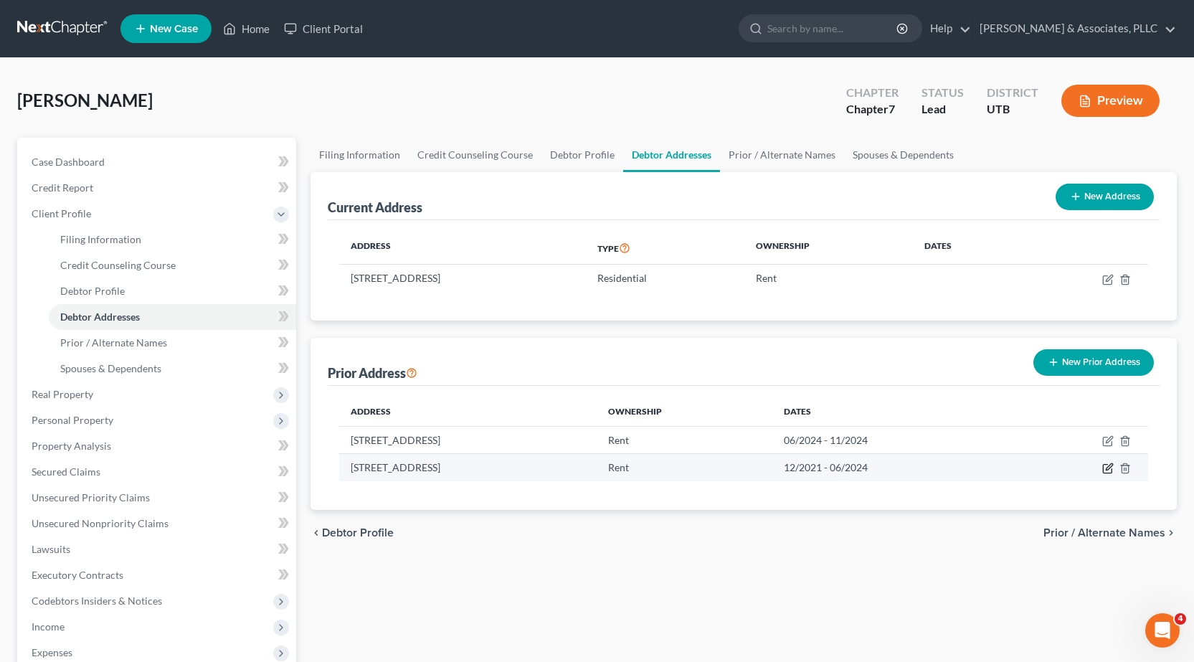
click at [1111, 470] on icon "button" at bounding box center [1107, 469] width 9 height 9
select select "46"
select select "17"
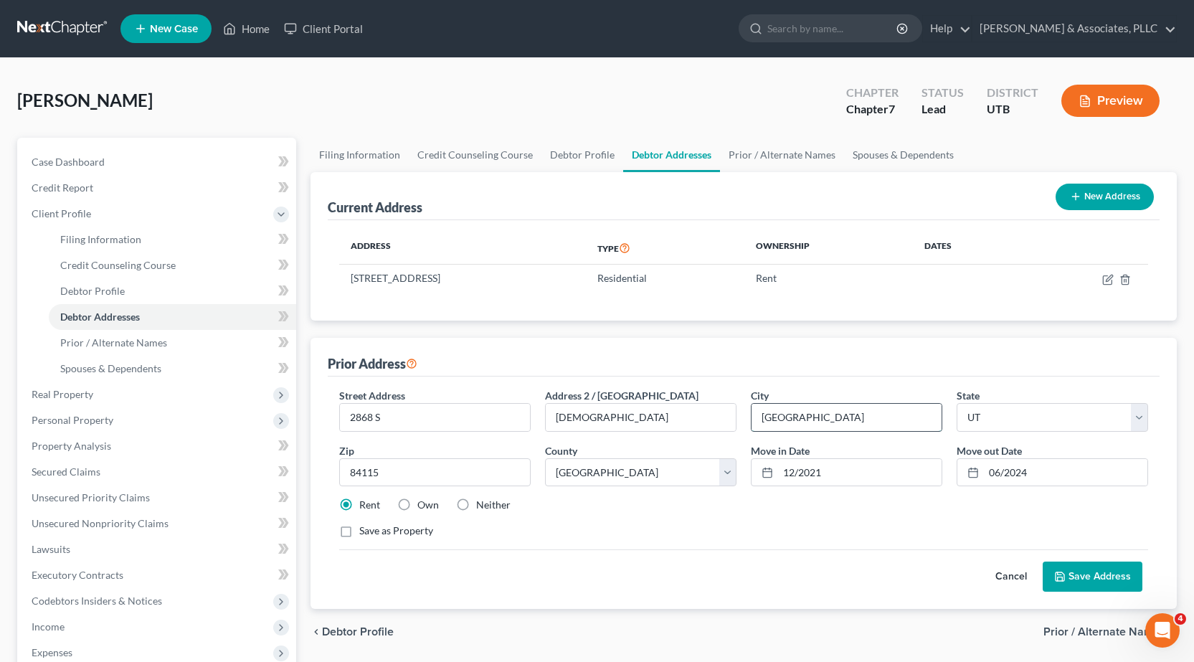
drag, startPoint x: 804, startPoint y: 416, endPoint x: 840, endPoint y: 419, distance: 36.0
click at [804, 416] on input "[GEOGRAPHIC_DATA]" at bounding box center [846, 417] width 190 height 27
click at [759, 417] on input "[GEOGRAPHIC_DATA]" at bounding box center [846, 417] width 190 height 27
type input "[GEOGRAPHIC_DATA]"
click at [1073, 578] on button "Save Address" at bounding box center [1092, 576] width 100 height 30
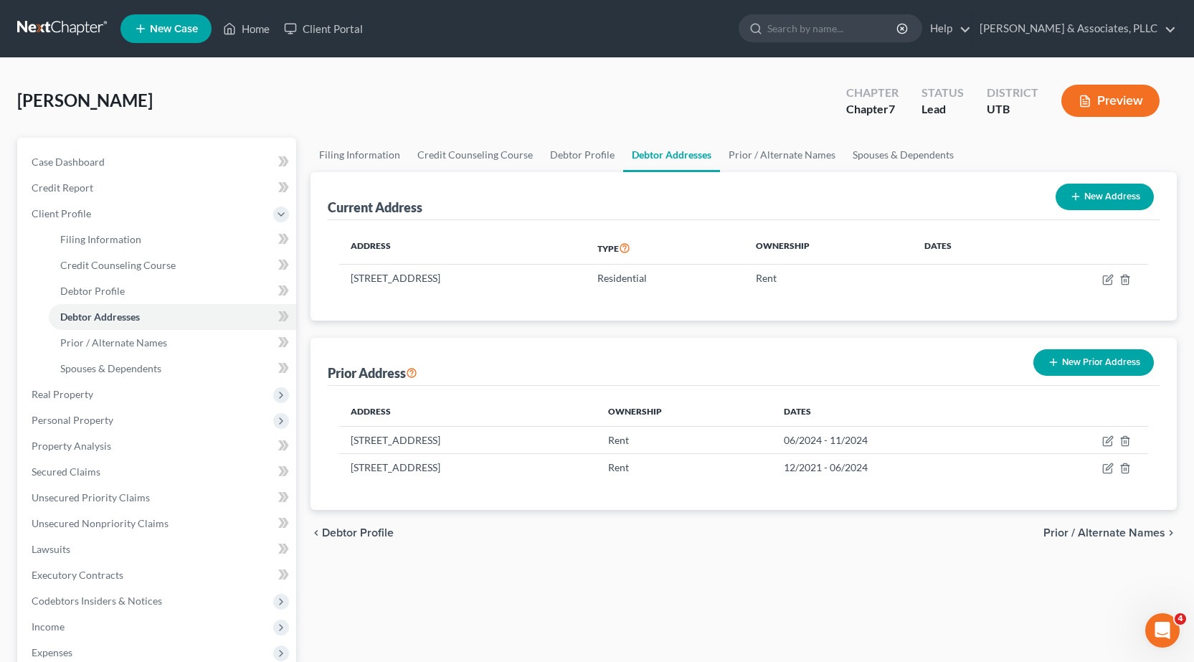
click at [1120, 98] on button "Preview" at bounding box center [1110, 101] width 98 height 32
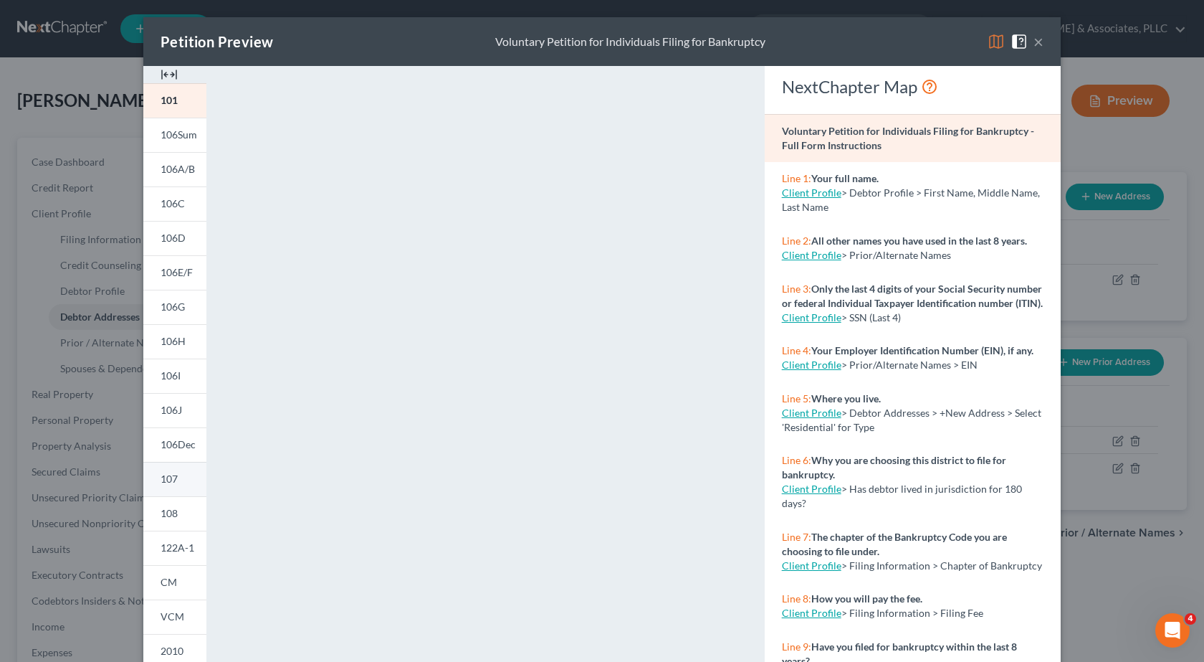
click at [169, 482] on span "107" at bounding box center [169, 478] width 17 height 12
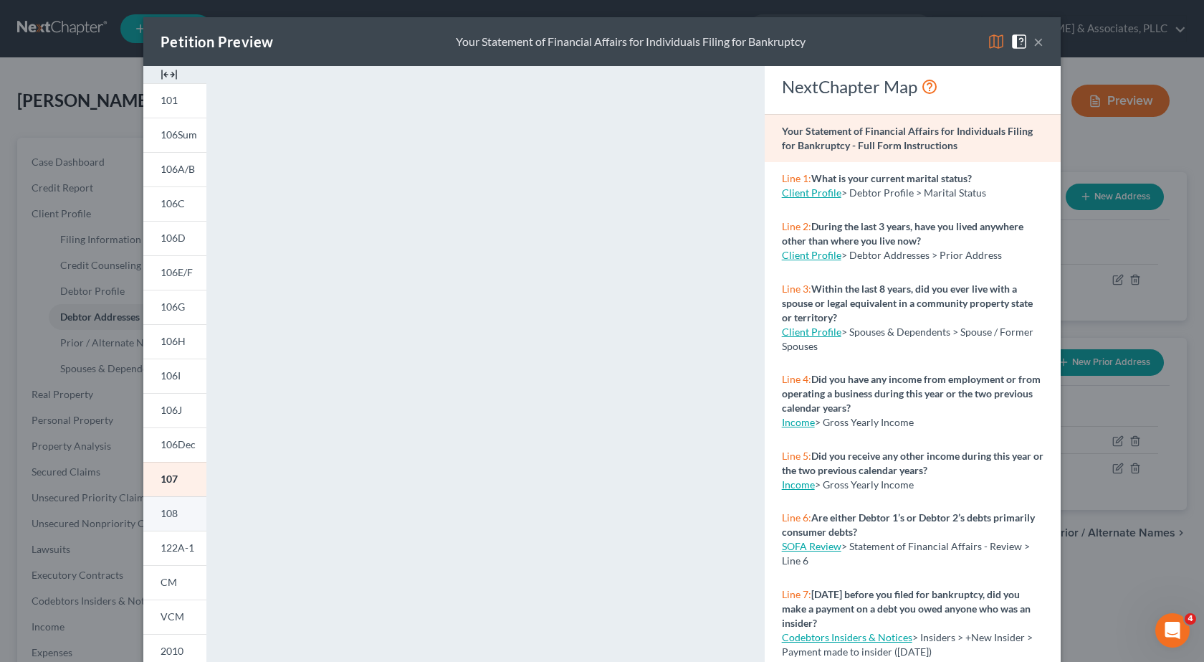
click at [179, 513] on link "108" at bounding box center [174, 513] width 63 height 34
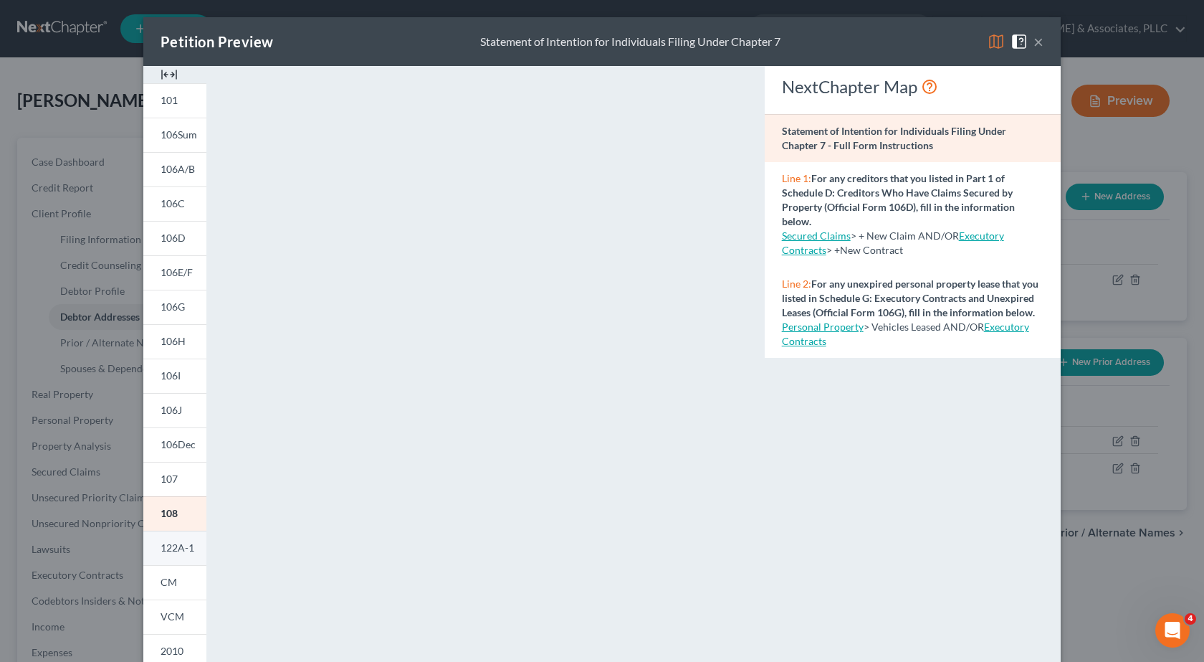
click at [186, 549] on span "122A-1" at bounding box center [178, 547] width 34 height 12
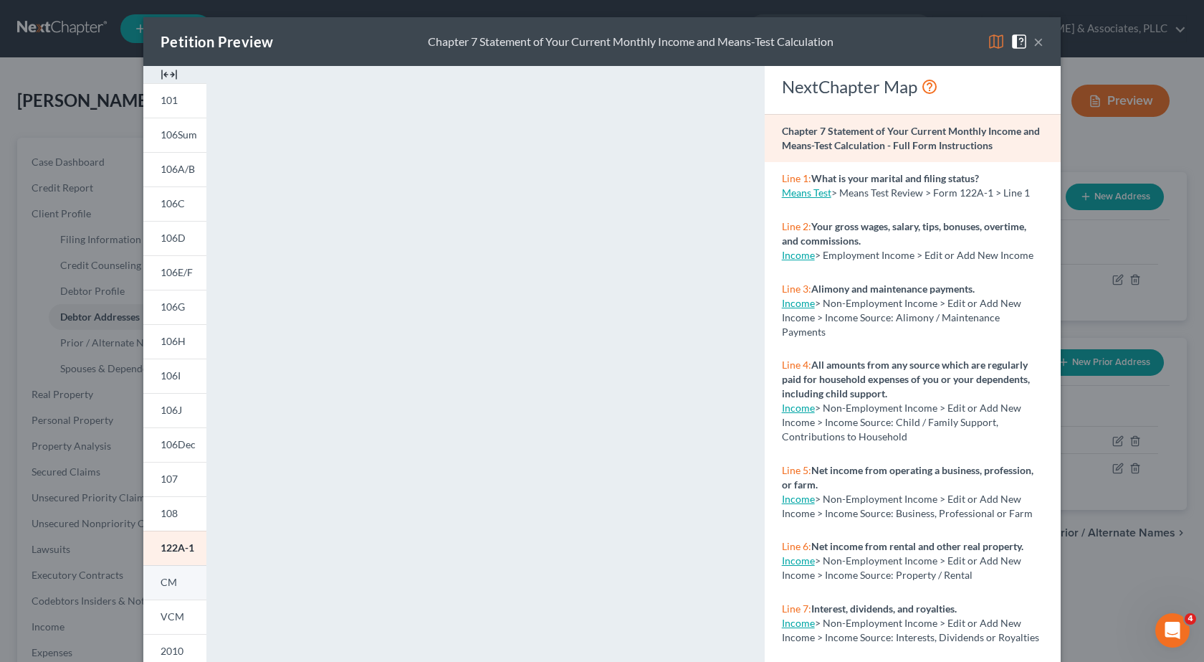
click at [171, 581] on span "CM" at bounding box center [169, 582] width 16 height 12
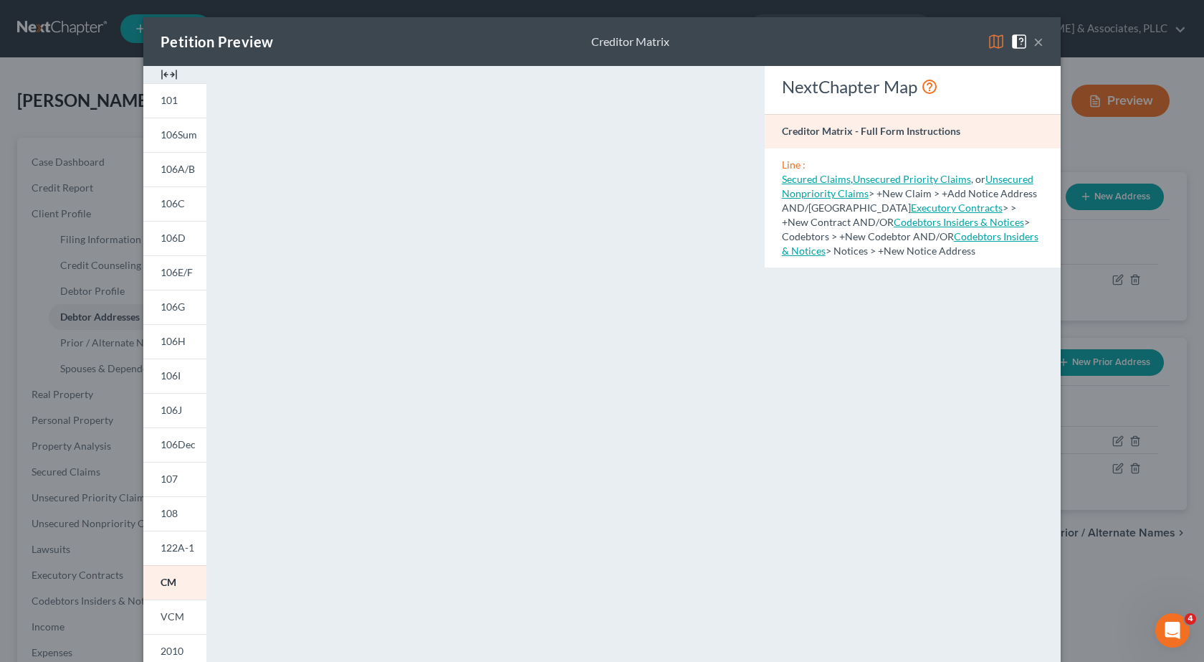
click at [1034, 38] on button "×" at bounding box center [1039, 41] width 10 height 17
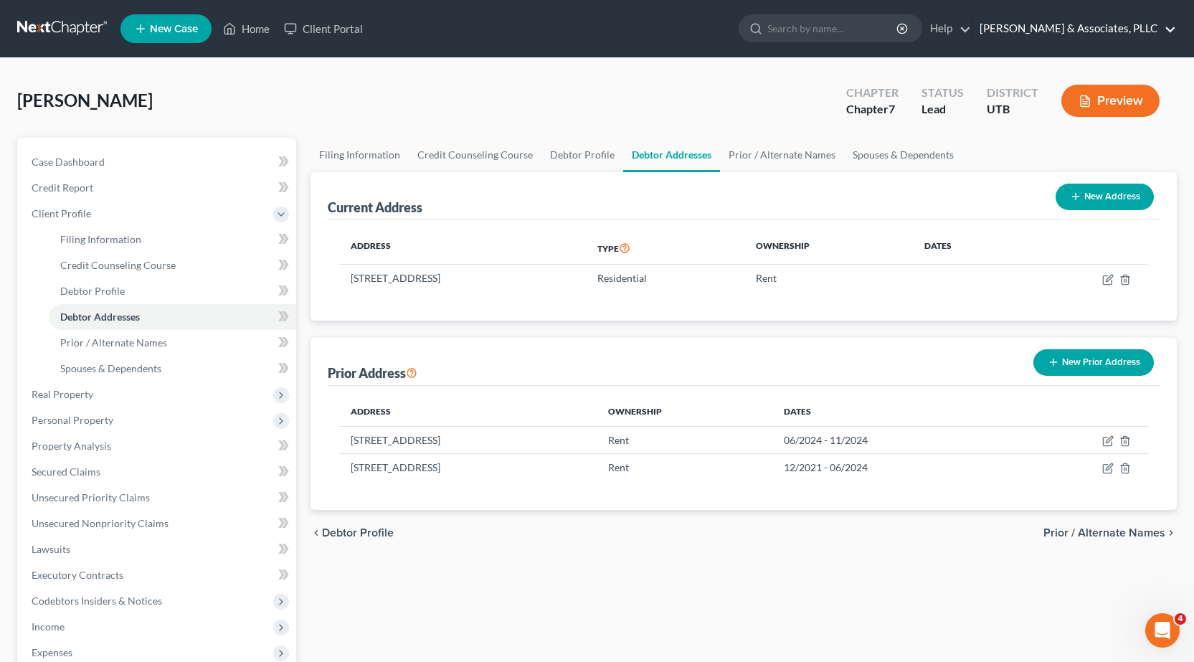
click at [1035, 22] on link "[PERSON_NAME] & Associates, PLLC" at bounding box center [1074, 29] width 204 height 26
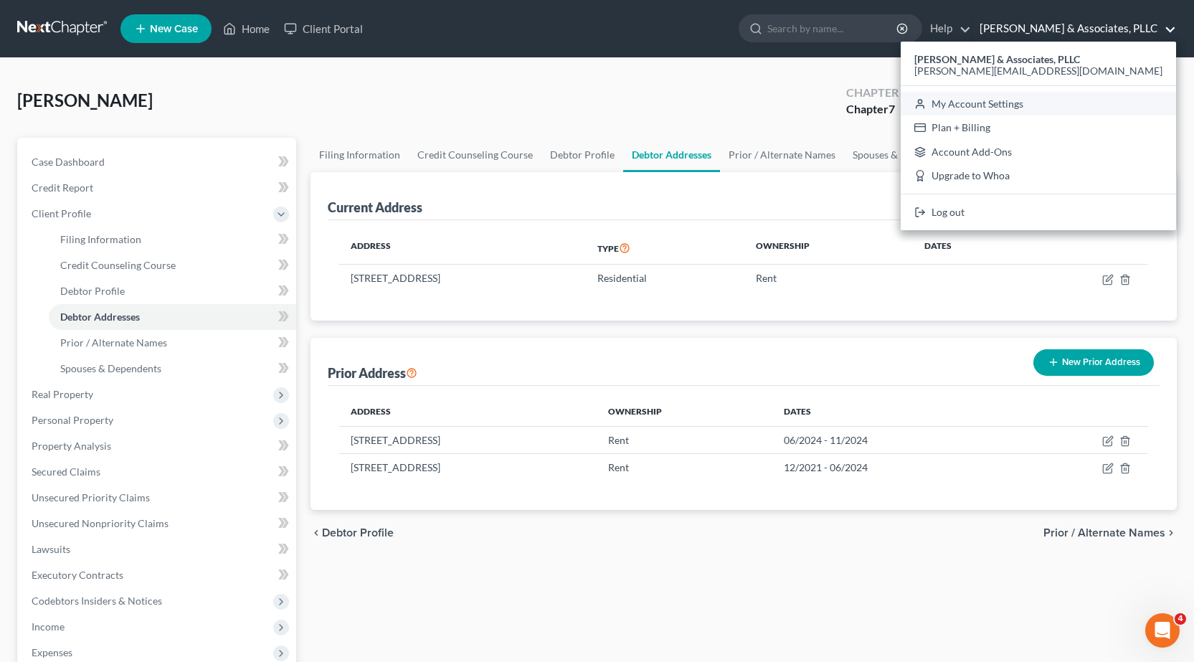
click at [1055, 97] on link "My Account Settings" at bounding box center [1037, 104] width 275 height 24
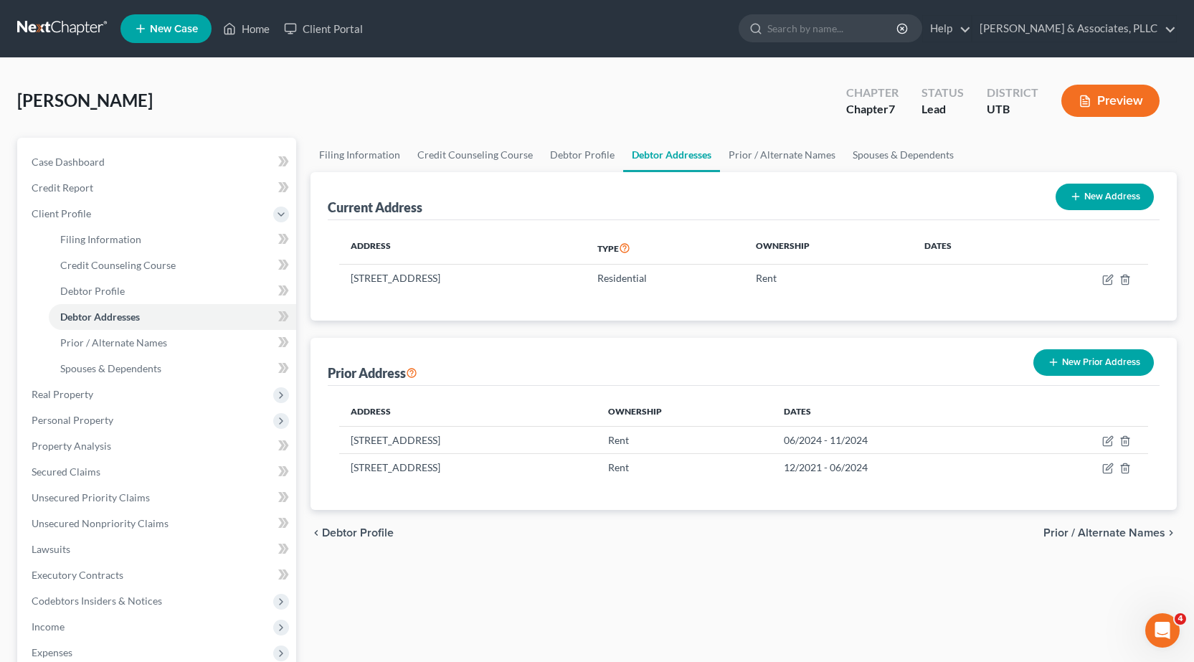
select select "81"
select select "24"
select select "46"
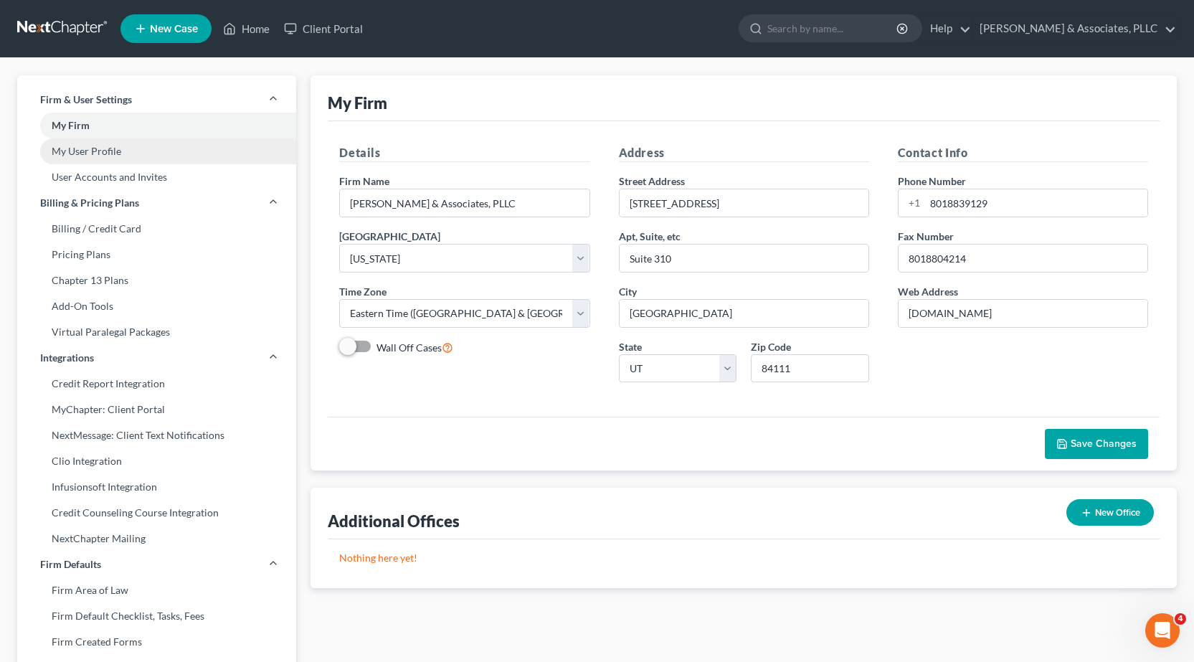
click at [106, 147] on link "My User Profile" at bounding box center [156, 151] width 279 height 26
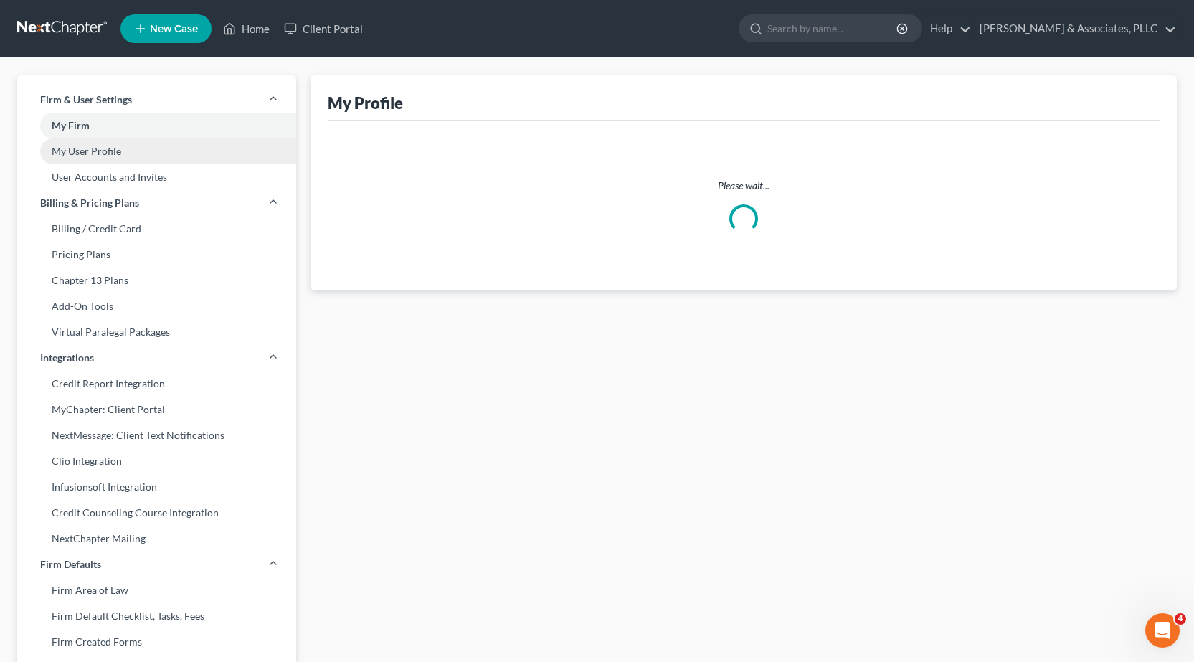
select select "46"
select select "81"
select select "attorney"
select select "0"
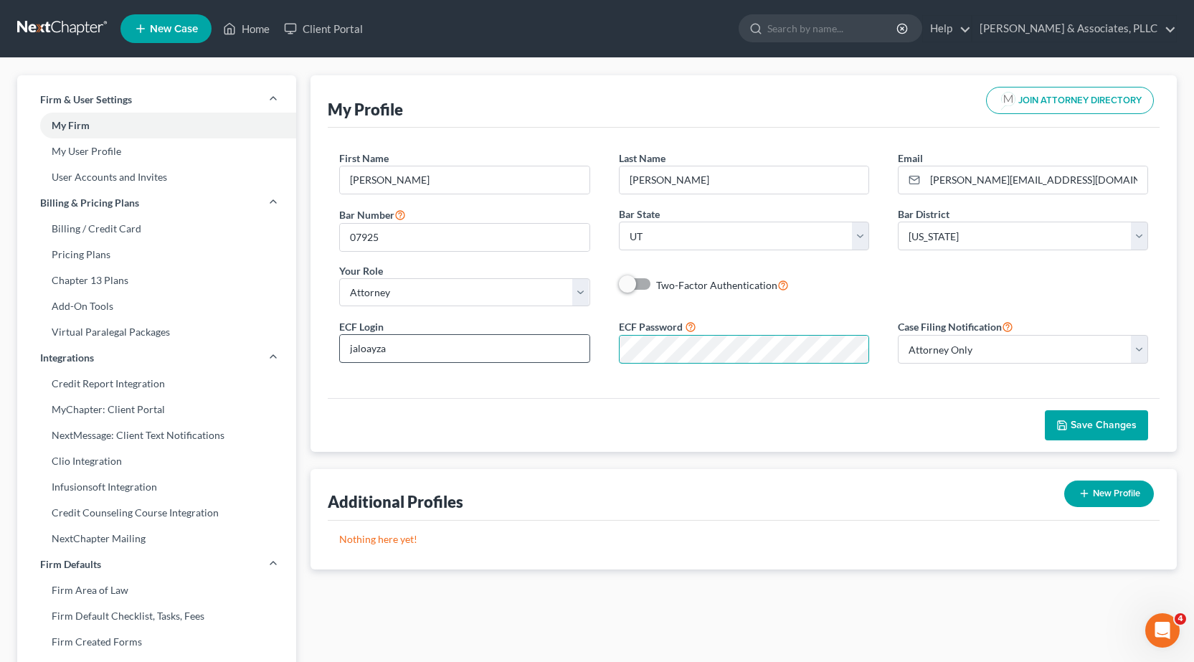
click at [561, 348] on div "ECF Login jaloayza ECF Password Case Filing Notification Select Attorney Only A…" at bounding box center [743, 346] width 837 height 57
click at [1100, 417] on button "Save Changes" at bounding box center [1096, 425] width 103 height 30
click at [603, 385] on div "First Name * [PERSON_NAME] Last Name * [PERSON_NAME] Email * [PERSON_NAME][EMAI…" at bounding box center [744, 263] width 832 height 270
click at [1086, 425] on span "Save Changes" at bounding box center [1103, 425] width 66 height 12
